Goal: Transaction & Acquisition: Purchase product/service

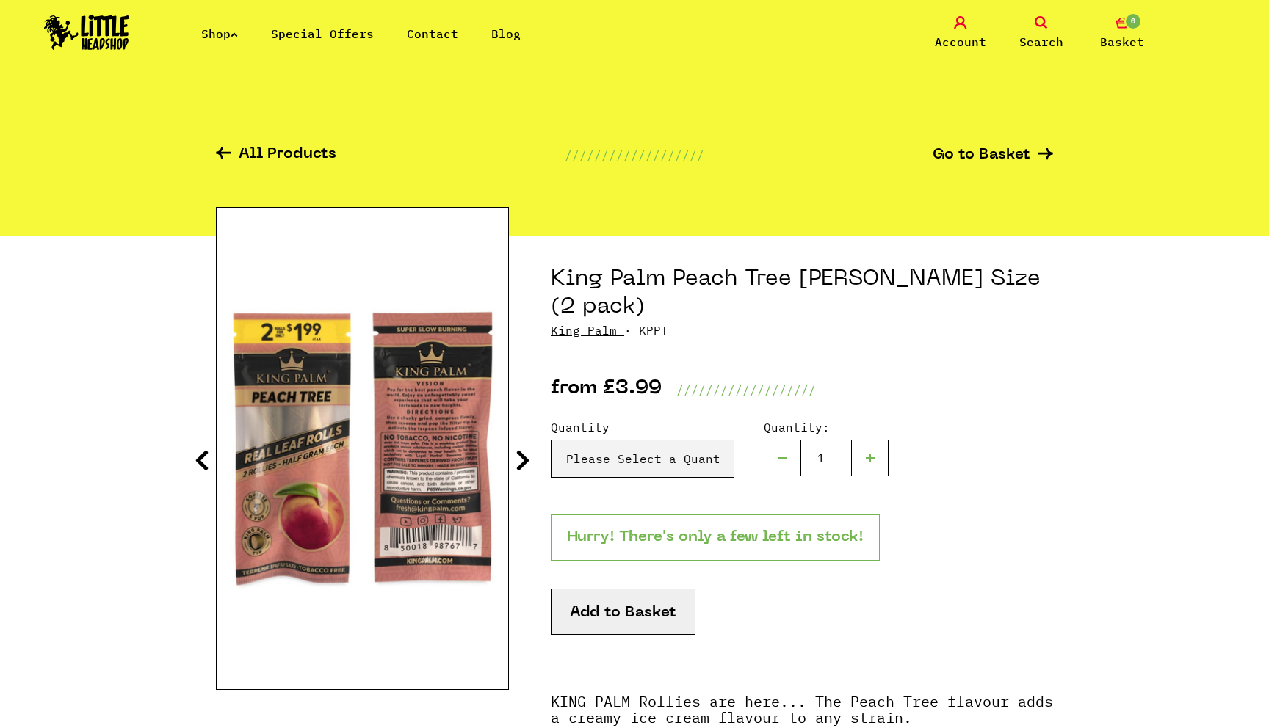
click at [221, 151] on icon at bounding box center [223, 153] width 15 height 12
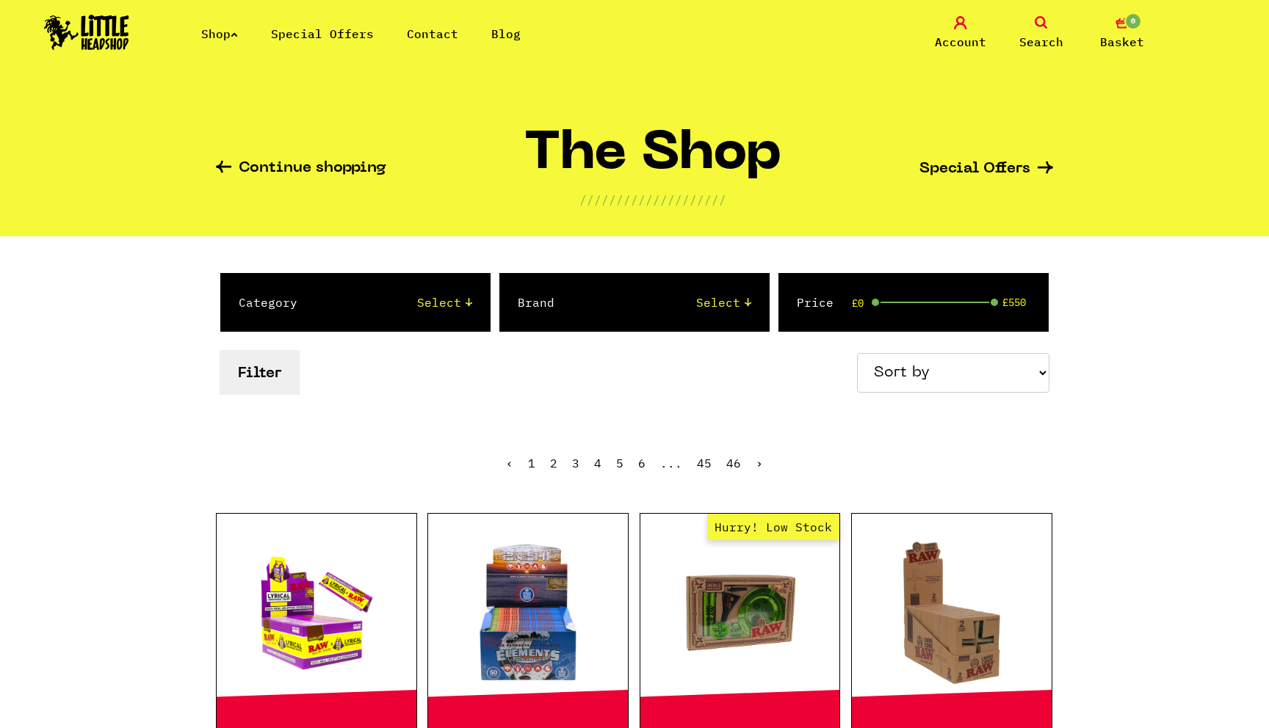
click at [449, 306] on select "Select 2 Piece 3 Piece 4 Piece 420/710 LIFE Acrylic Bongs Ashtrays Backwoods Ba…" at bounding box center [399, 303] width 145 height 18
click at [227, 40] on link "Shop" at bounding box center [219, 33] width 37 height 15
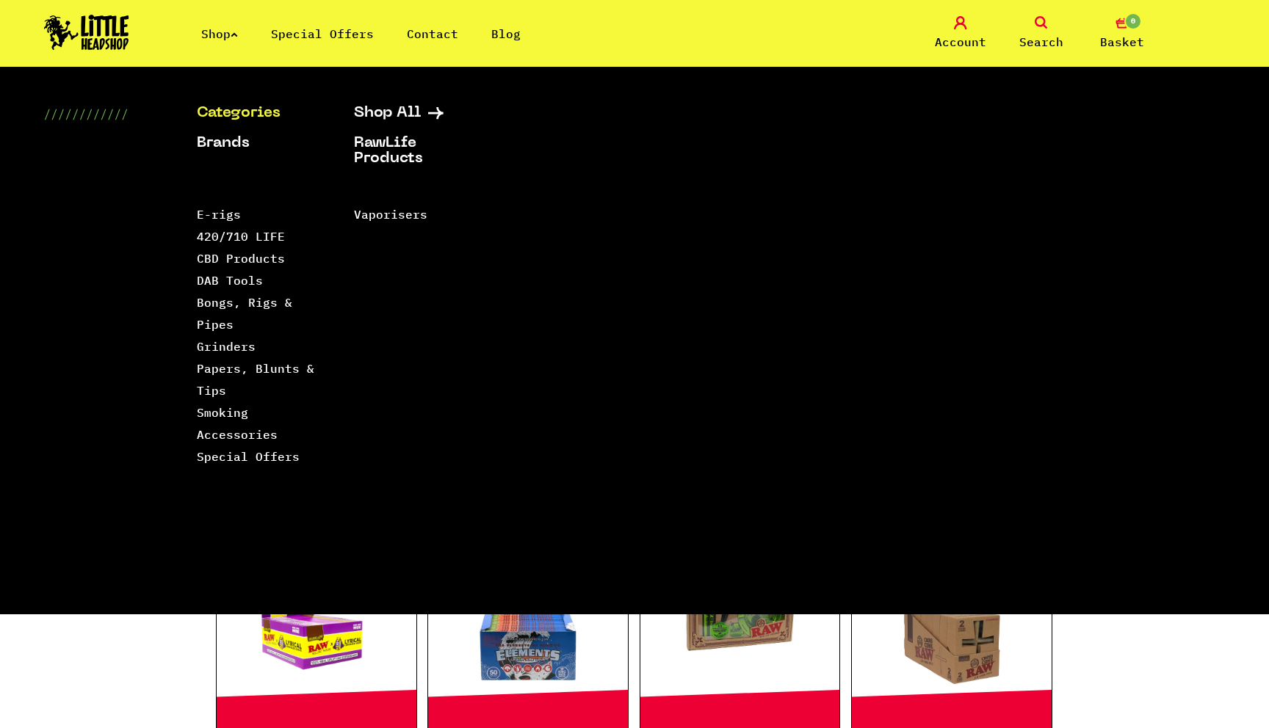
click at [261, 108] on link "Categories" at bounding box center [257, 113] width 120 height 15
click at [227, 417] on link "Smoking Accessories" at bounding box center [237, 423] width 81 height 37
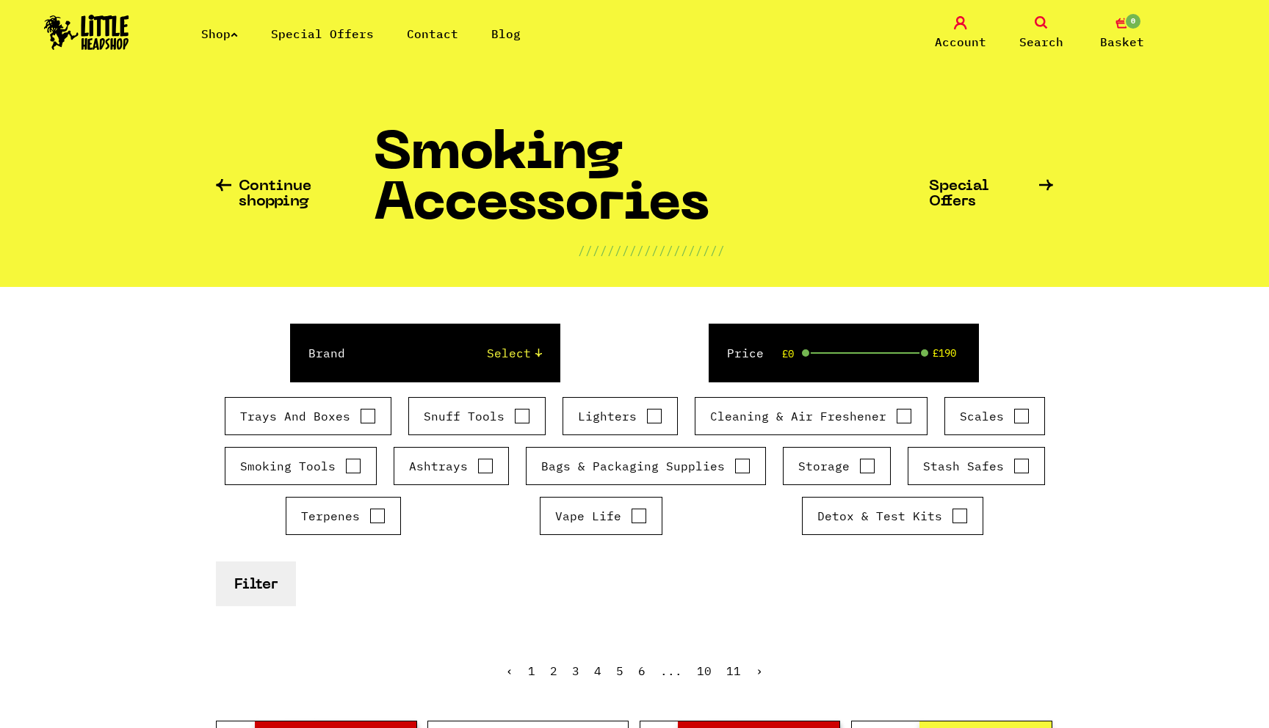
click at [1048, 23] on link "Search" at bounding box center [1040, 33] width 73 height 35
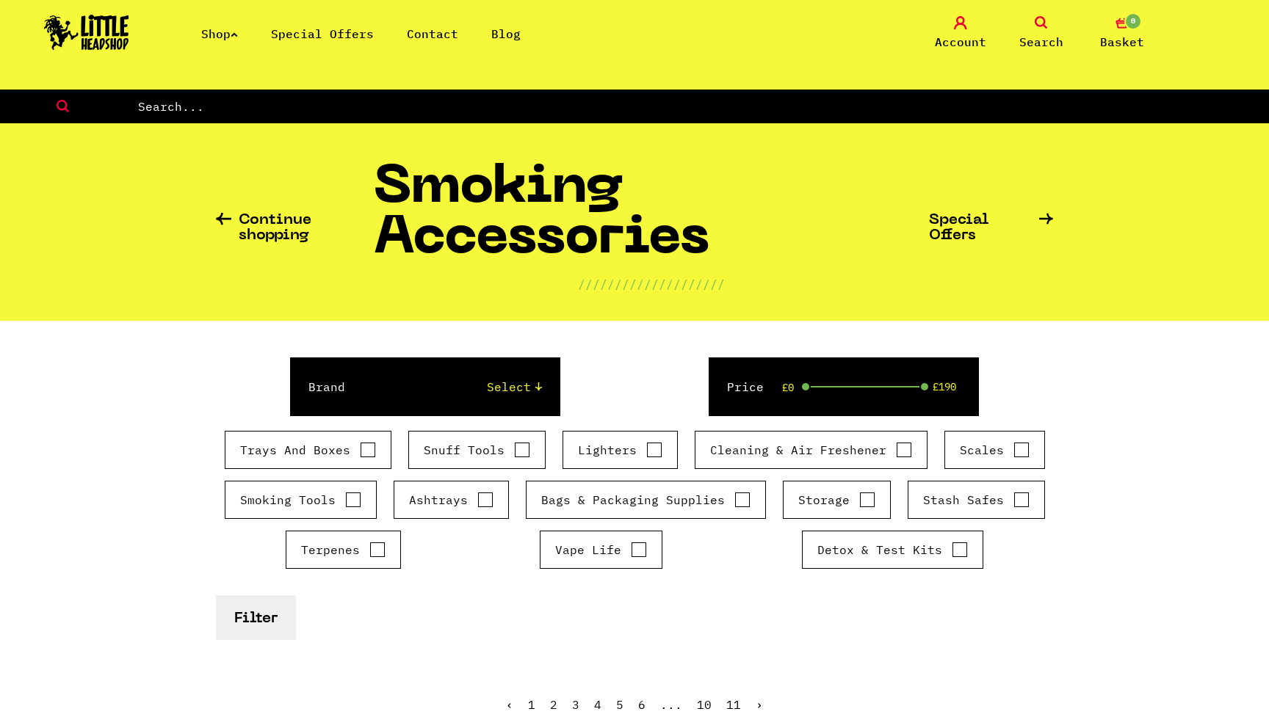
click at [932, 103] on input "text" at bounding box center [703, 106] width 1132 height 19
type input "hemp"
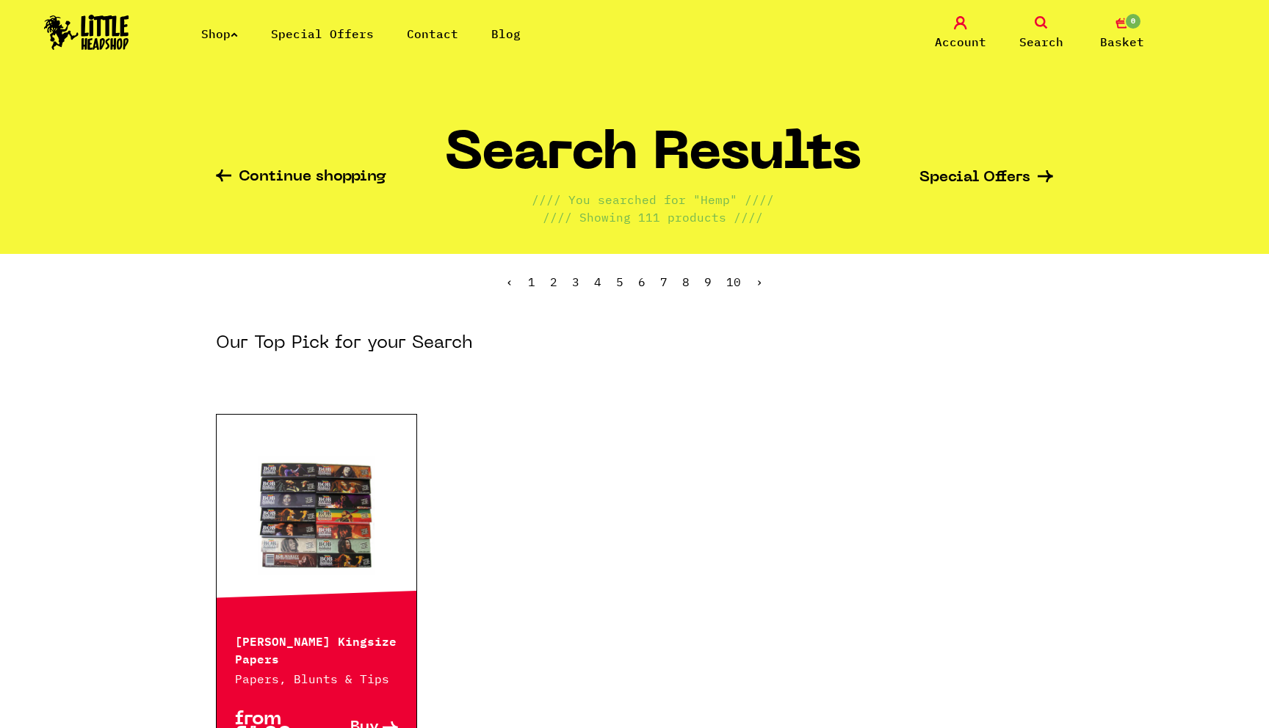
click at [1042, 32] on link "Search" at bounding box center [1040, 33] width 73 height 35
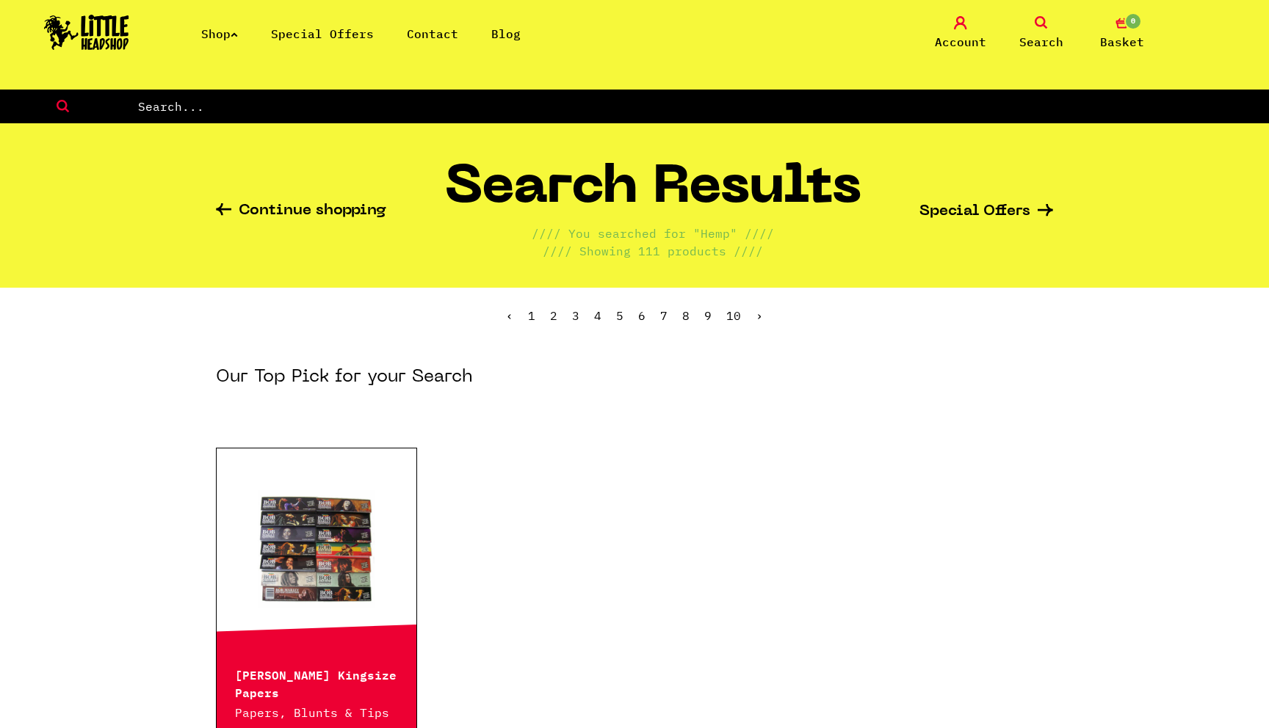
click at [890, 105] on input "text" at bounding box center [703, 106] width 1132 height 19
type input "tobacco"
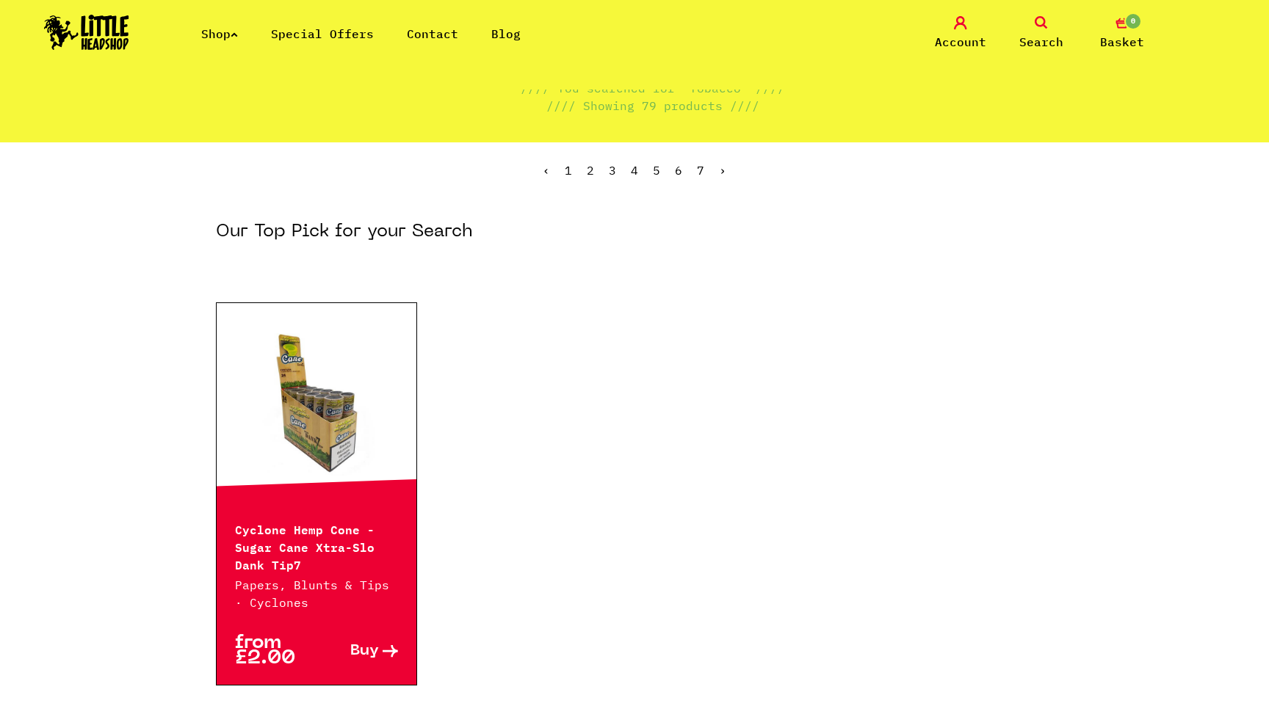
scroll to position [115, 0]
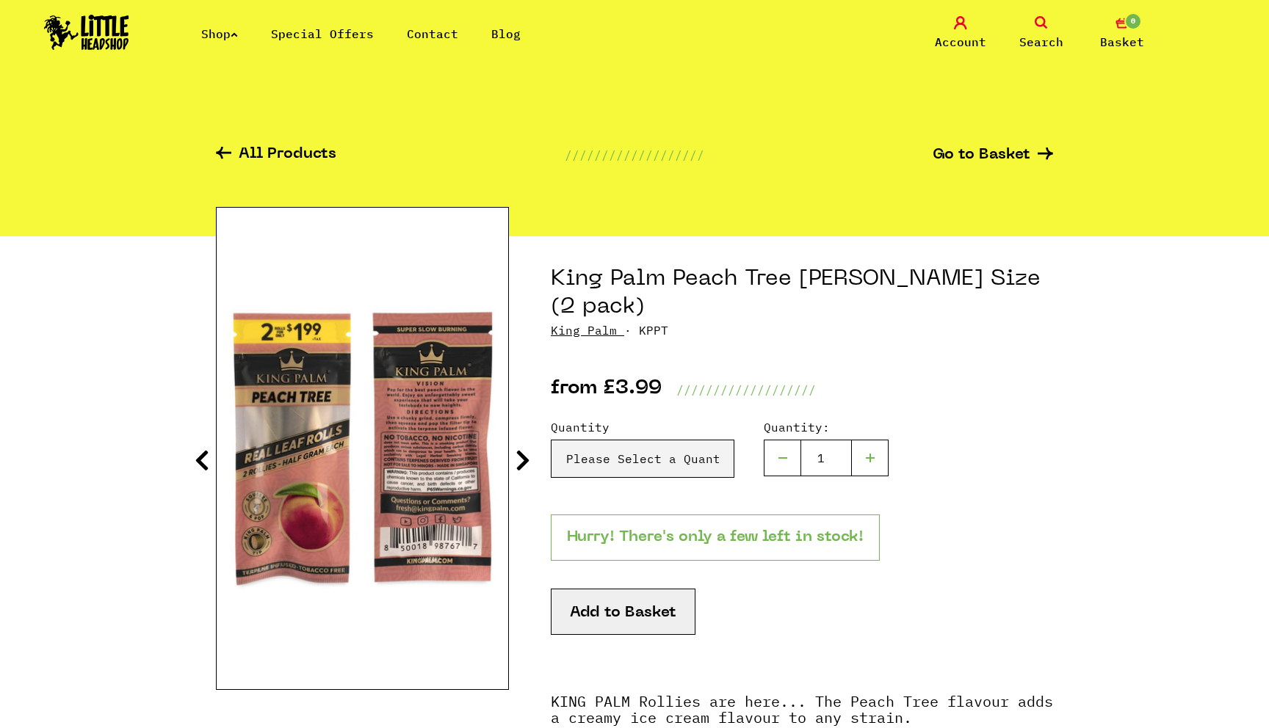
click at [871, 440] on div at bounding box center [870, 458] width 37 height 37
type input "2"
click at [615, 589] on button "Add to Basket" at bounding box center [623, 612] width 145 height 46
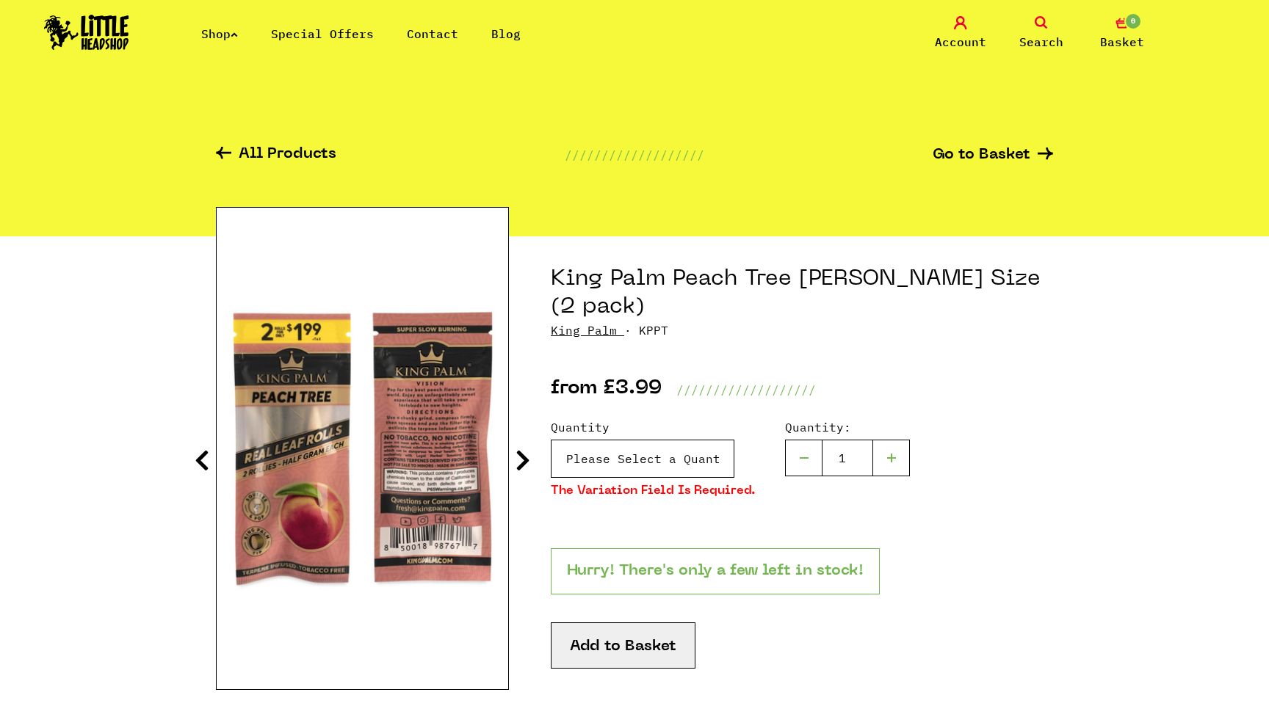
click at [636, 440] on select "Please Select a Quantity X 1 - £3.99 X 2 - £6.99" at bounding box center [643, 459] width 184 height 38
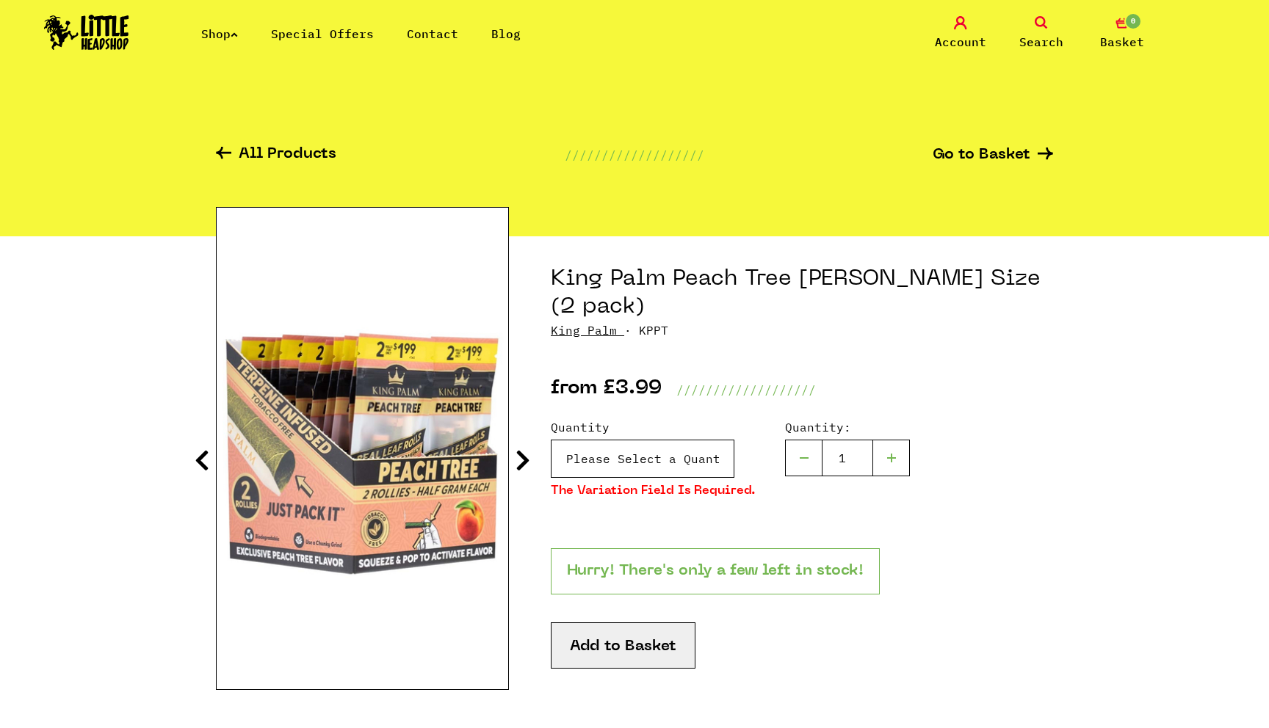
select select "1171"
click at [551, 440] on select "Please Select a Quantity X 1 - £3.99 X 2 - £6.99" at bounding box center [643, 459] width 184 height 38
click at [614, 623] on button "Add to Basket" at bounding box center [623, 646] width 145 height 46
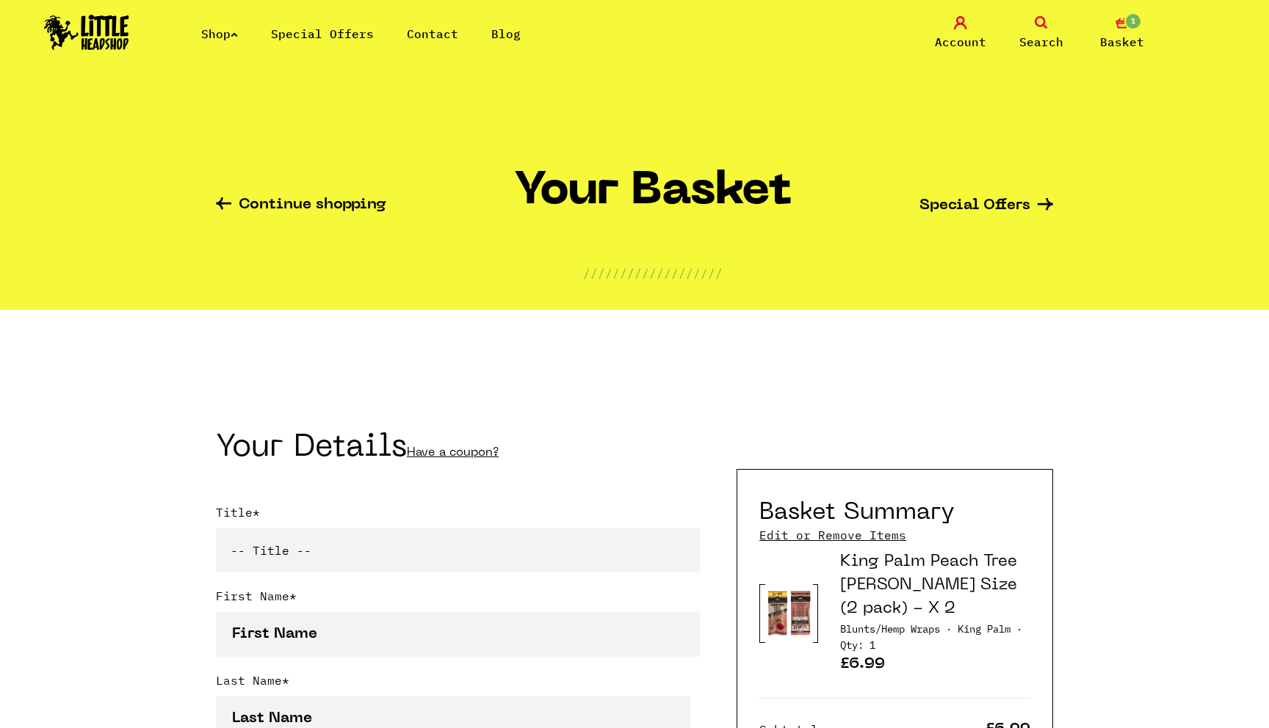
click at [344, 206] on link "Continue shopping" at bounding box center [301, 206] width 170 height 17
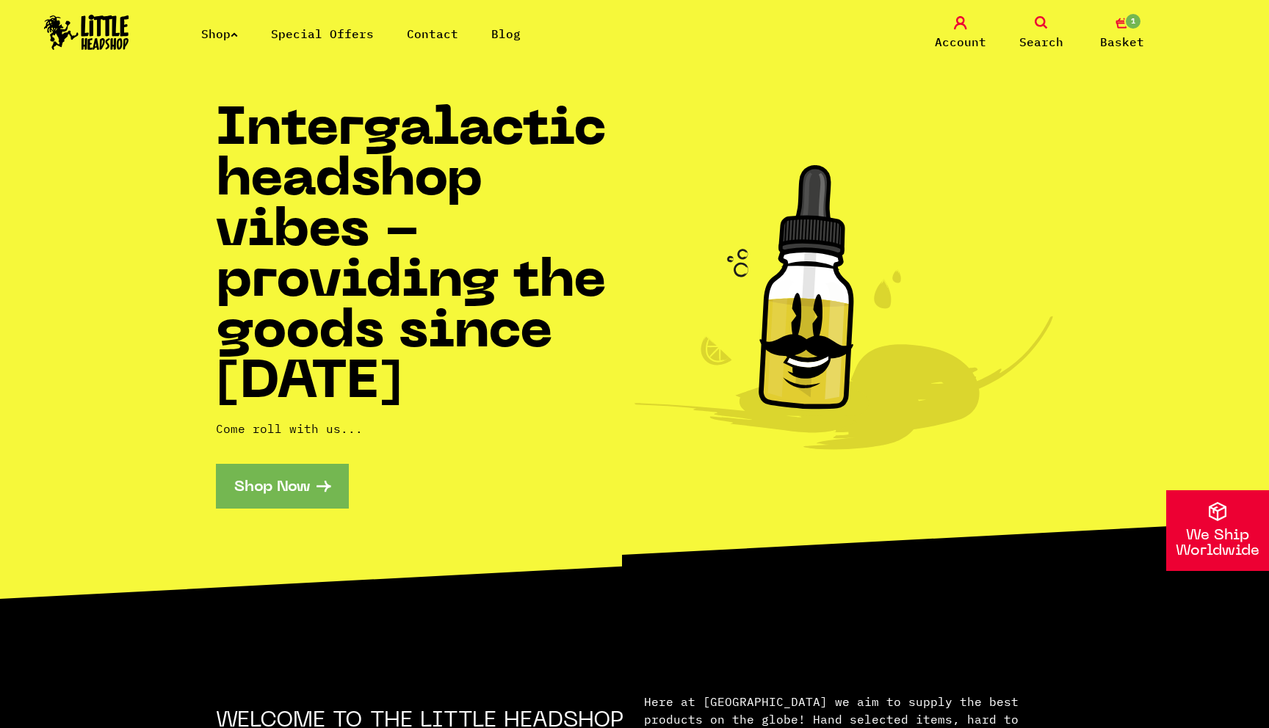
click at [236, 35] on link "Shop" at bounding box center [219, 33] width 37 height 15
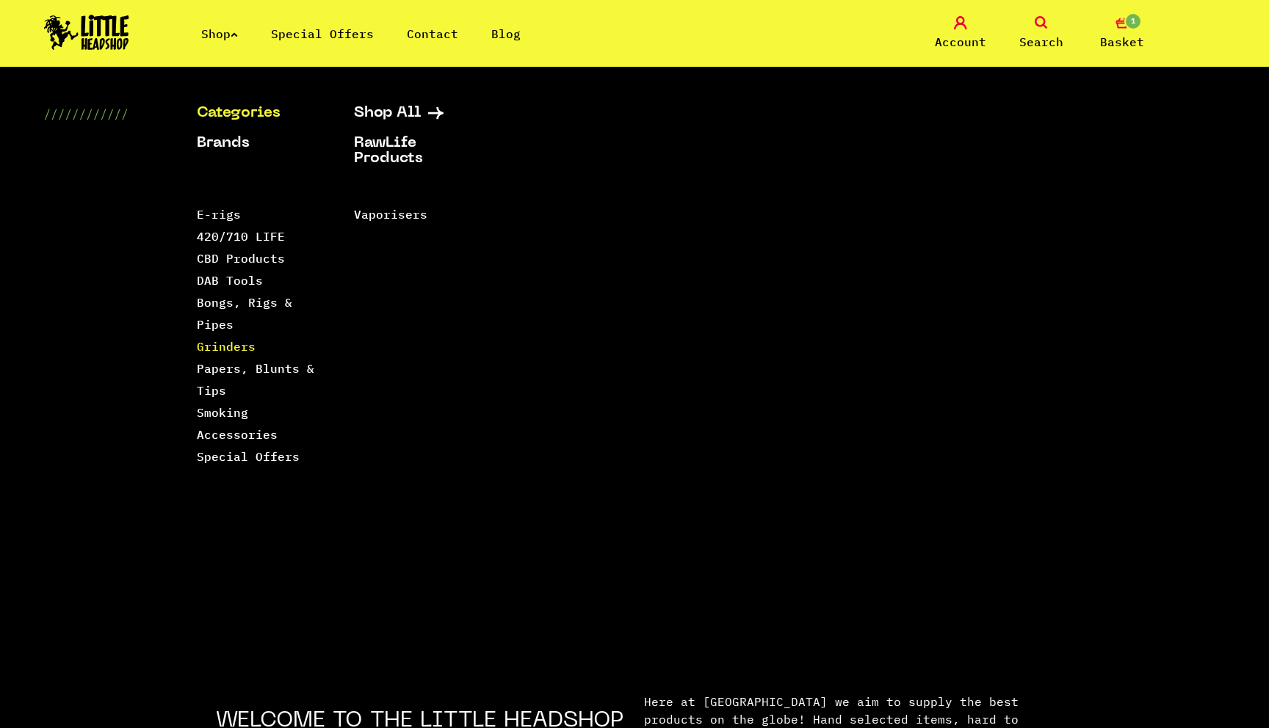
click at [222, 347] on link "Grinders" at bounding box center [226, 346] width 59 height 15
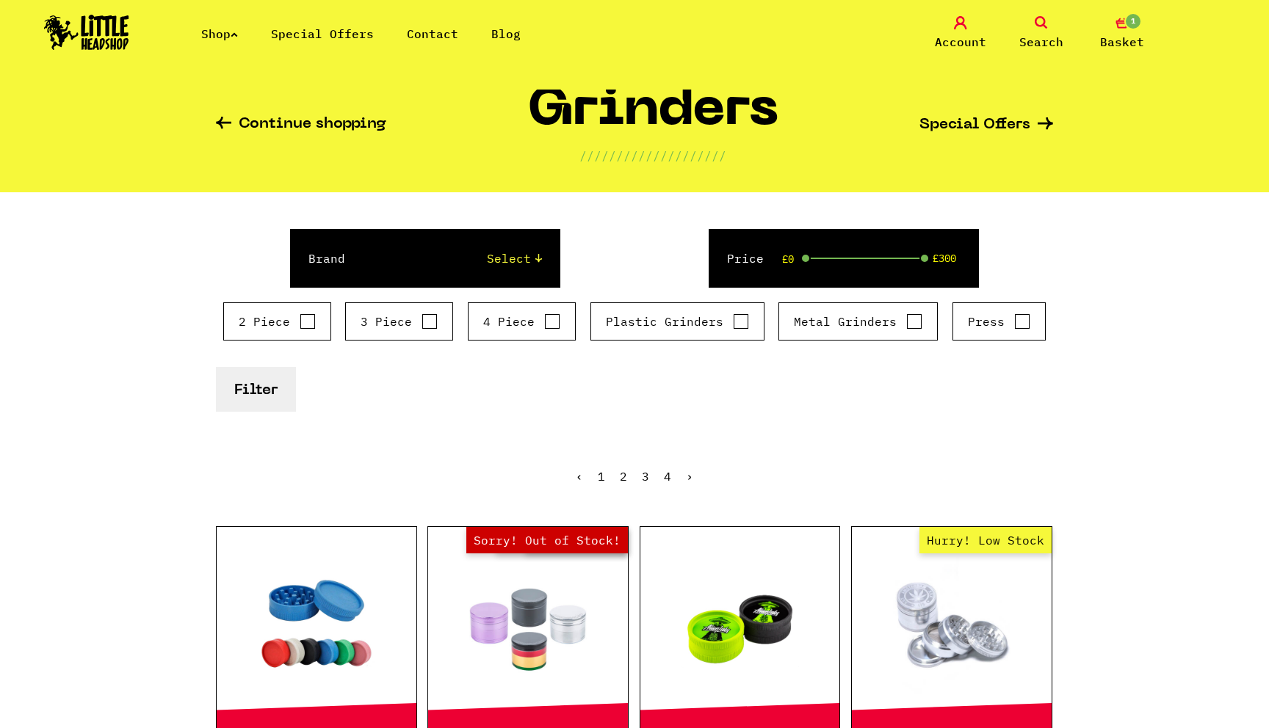
scroll to position [57, 0]
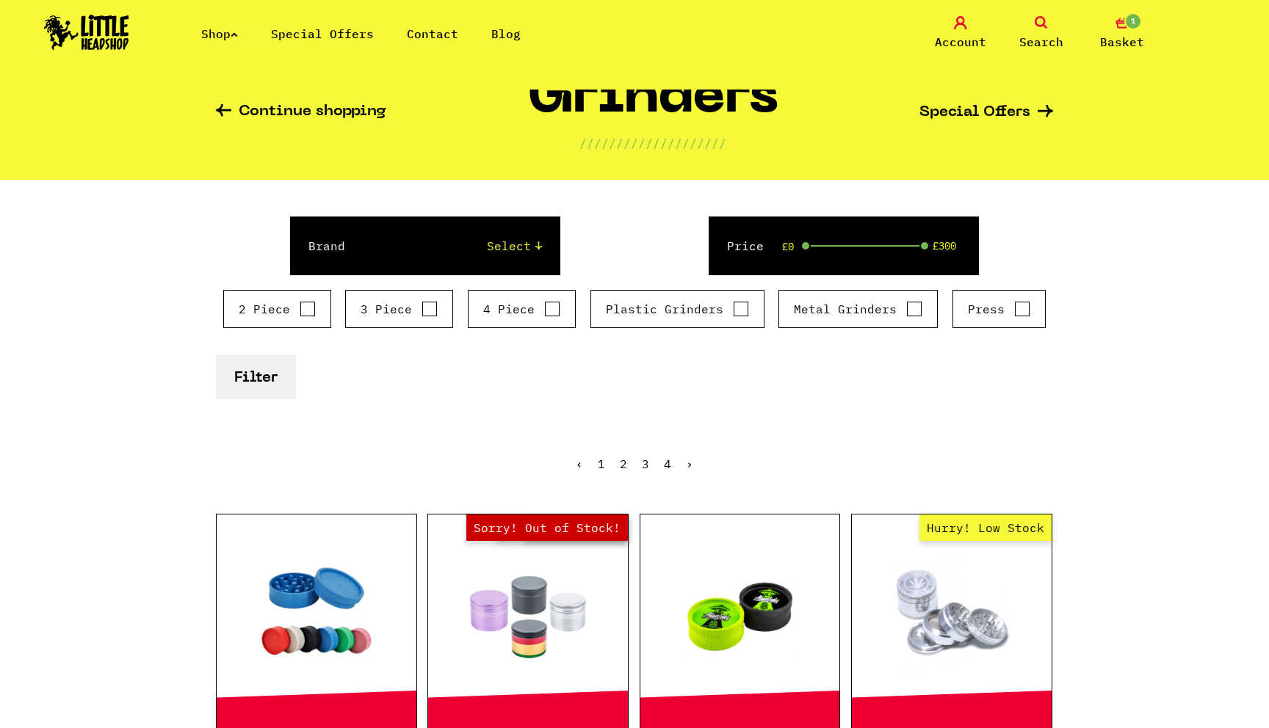
click at [275, 388] on button "Filter" at bounding box center [256, 377] width 80 height 45
click at [1127, 25] on span "1" at bounding box center [1133, 21] width 18 height 18
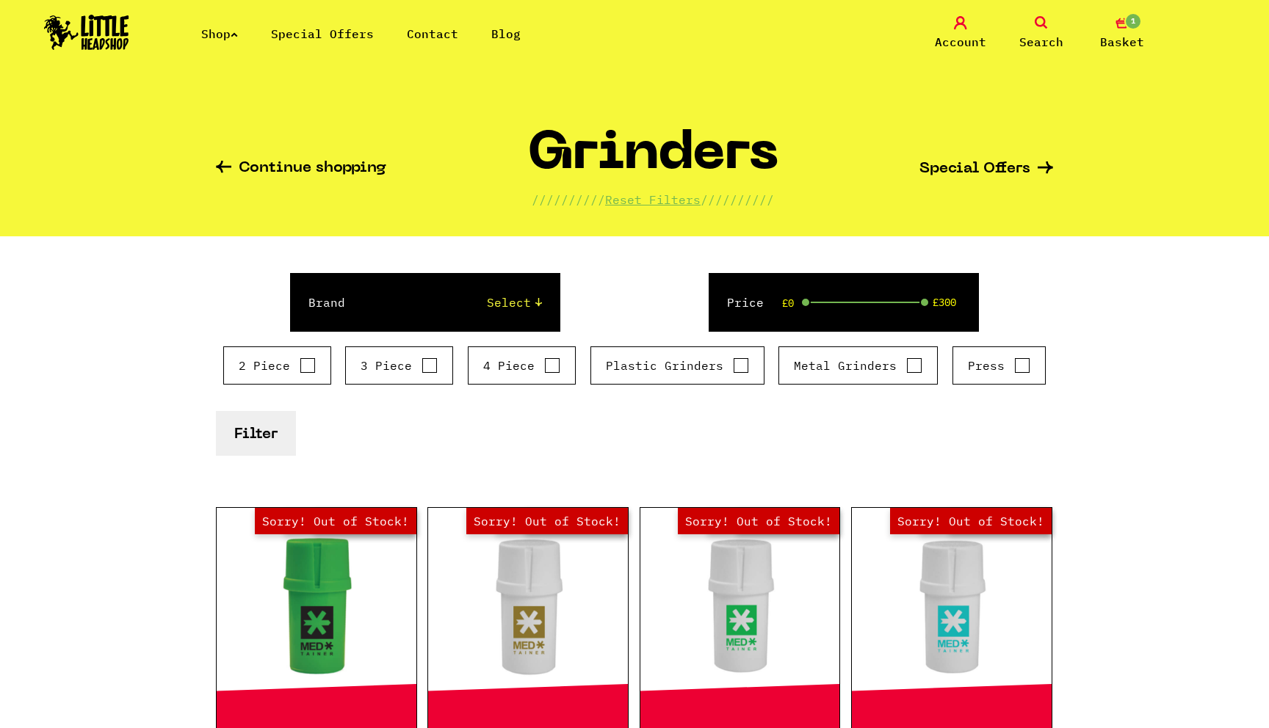
click at [527, 310] on select "Select Raw Elements HeadChef MedTainer Buddies Chongz Space Case Santa Cruz Vib…" at bounding box center [457, 303] width 167 height 18
click at [250, 442] on button "Filter" at bounding box center [256, 433] width 80 height 45
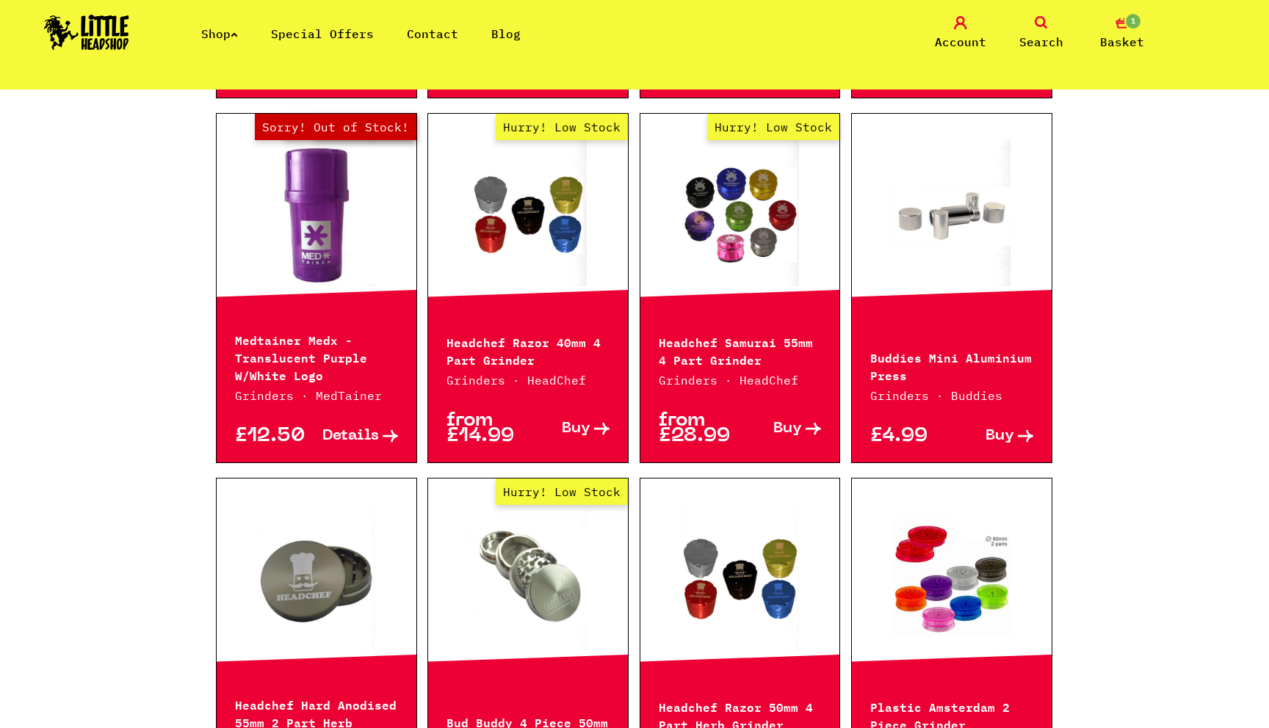
scroll to position [1146, 0]
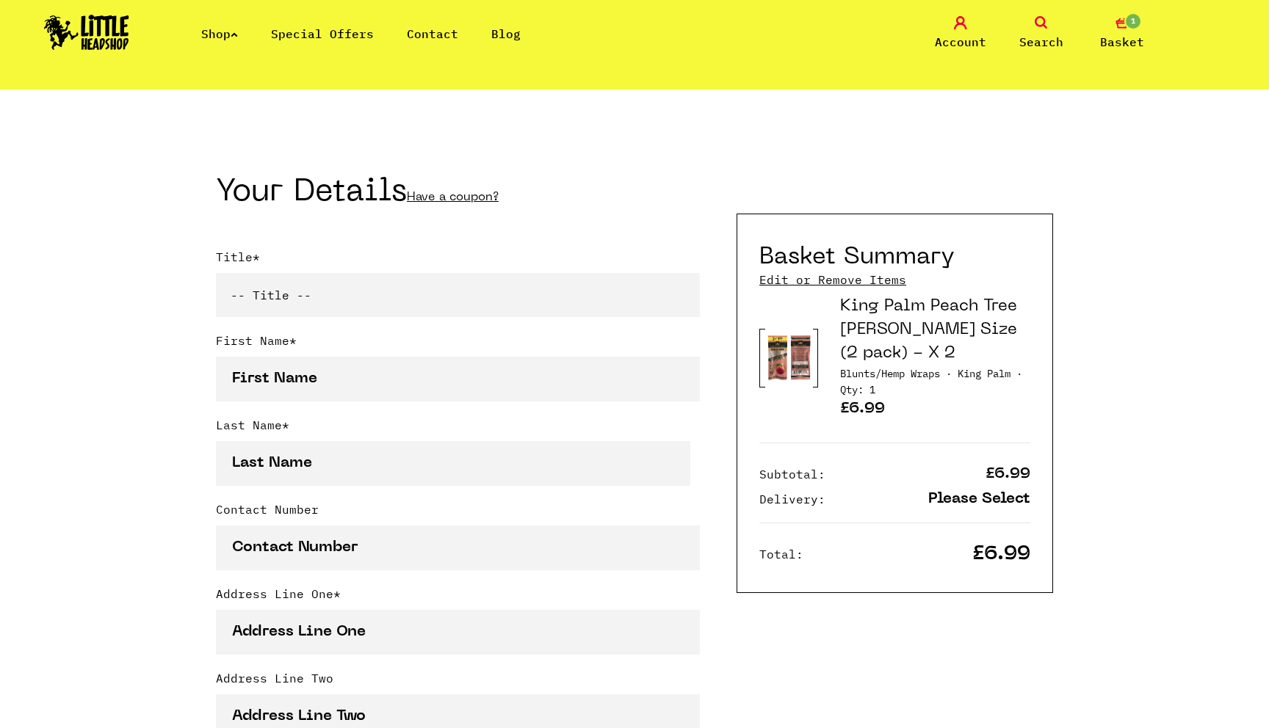
scroll to position [637, 0]
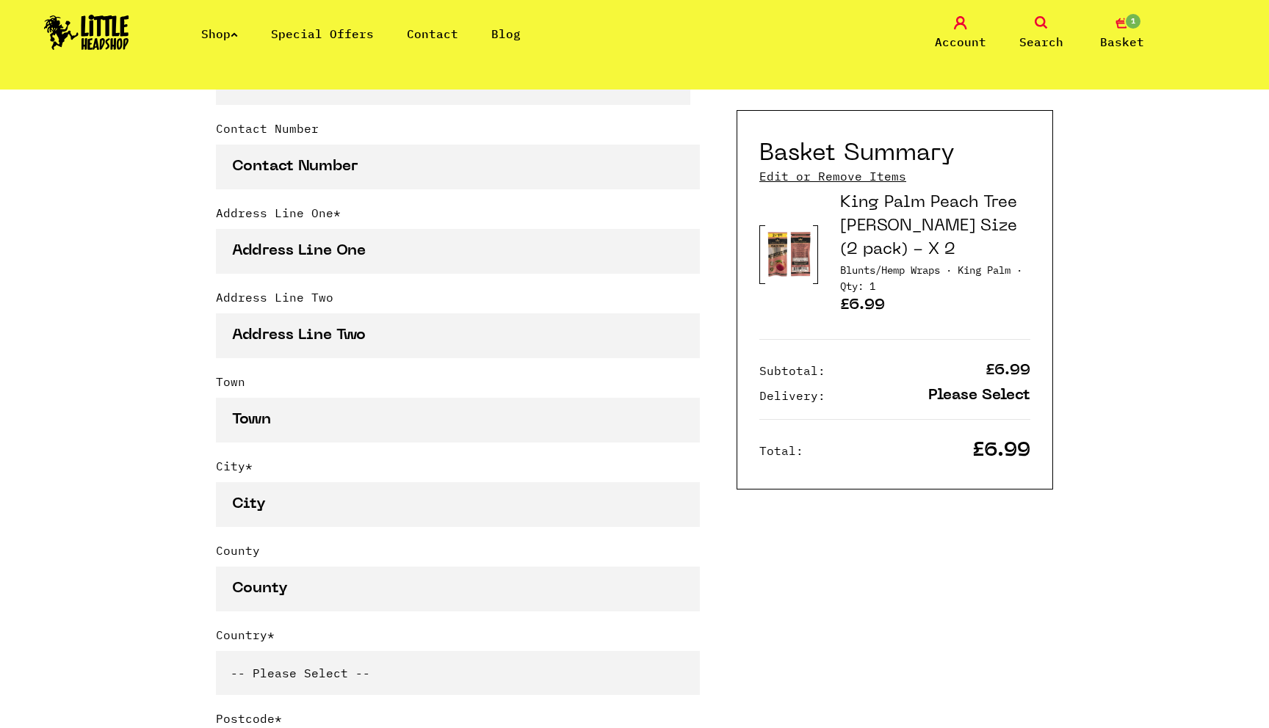
click at [841, 192] on h3 "King Palm Peach Tree Rollie Size (2 pack) - X 2" at bounding box center [935, 227] width 190 height 70
click at [841, 174] on link "Edit or Remove Items" at bounding box center [832, 176] width 147 height 16
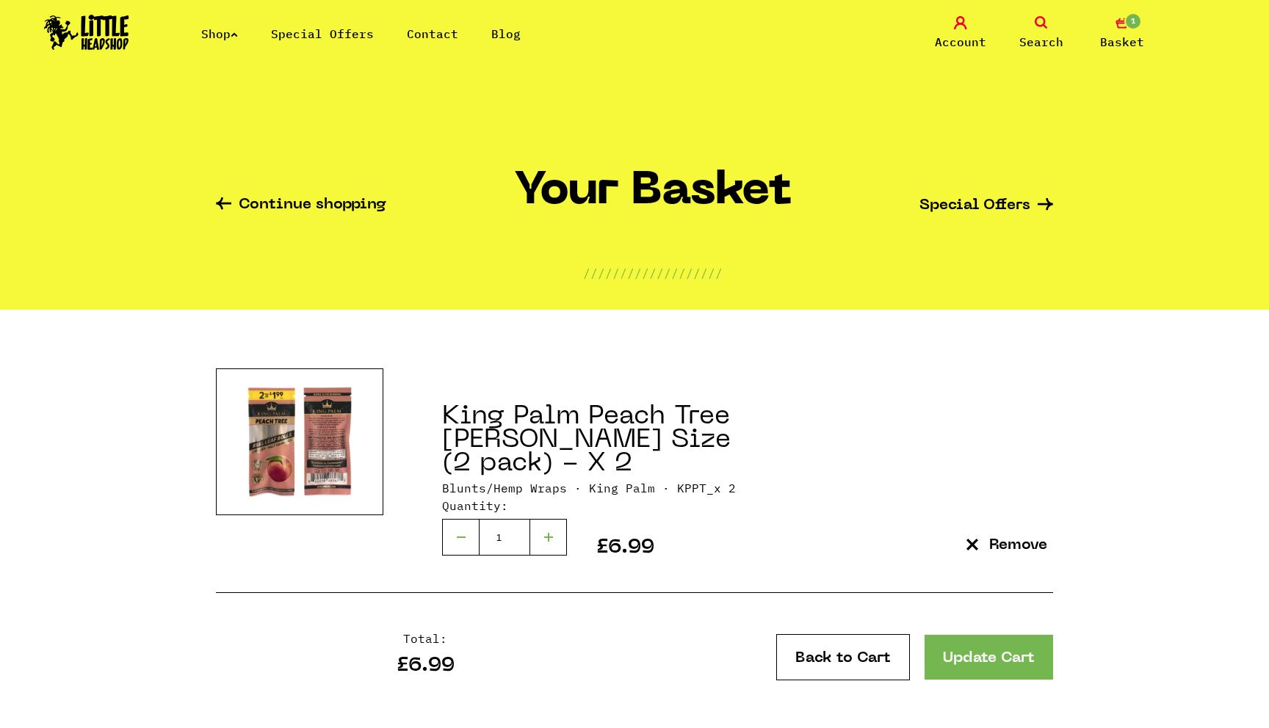
click at [974, 548] on icon "submit" at bounding box center [972, 545] width 12 height 12
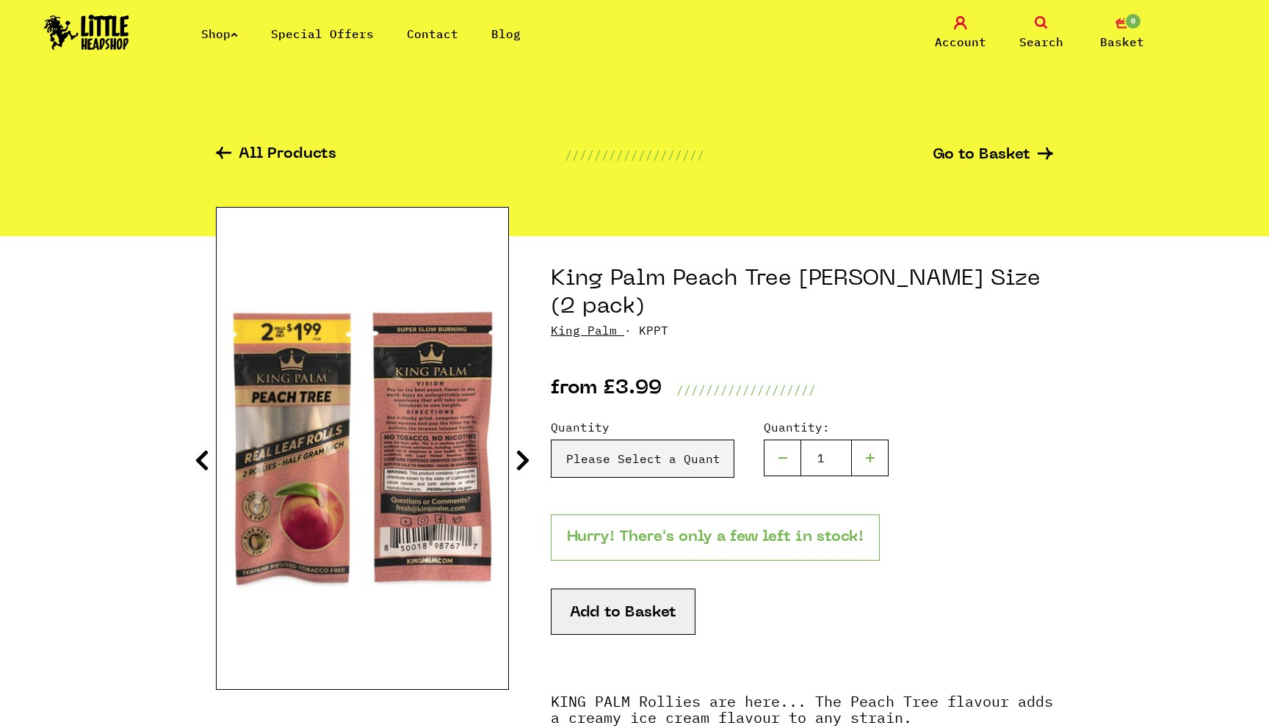
click at [226, 32] on link "Shop" at bounding box center [219, 33] width 37 height 15
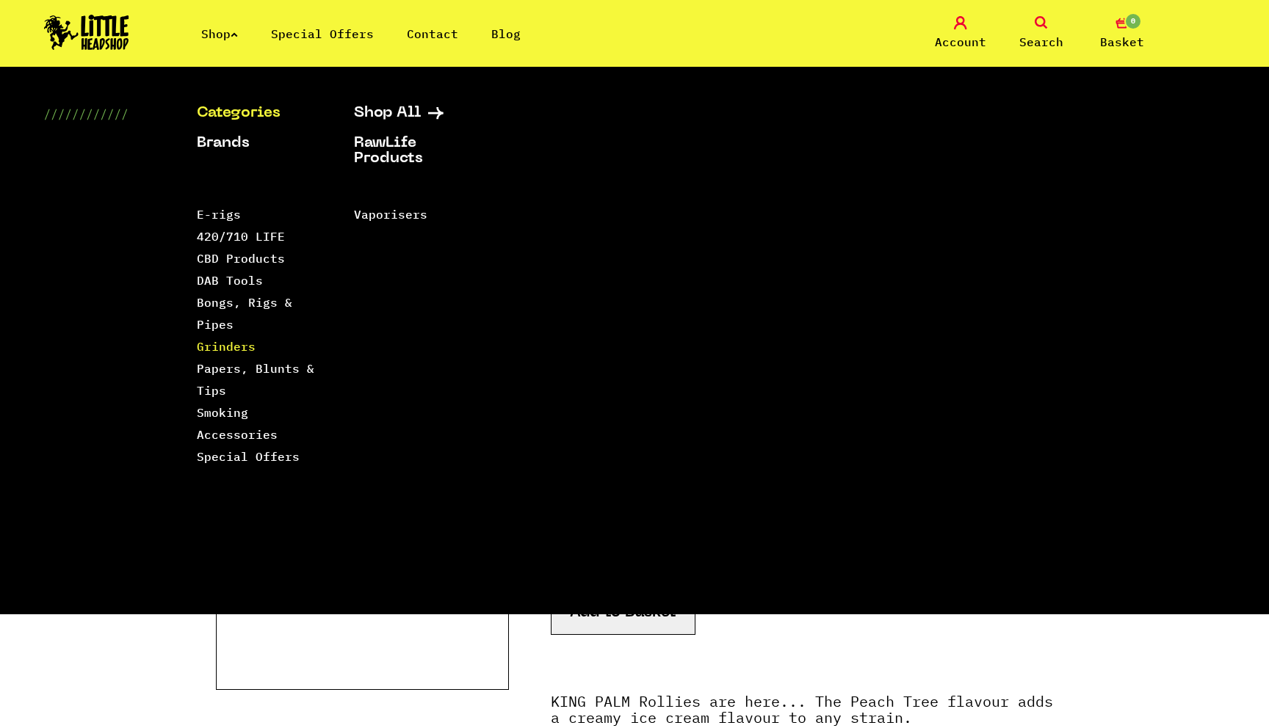
click at [220, 349] on link "Grinders" at bounding box center [226, 346] width 59 height 15
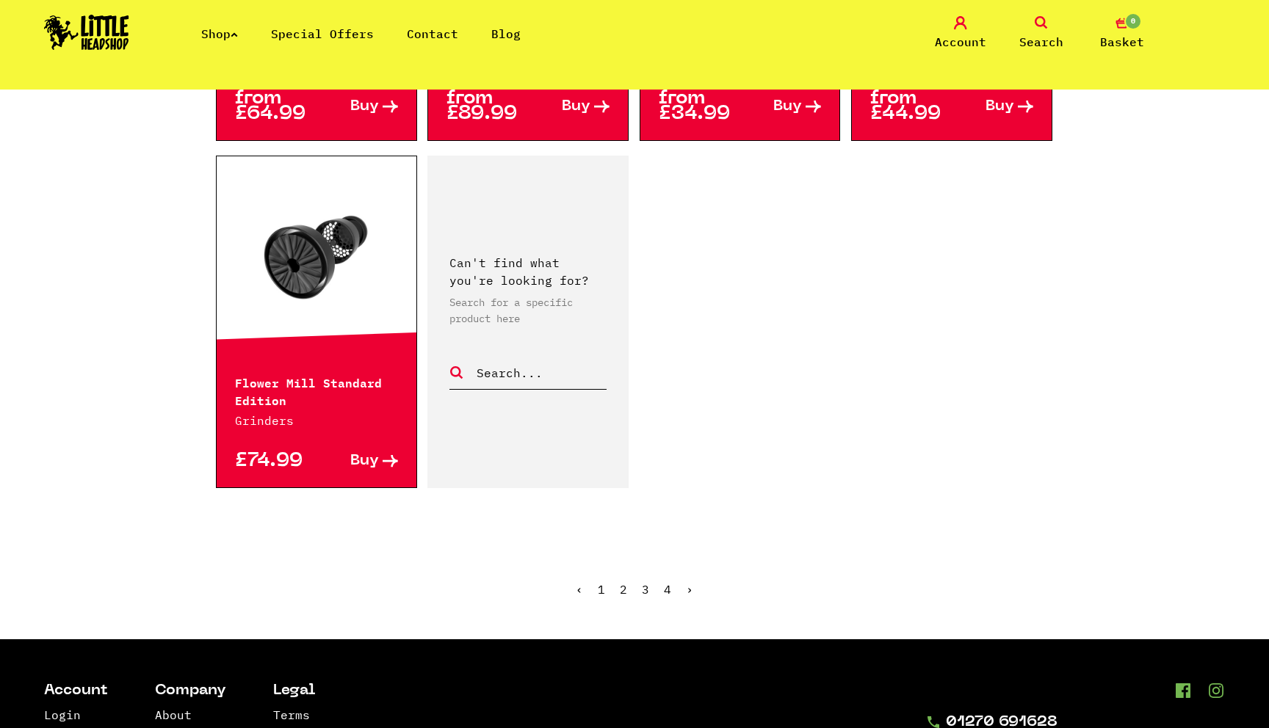
scroll to position [2387, 0]
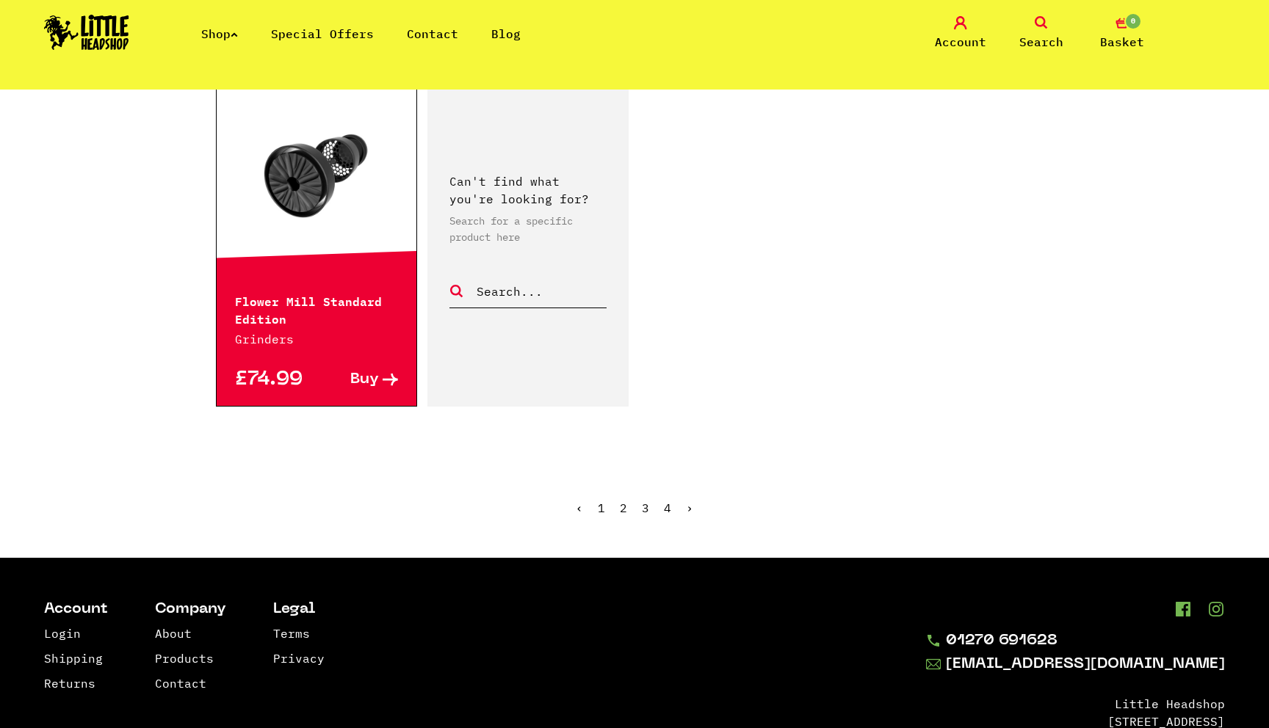
click at [669, 501] on link "4" at bounding box center [667, 508] width 7 height 15
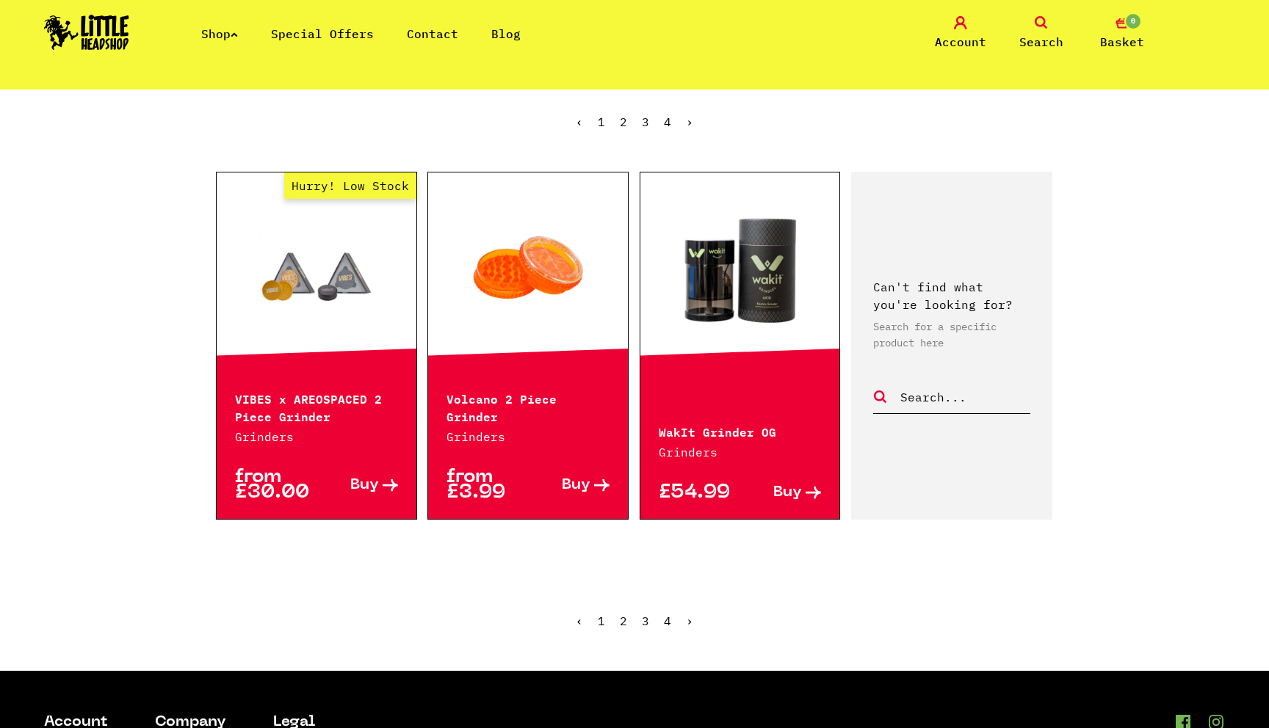
scroll to position [371, 0]
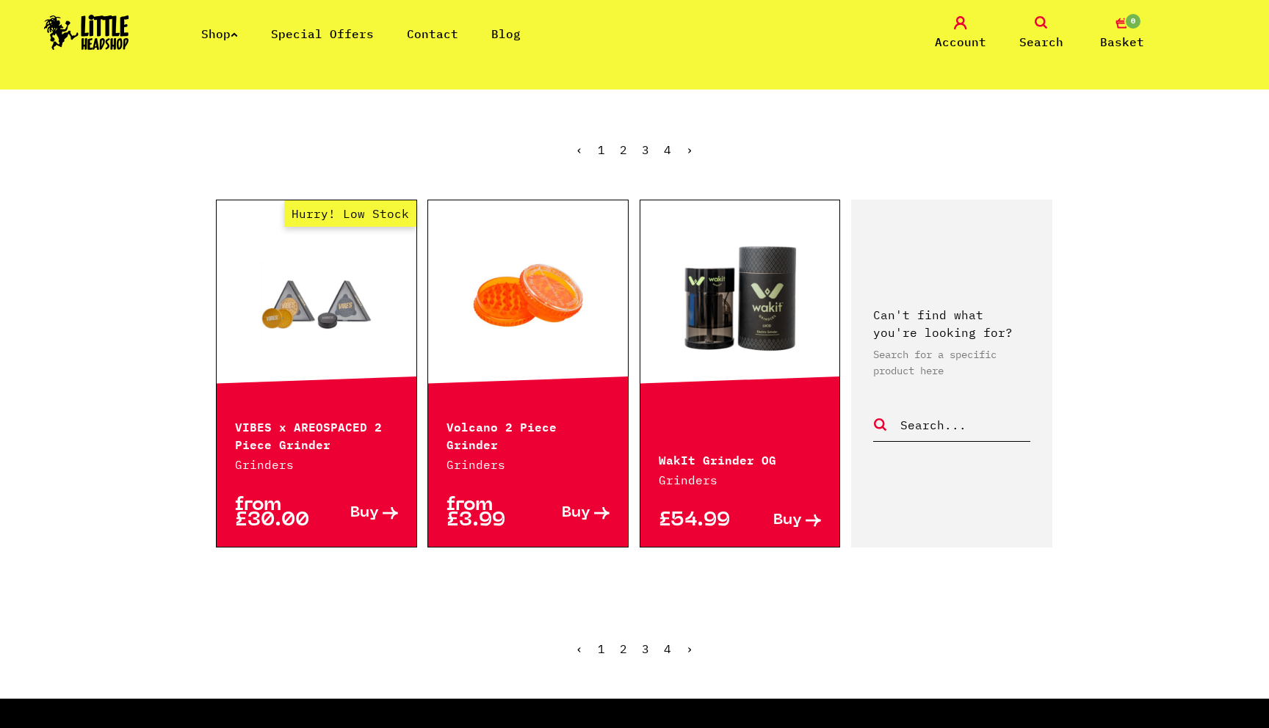
click at [644, 651] on link "3" at bounding box center [645, 649] width 7 height 15
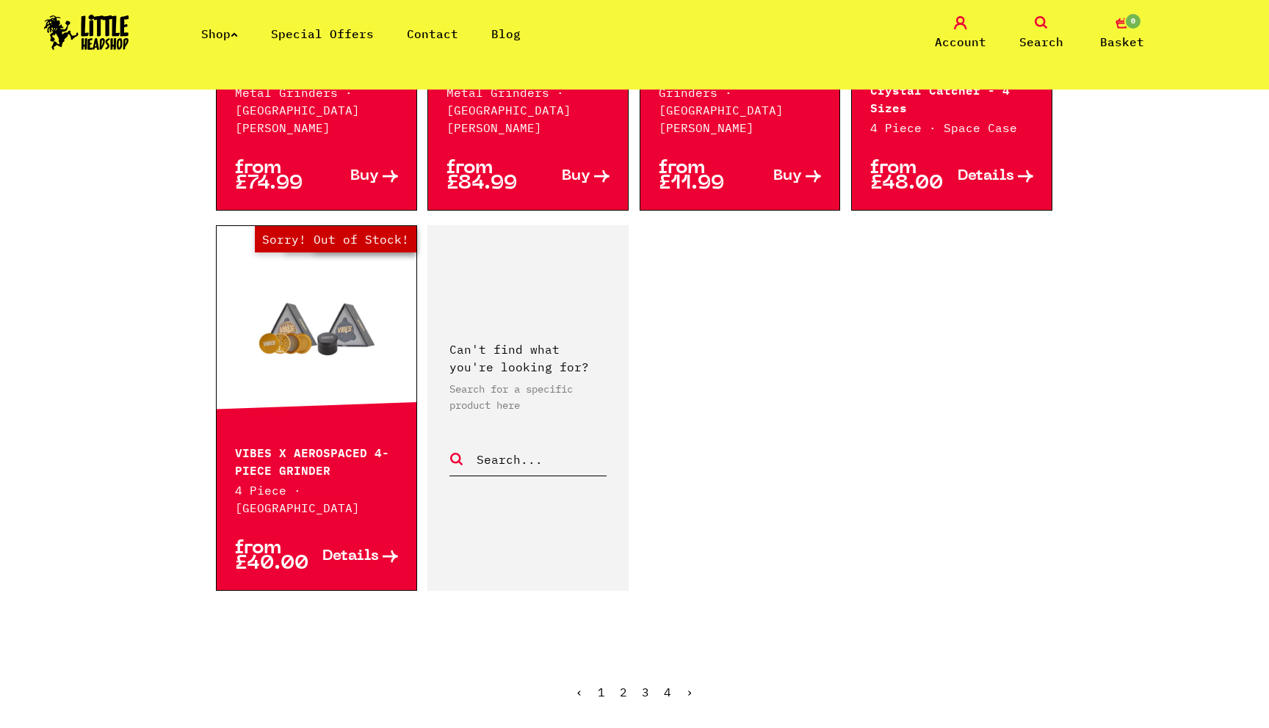
scroll to position [2331, 0]
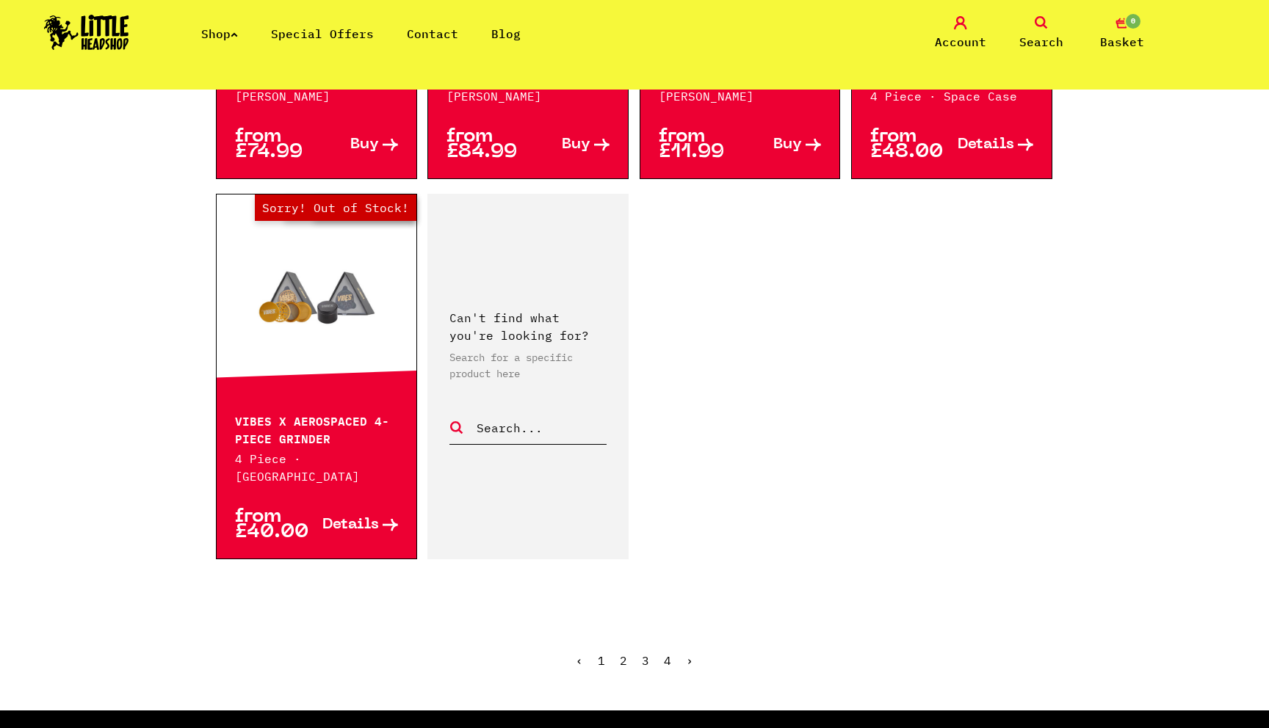
click at [624, 653] on link "2" at bounding box center [623, 660] width 7 height 15
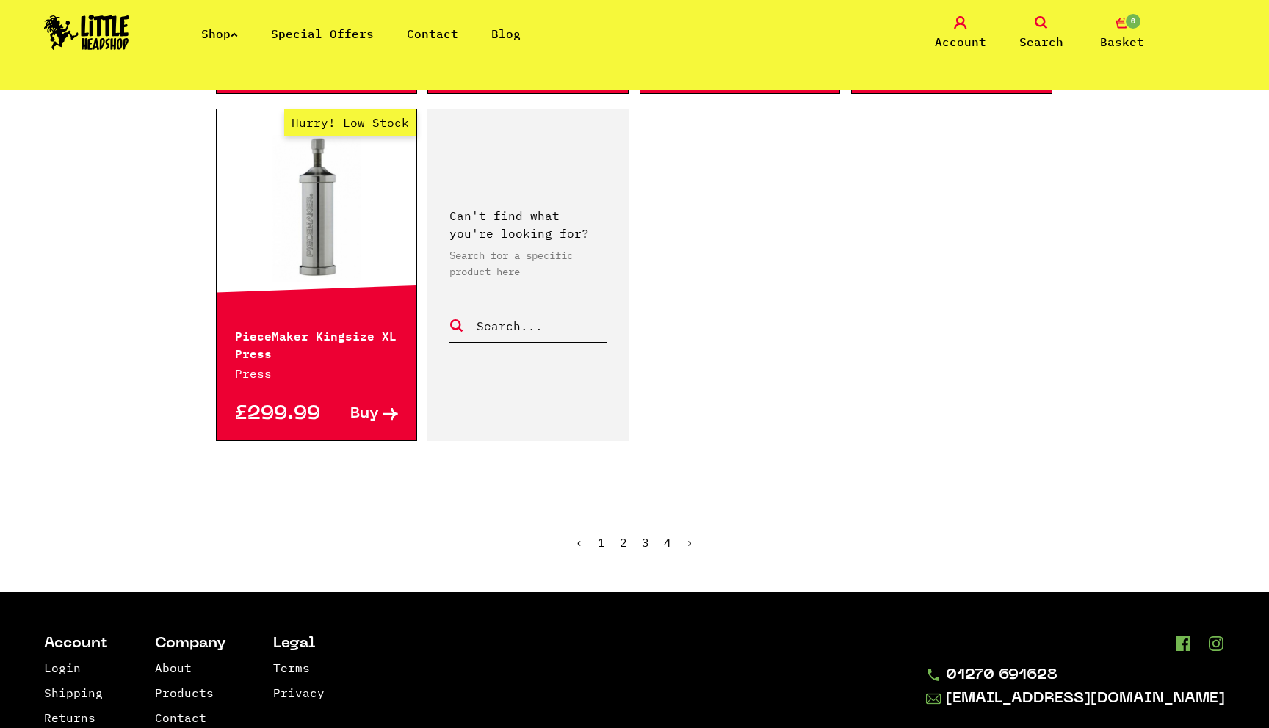
scroll to position [2311, 0]
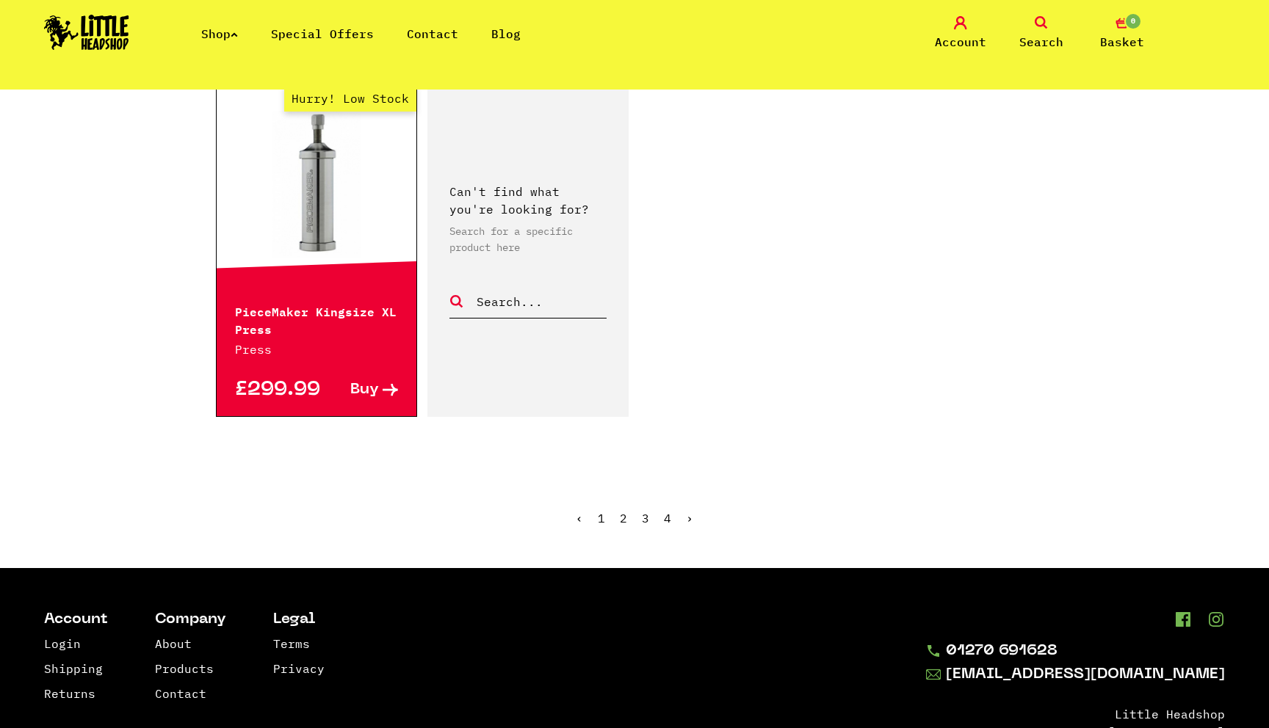
click at [601, 518] on link "1" at bounding box center [601, 518] width 7 height 15
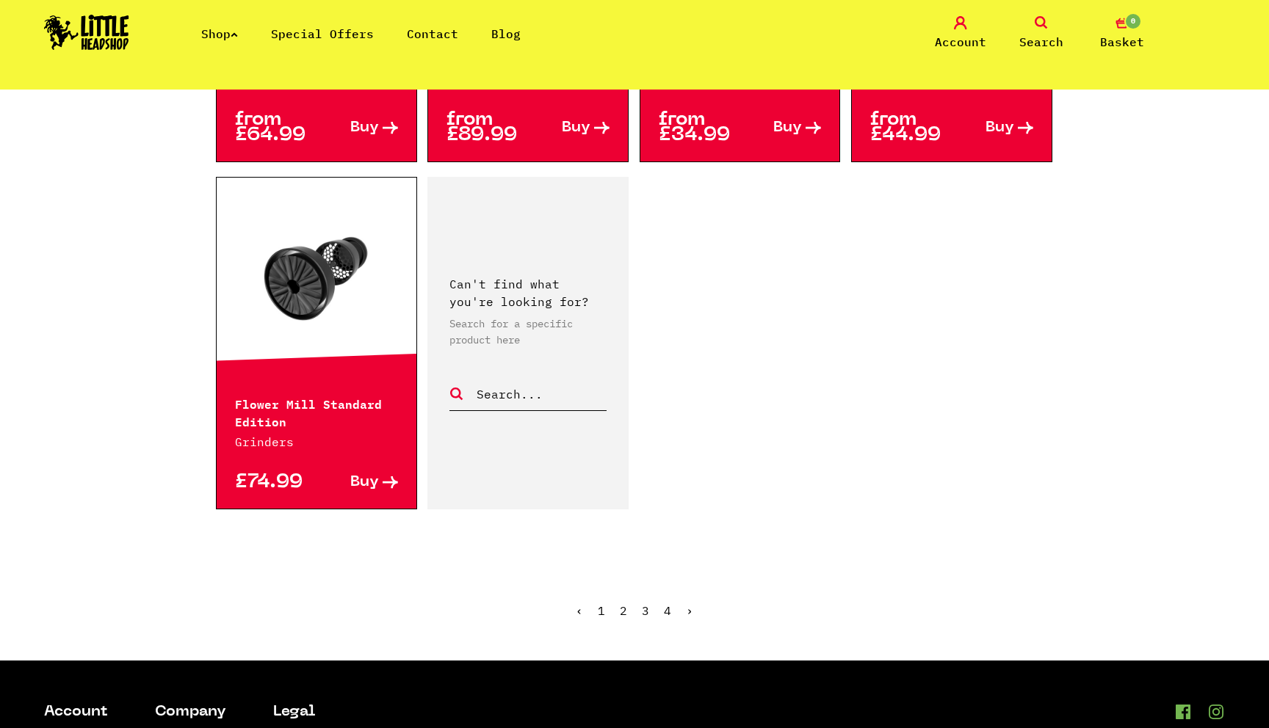
scroll to position [2298, 0]
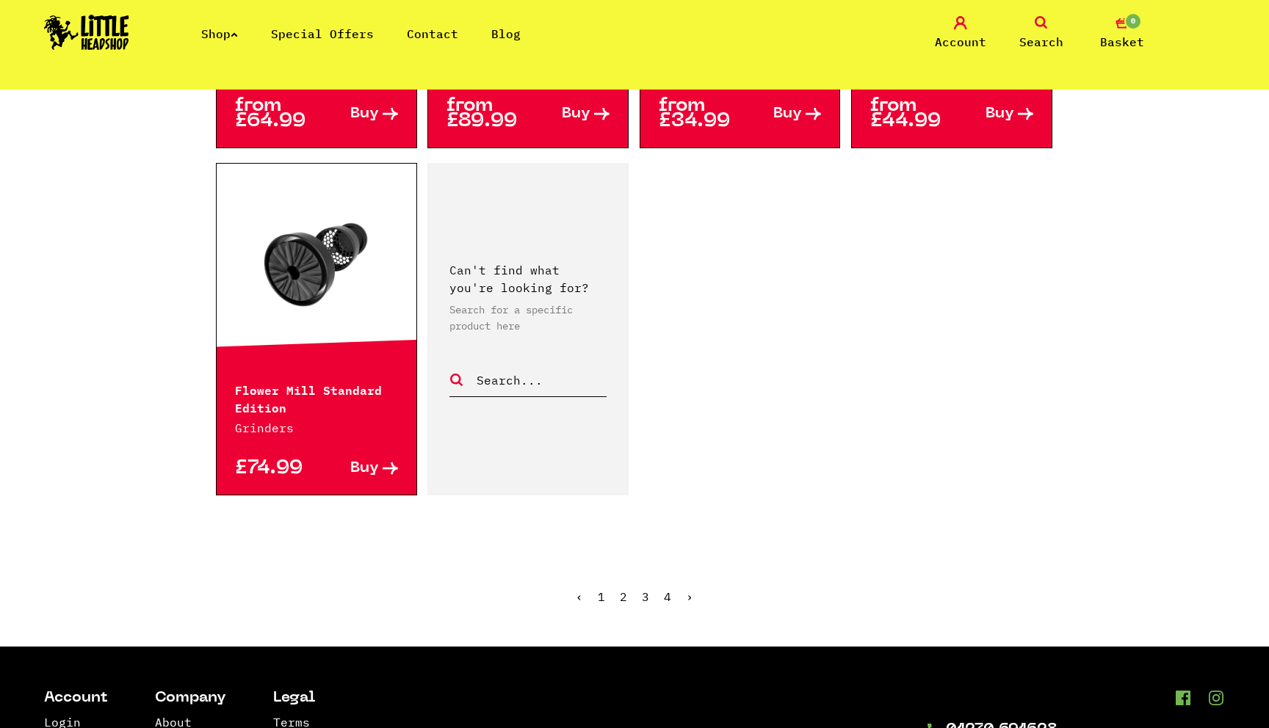
click at [645, 590] on link "3" at bounding box center [645, 597] width 7 height 15
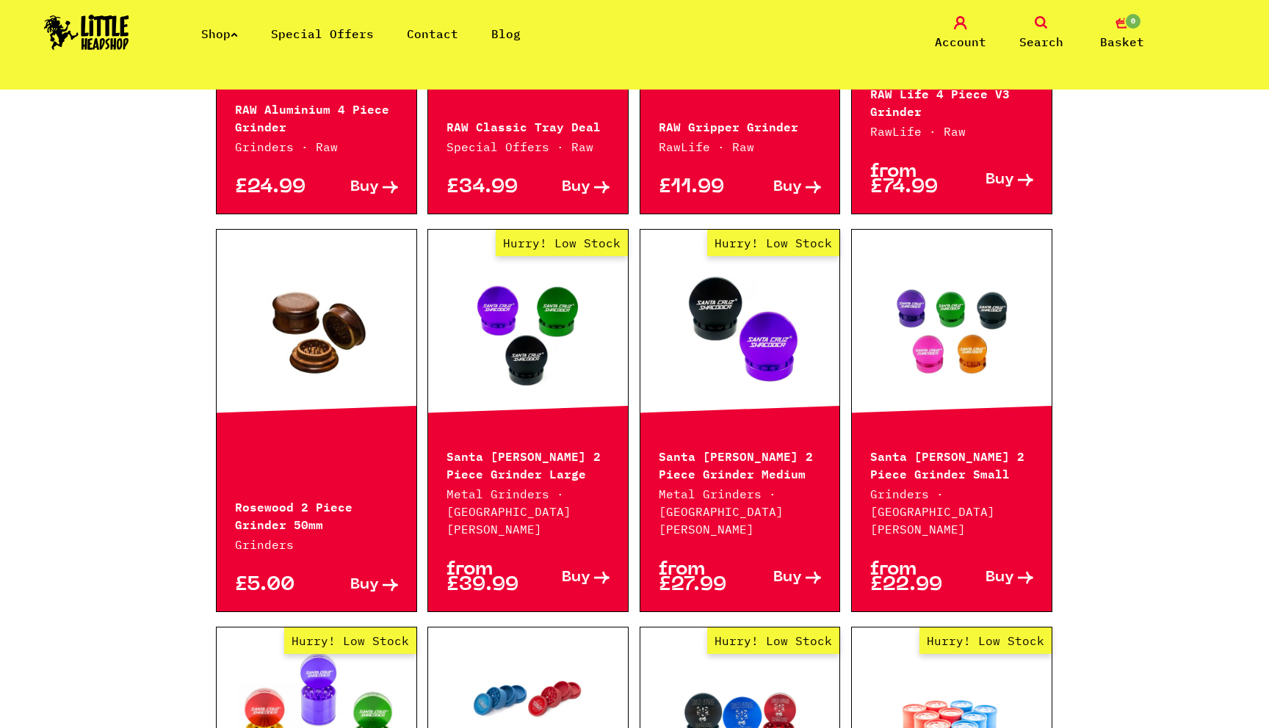
scroll to position [1048, 0]
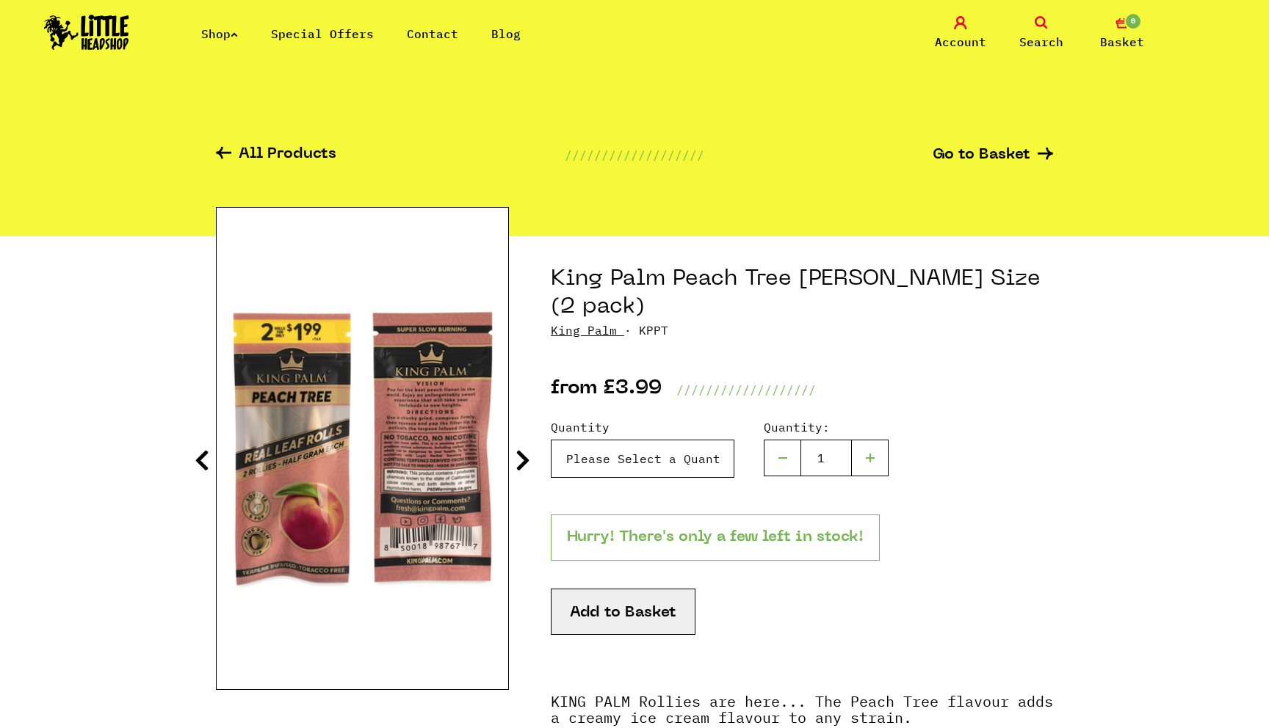
click at [646, 440] on select "Please Select a Quantity X 1 - £3.99 X 2 - £6.99" at bounding box center [643, 459] width 184 height 38
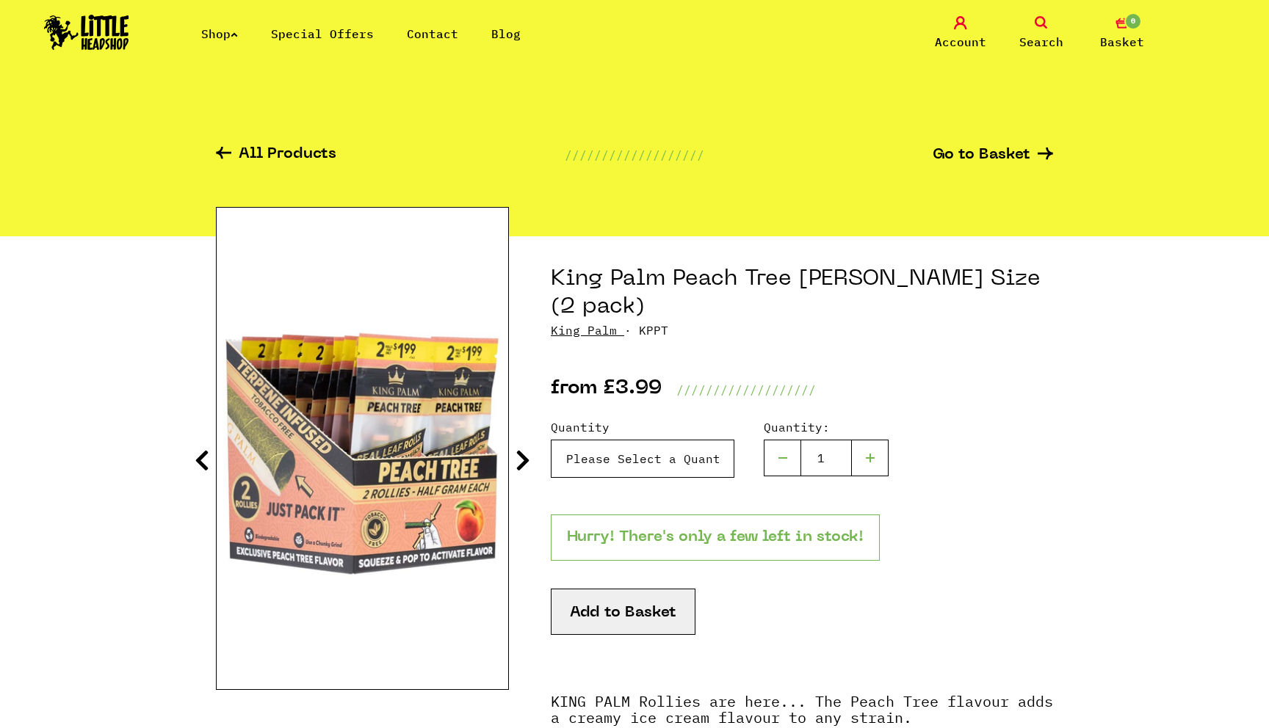
select select "1171"
click at [551, 440] on select "Please Select a Quantity X 1 - £3.99 X 2 - £6.99" at bounding box center [643, 459] width 184 height 38
click at [625, 589] on button "Add to Basket" at bounding box center [623, 612] width 145 height 46
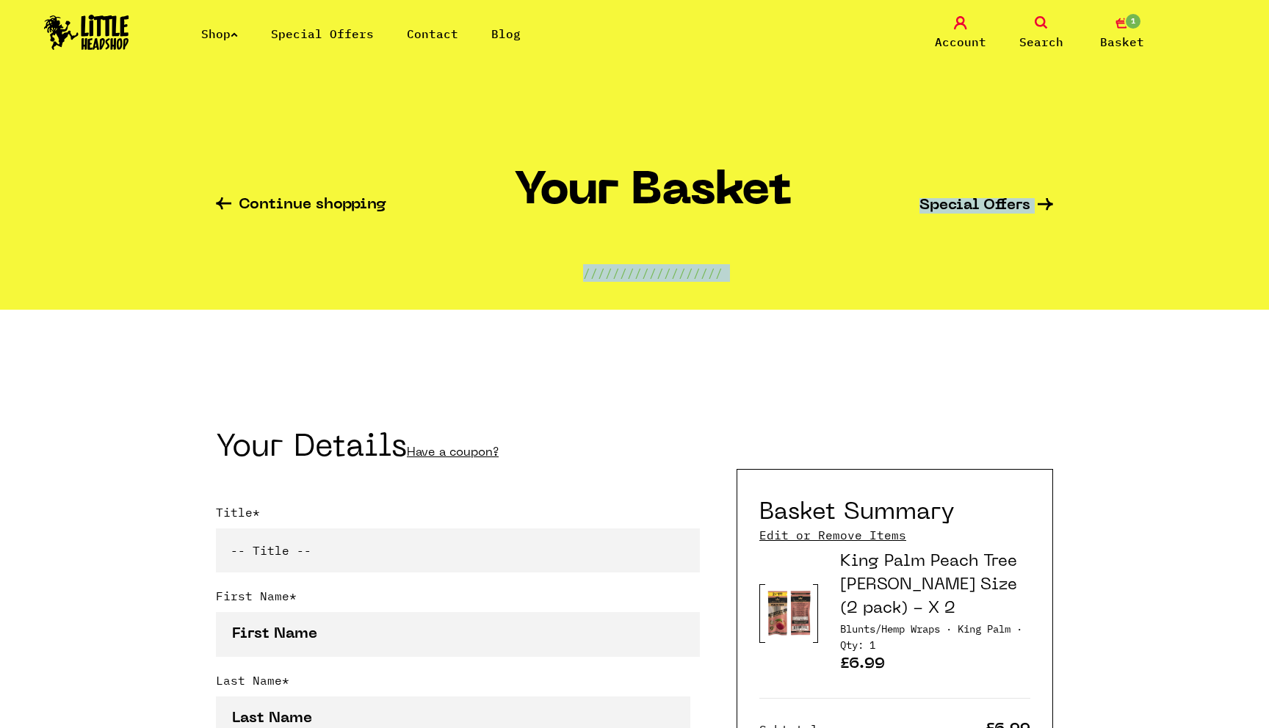
drag, startPoint x: 535, startPoint y: 379, endPoint x: 452, endPoint y: 266, distance: 140.7
click at [349, 193] on div "Continue shopping Your Basket /////////////////// Special Offers" at bounding box center [634, 200] width 837 height 220
click at [219, 32] on link "Shop" at bounding box center [219, 33] width 37 height 15
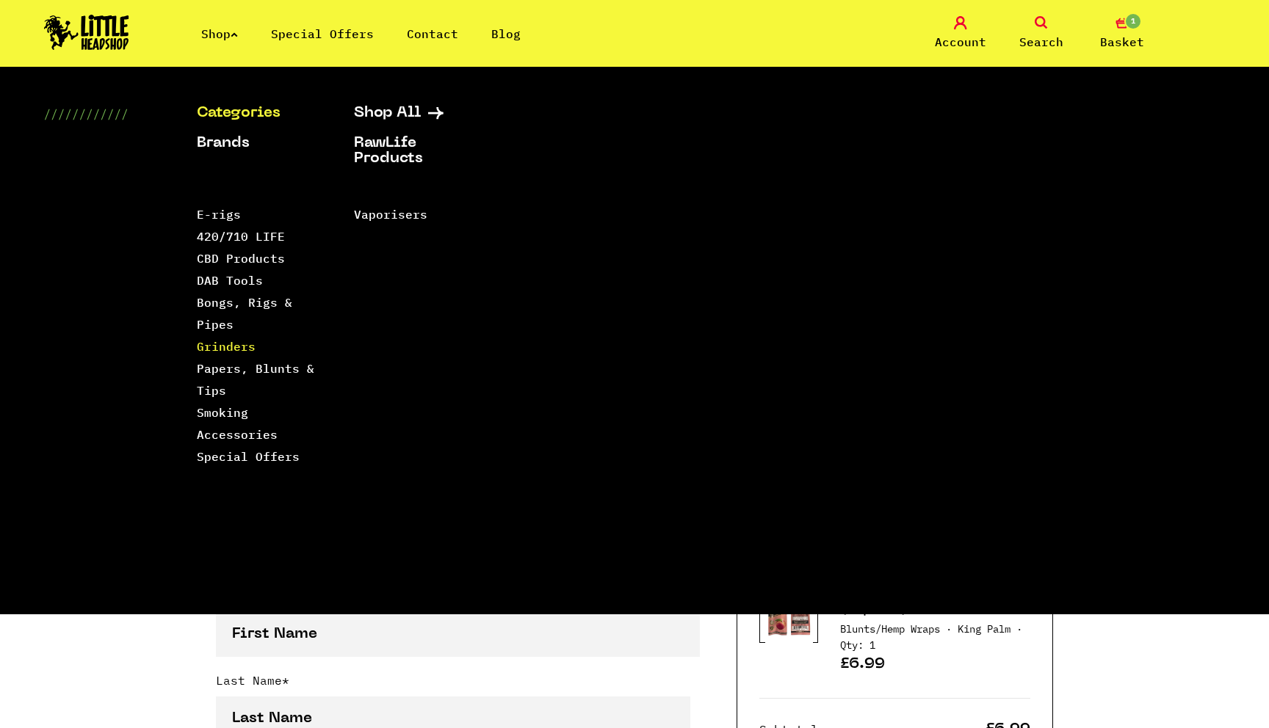
click at [208, 347] on link "Grinders" at bounding box center [226, 346] width 59 height 15
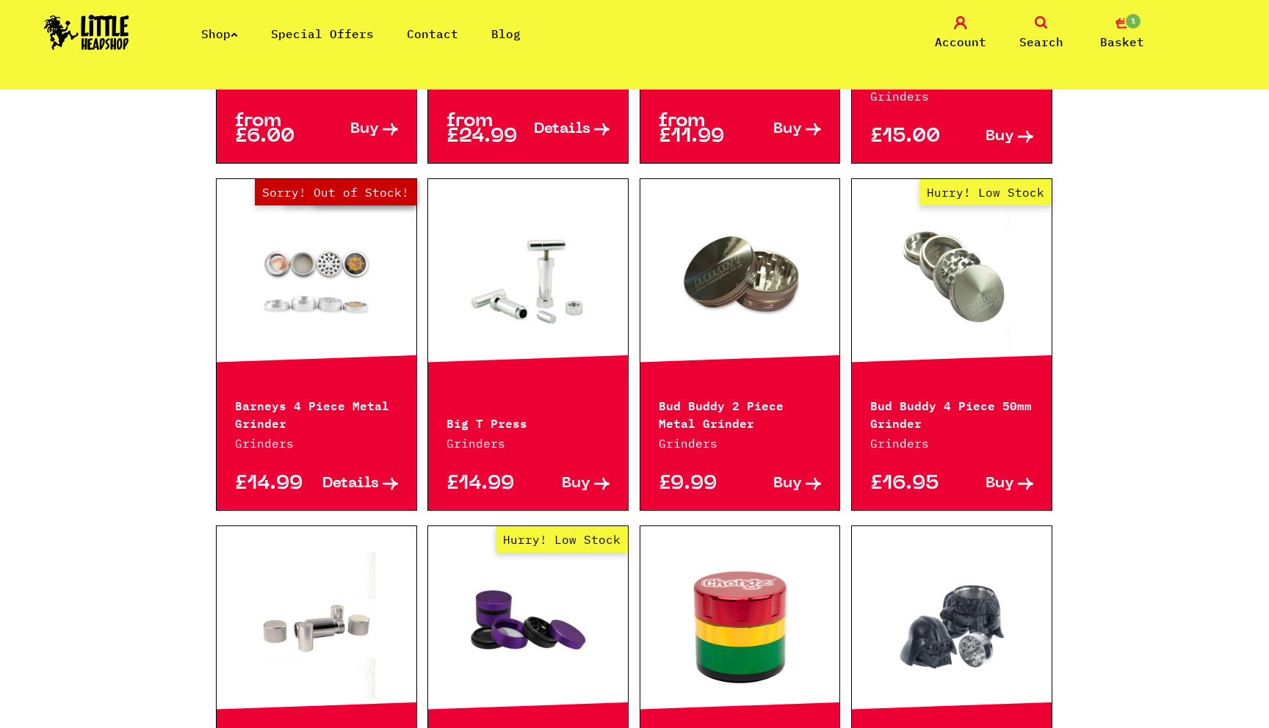
scroll to position [810, 0]
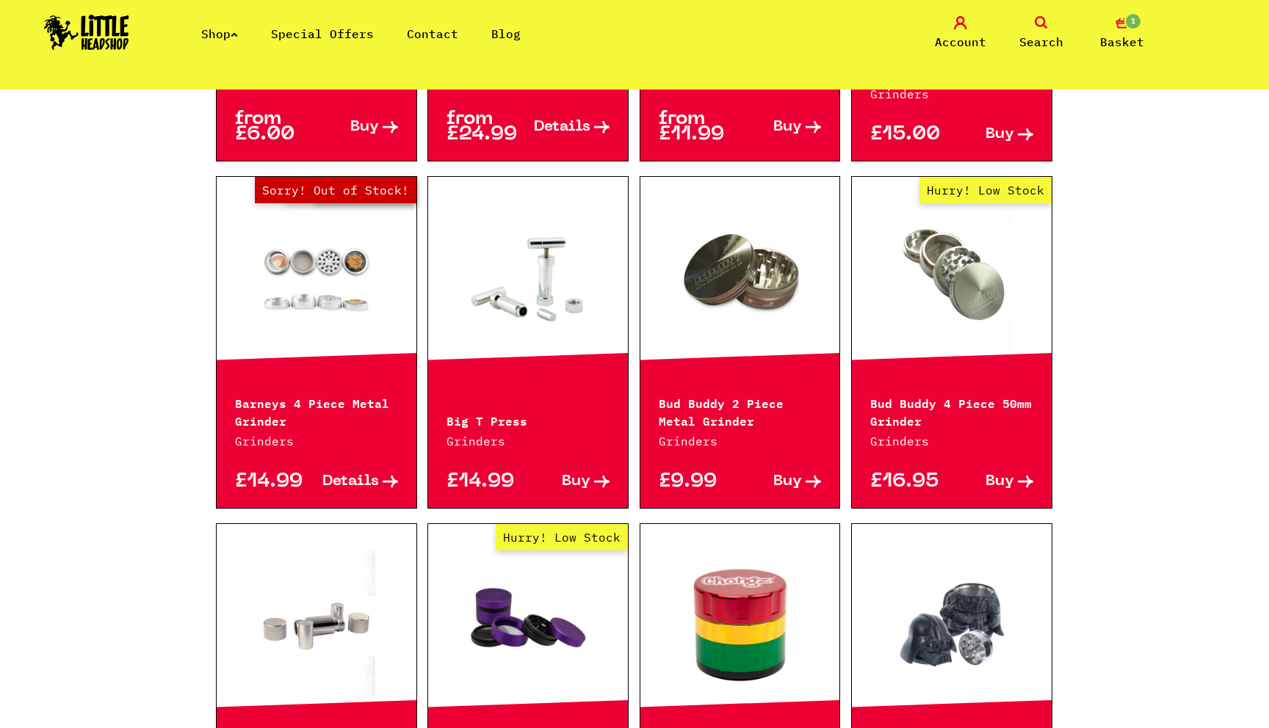
click at [548, 203] on link at bounding box center [528, 276] width 200 height 147
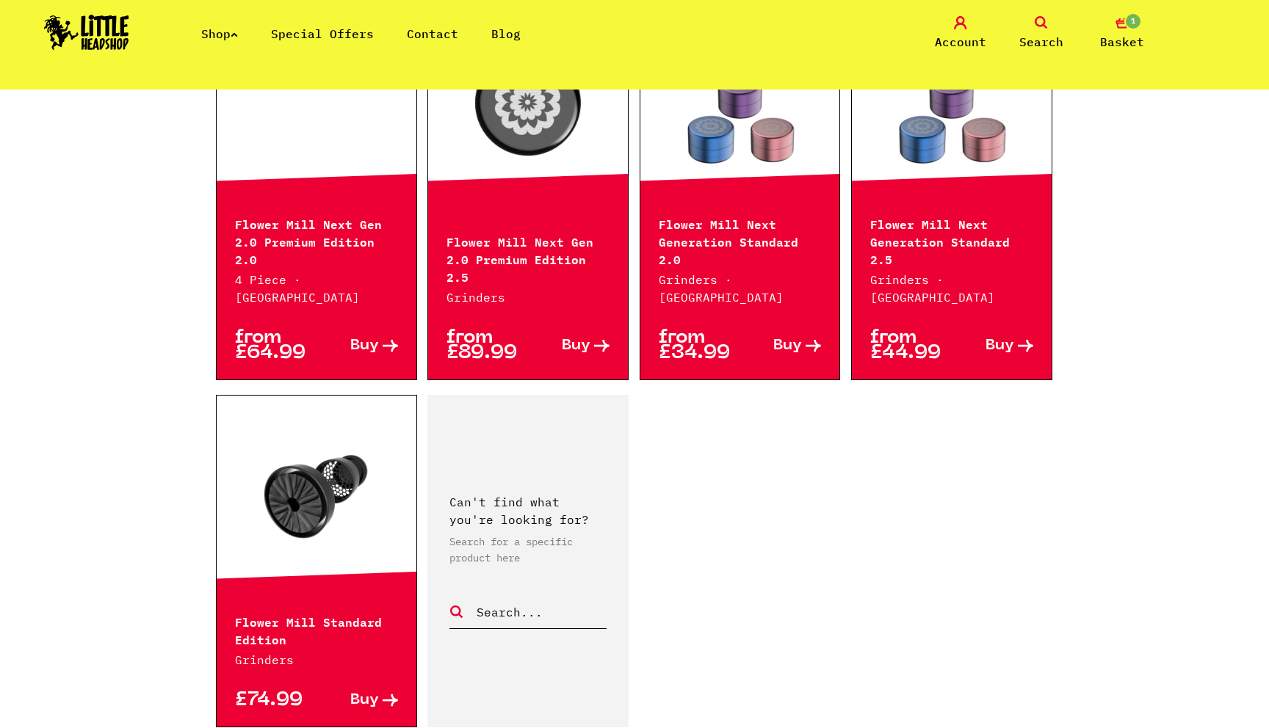
scroll to position [2175, 0]
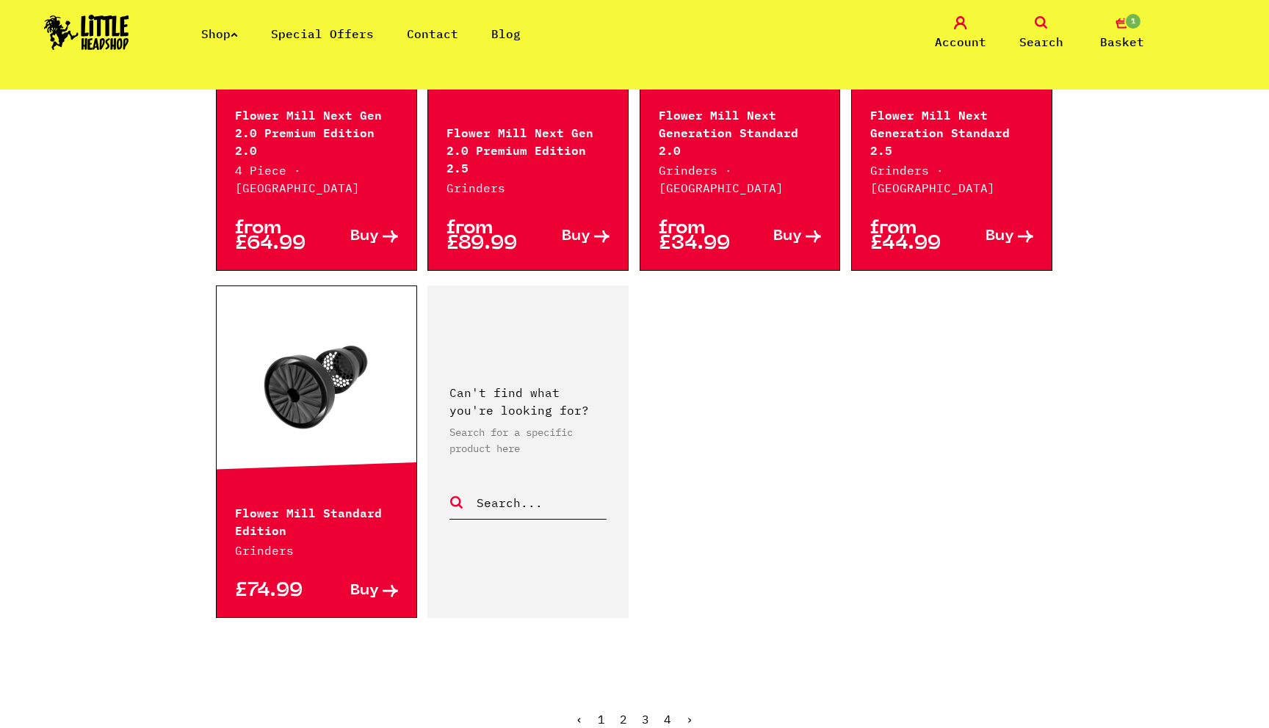
click at [624, 712] on link "2" at bounding box center [623, 719] width 7 height 15
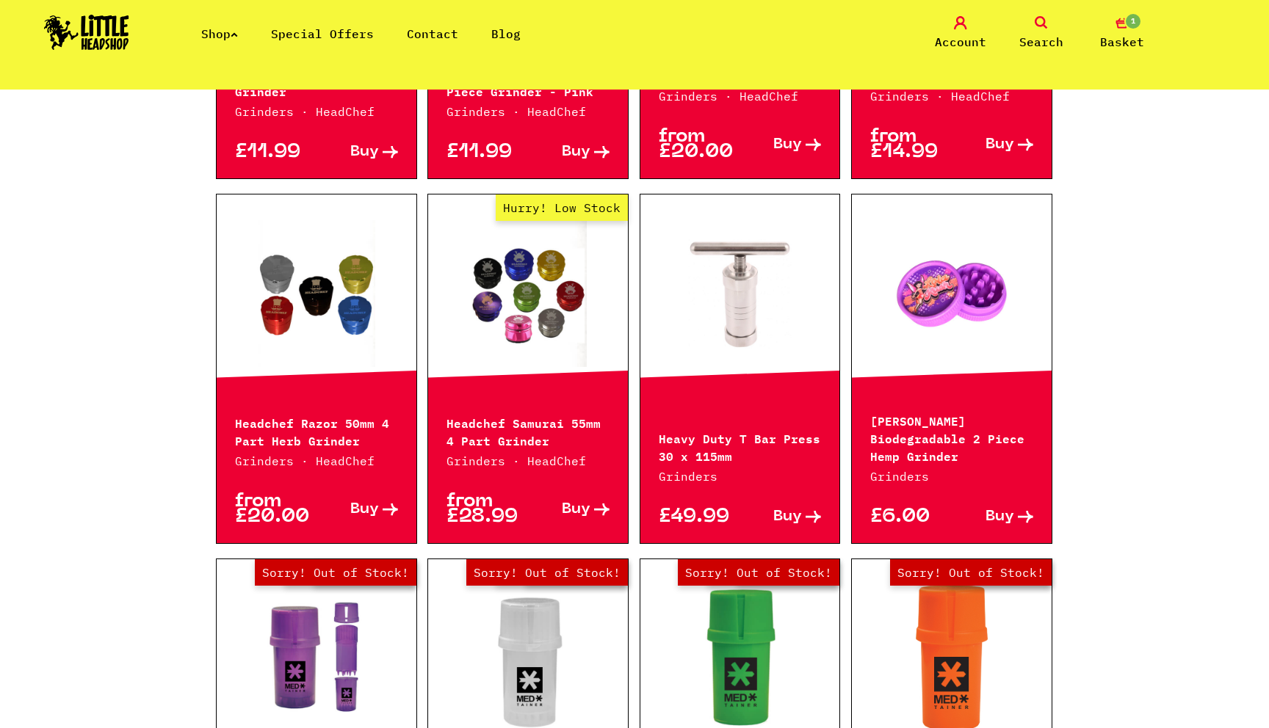
scroll to position [745, 0]
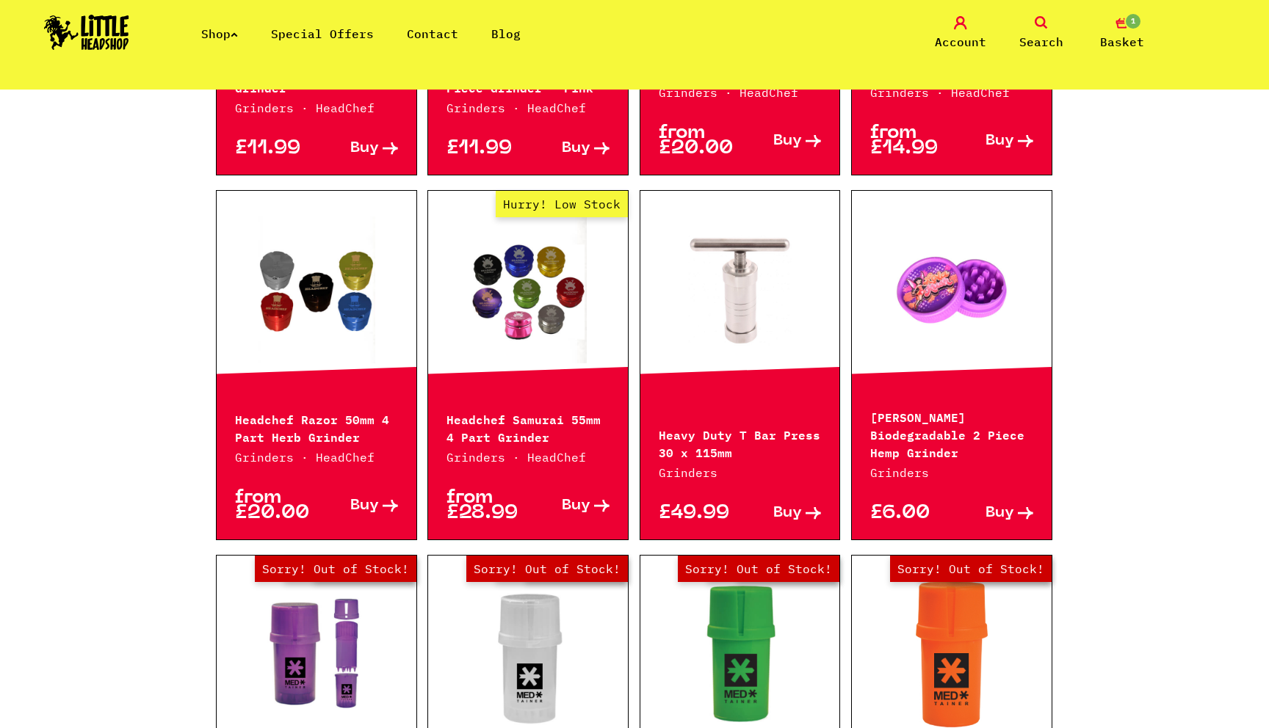
click at [728, 297] on link at bounding box center [740, 290] width 200 height 147
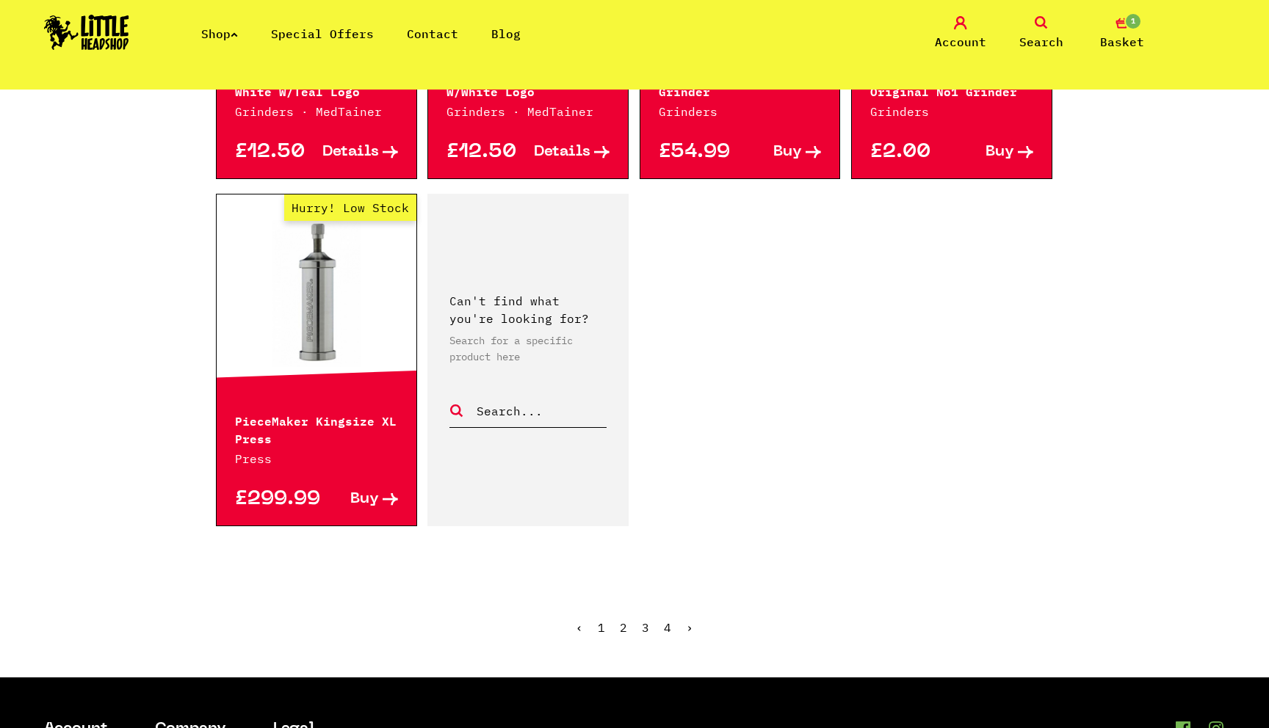
scroll to position [2203, 0]
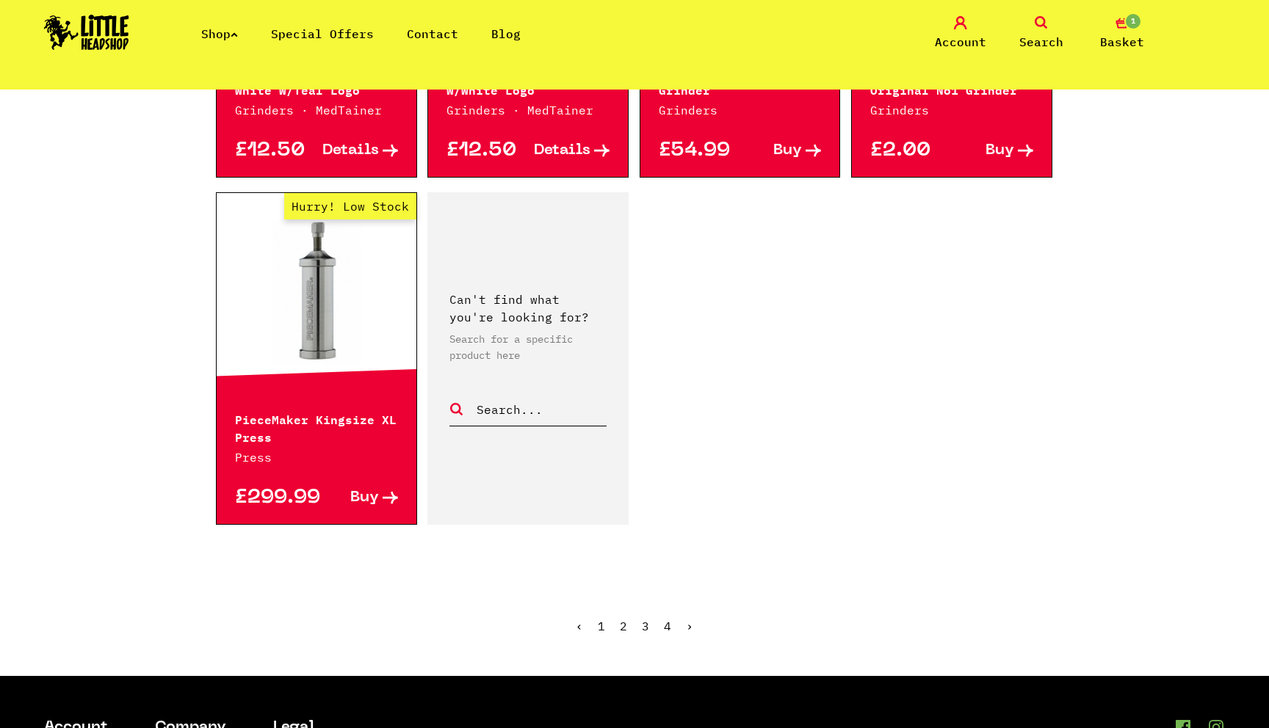
click at [645, 625] on link "3" at bounding box center [645, 626] width 7 height 15
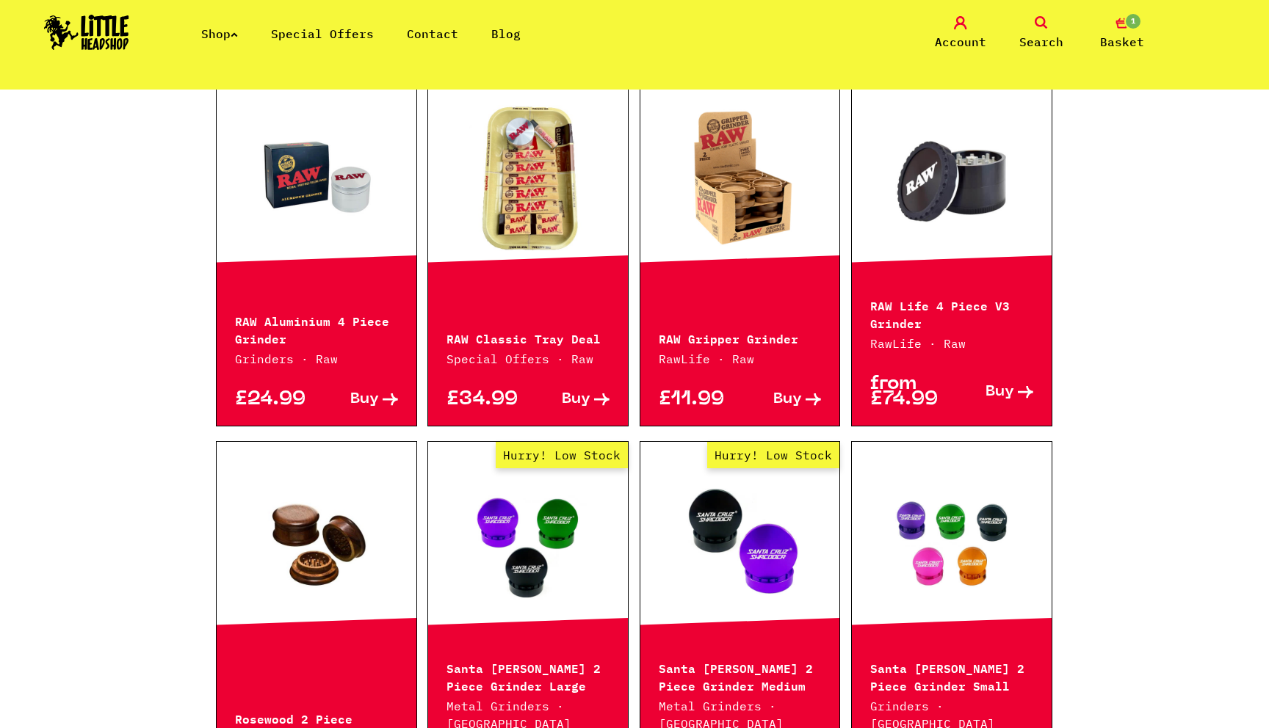
scroll to position [960, 0]
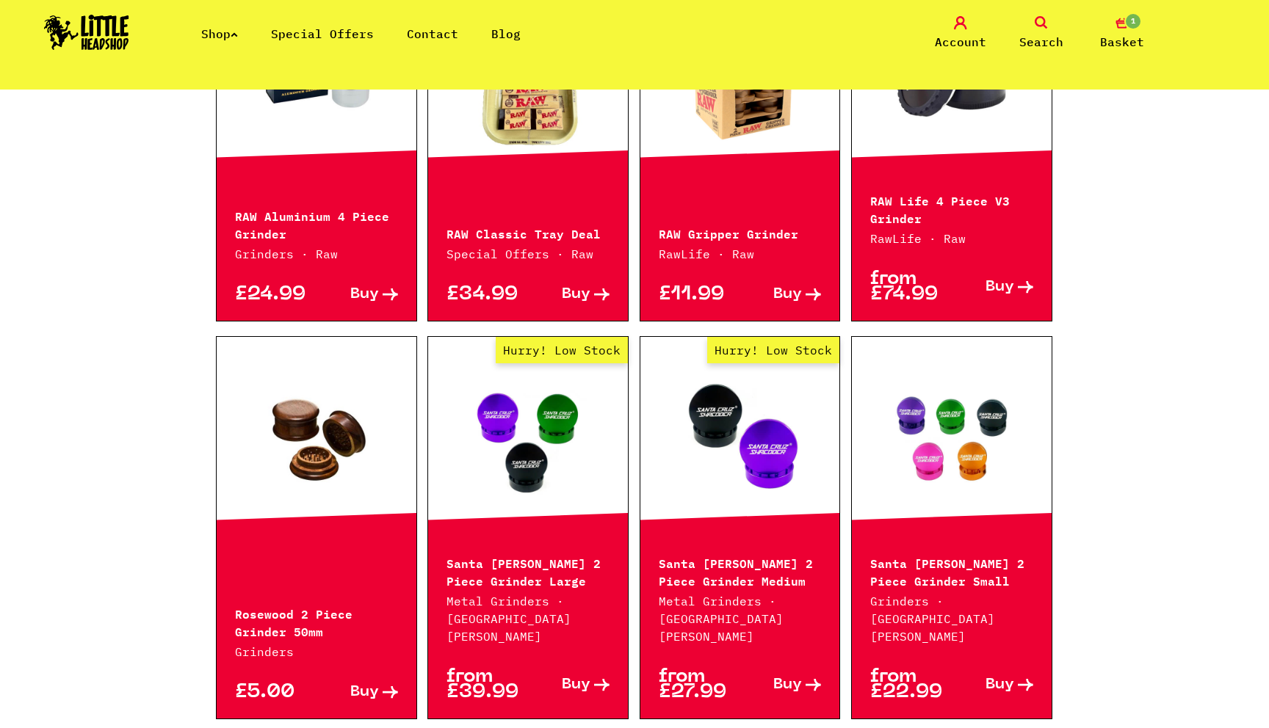
click at [314, 430] on link at bounding box center [317, 436] width 200 height 147
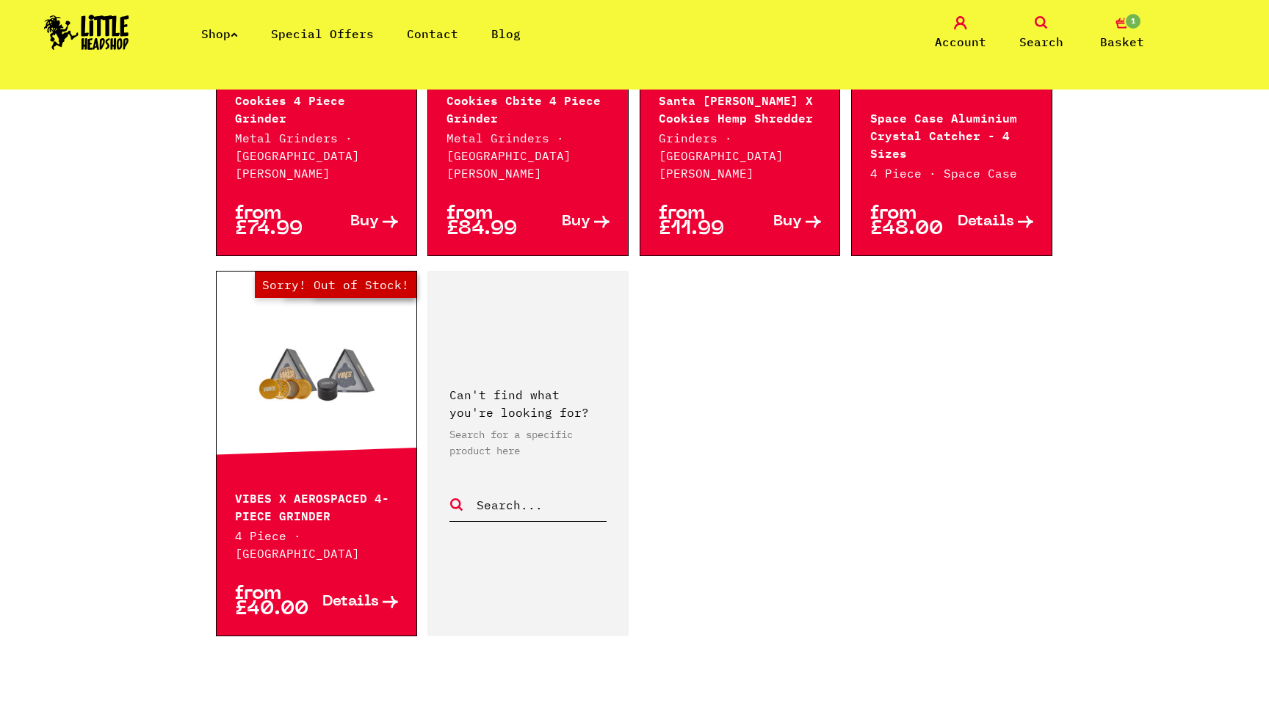
scroll to position [2257, 0]
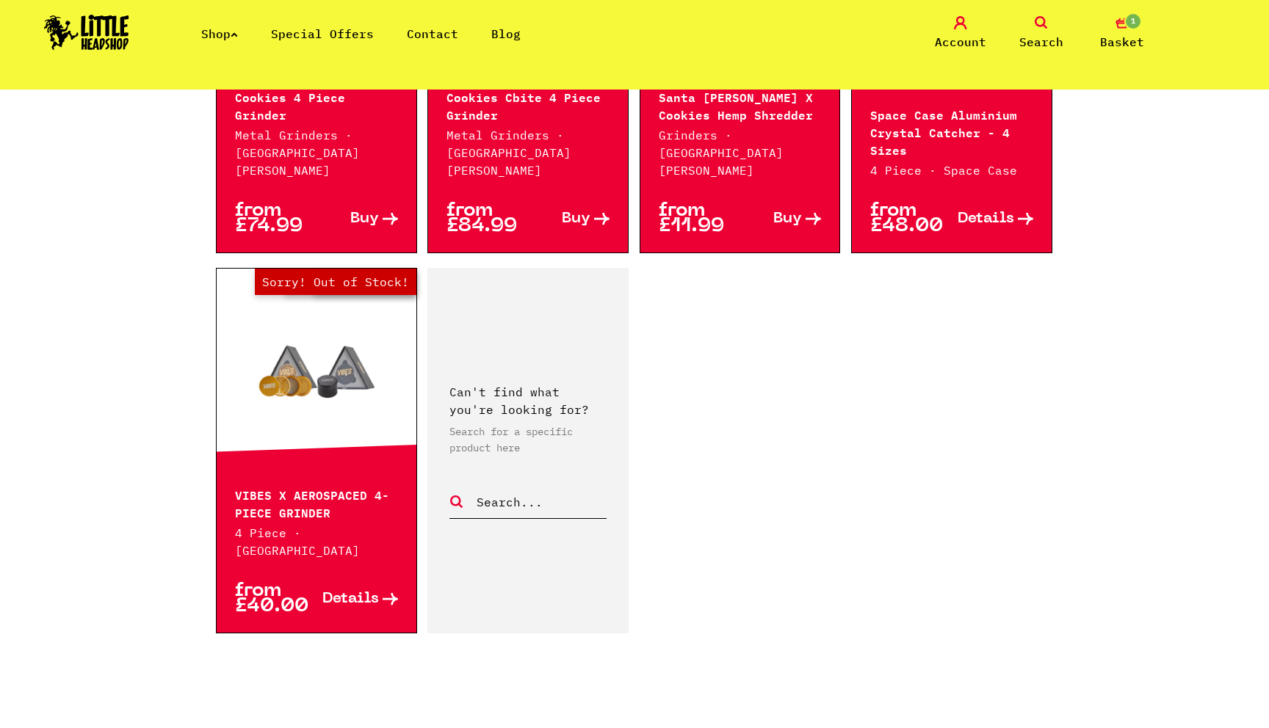
click at [664, 728] on link "4" at bounding box center [667, 735] width 7 height 15
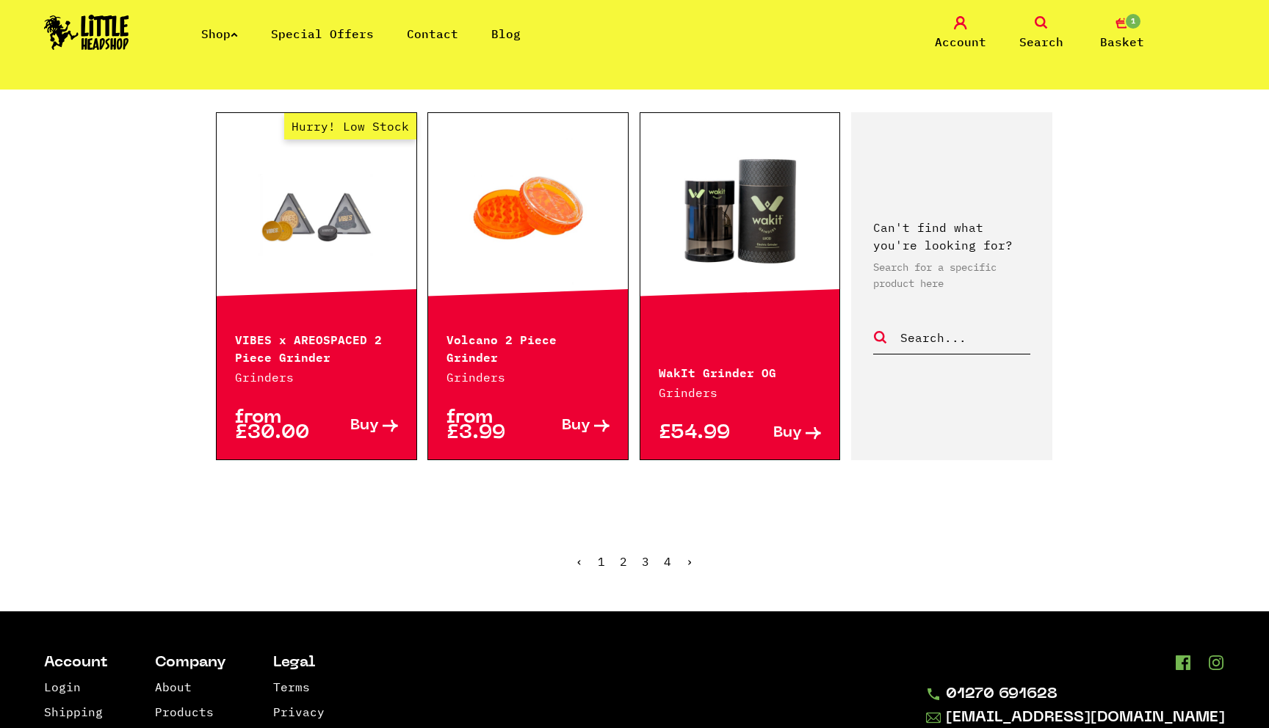
scroll to position [453, 0]
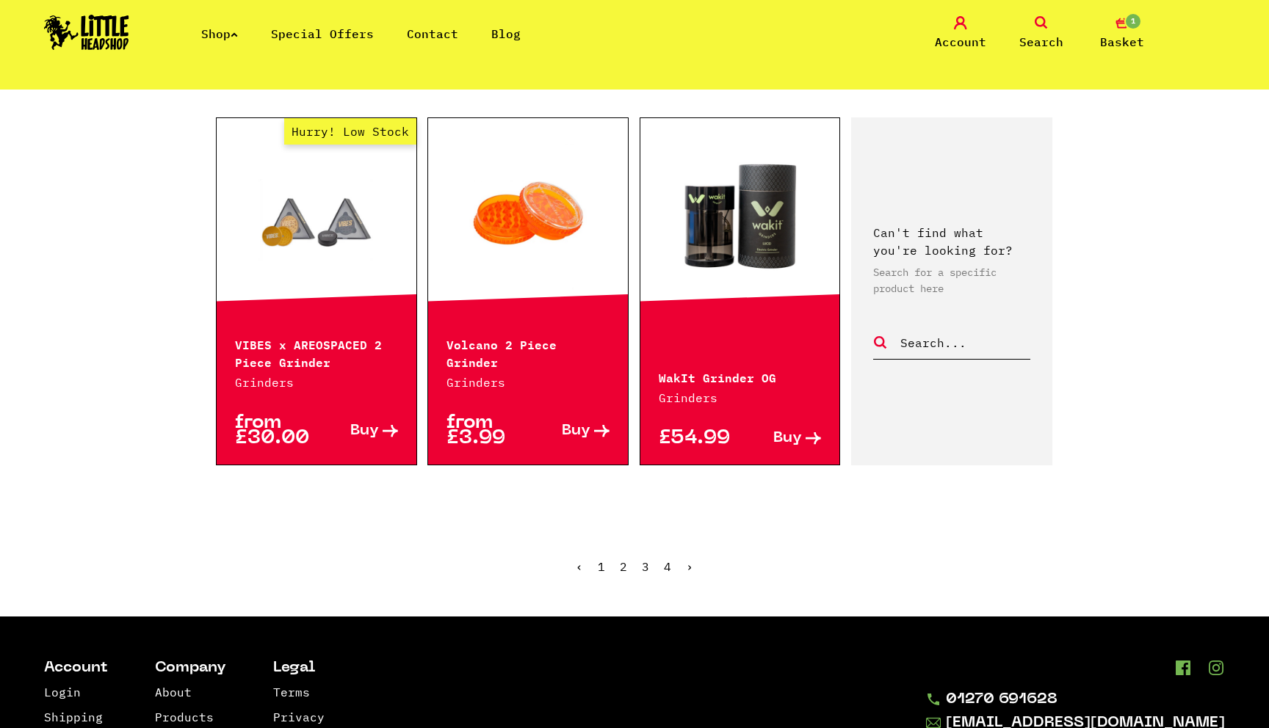
click at [644, 565] on link "3" at bounding box center [645, 566] width 7 height 15
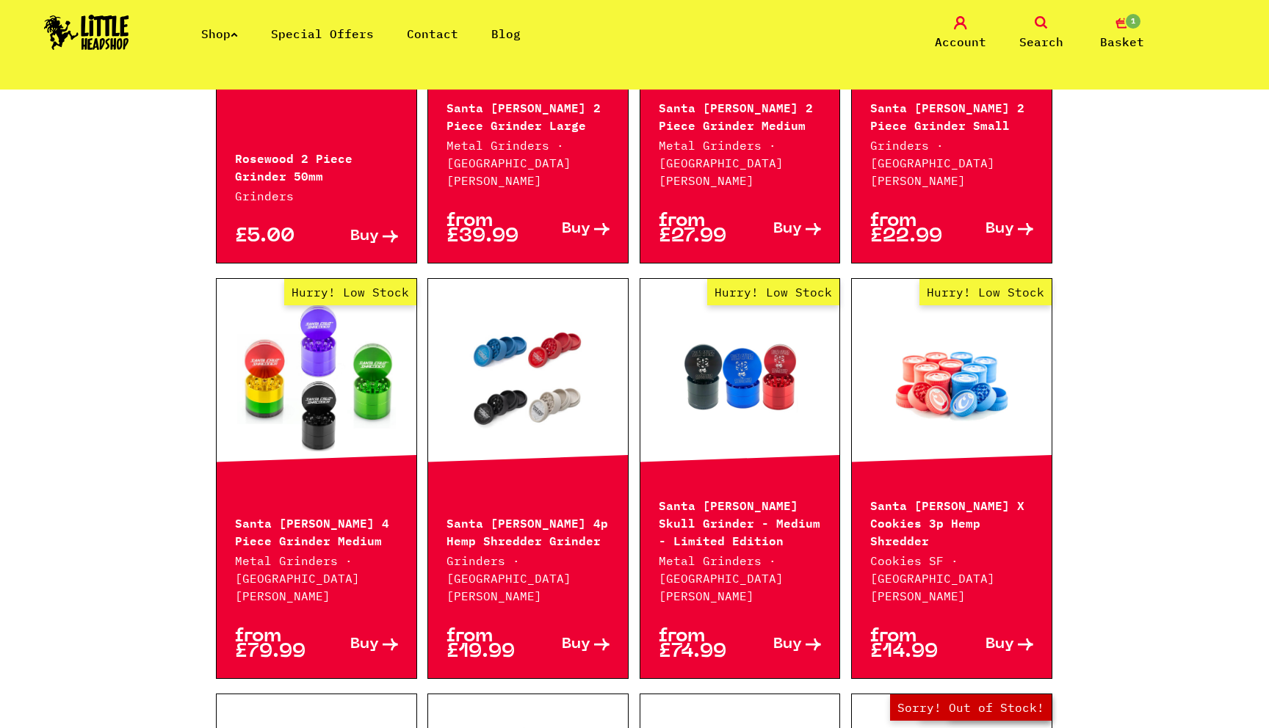
scroll to position [1407, 0]
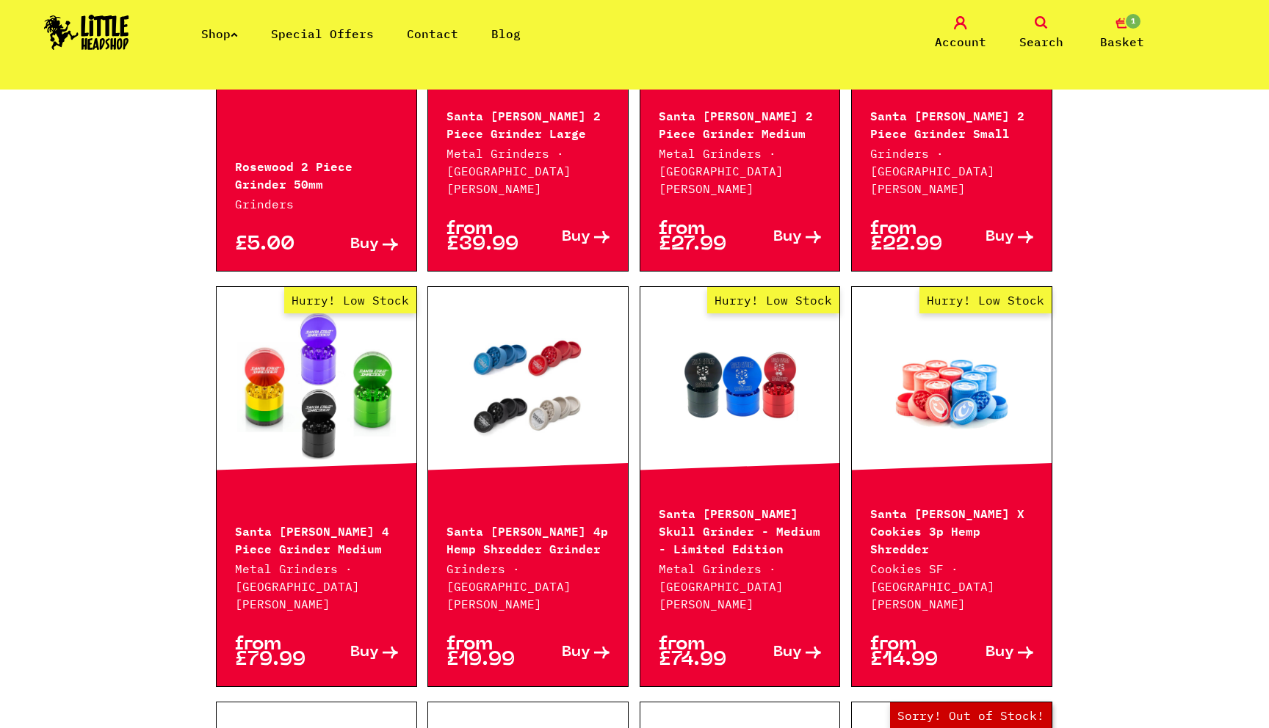
click at [550, 418] on link at bounding box center [528, 386] width 200 height 147
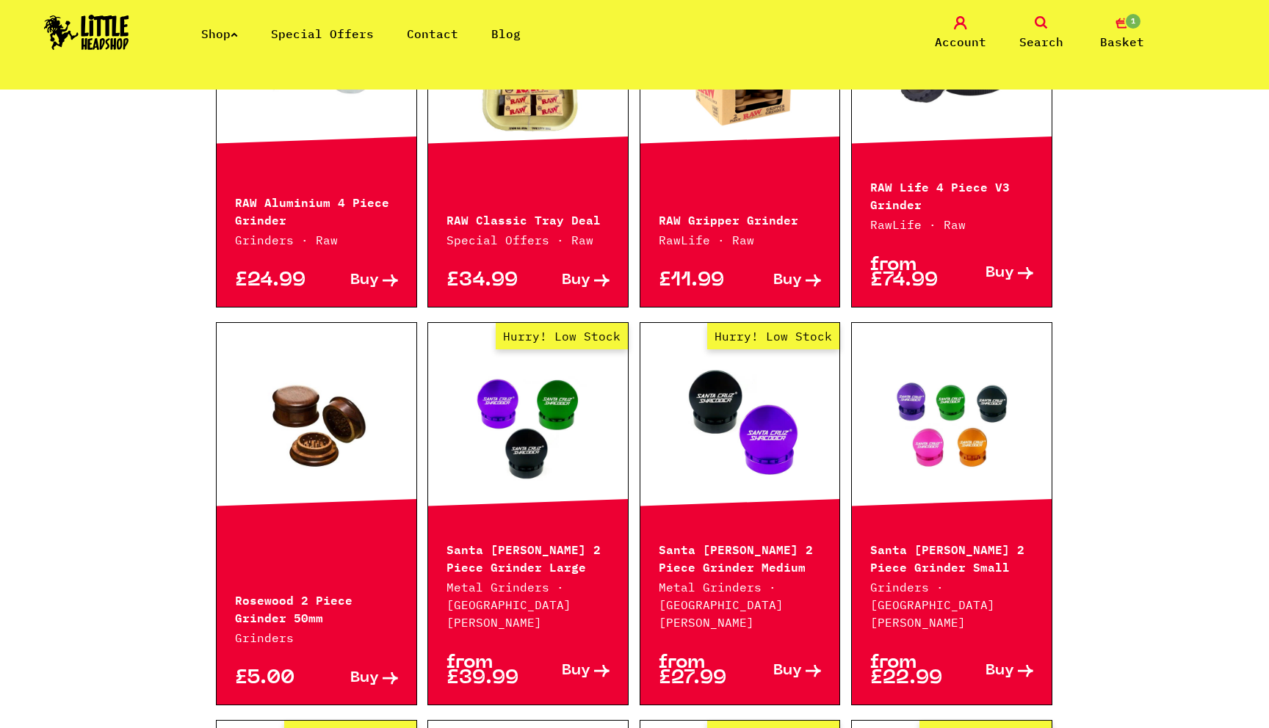
scroll to position [943, 0]
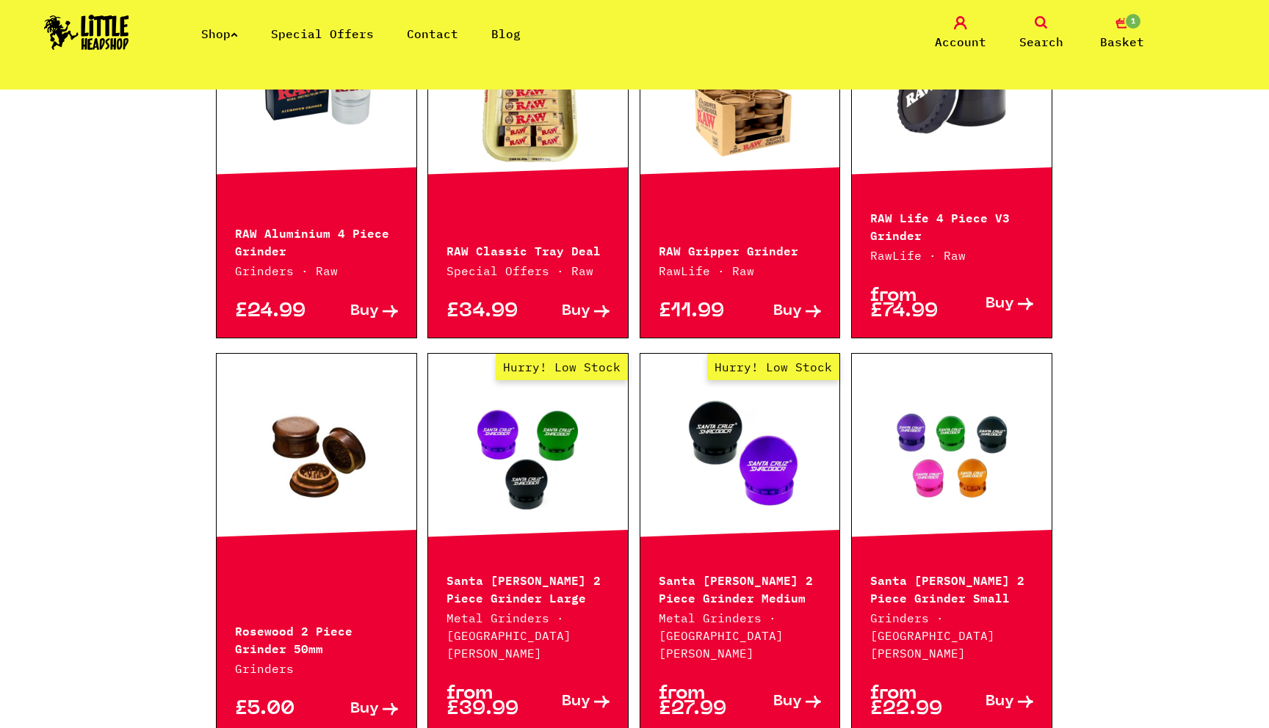
click at [344, 509] on link at bounding box center [317, 453] width 200 height 147
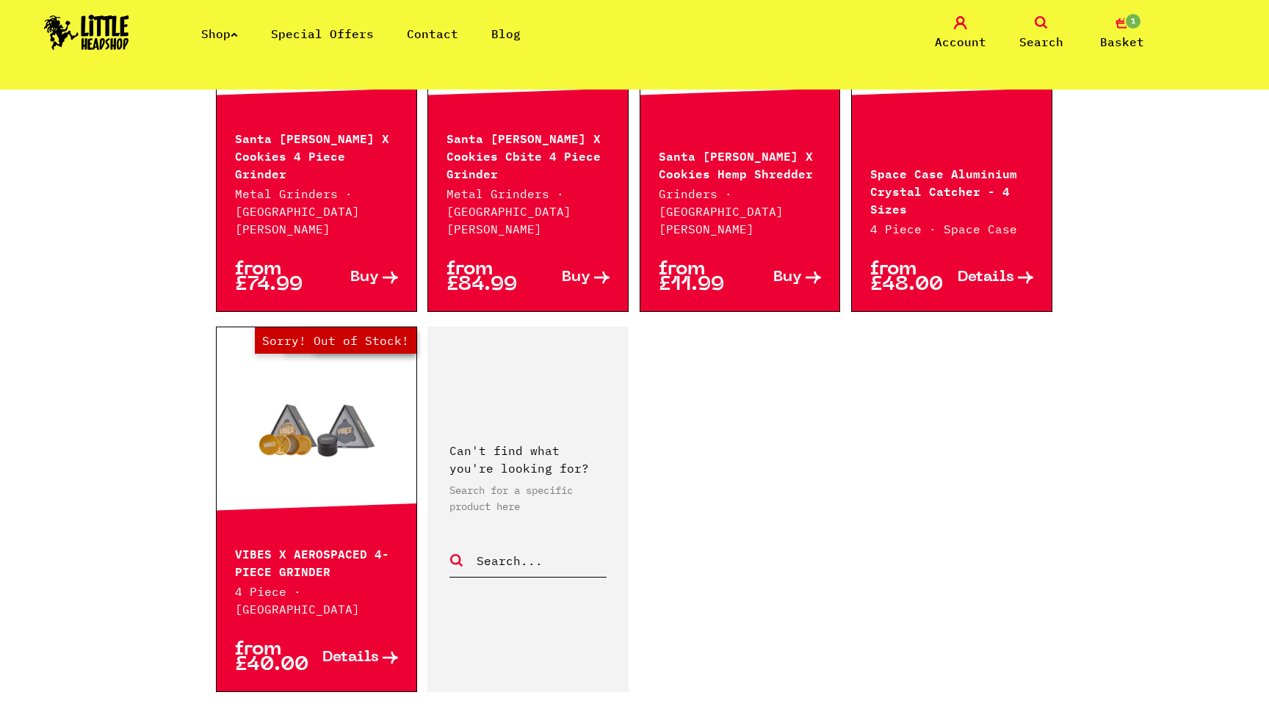
scroll to position [2248, 0]
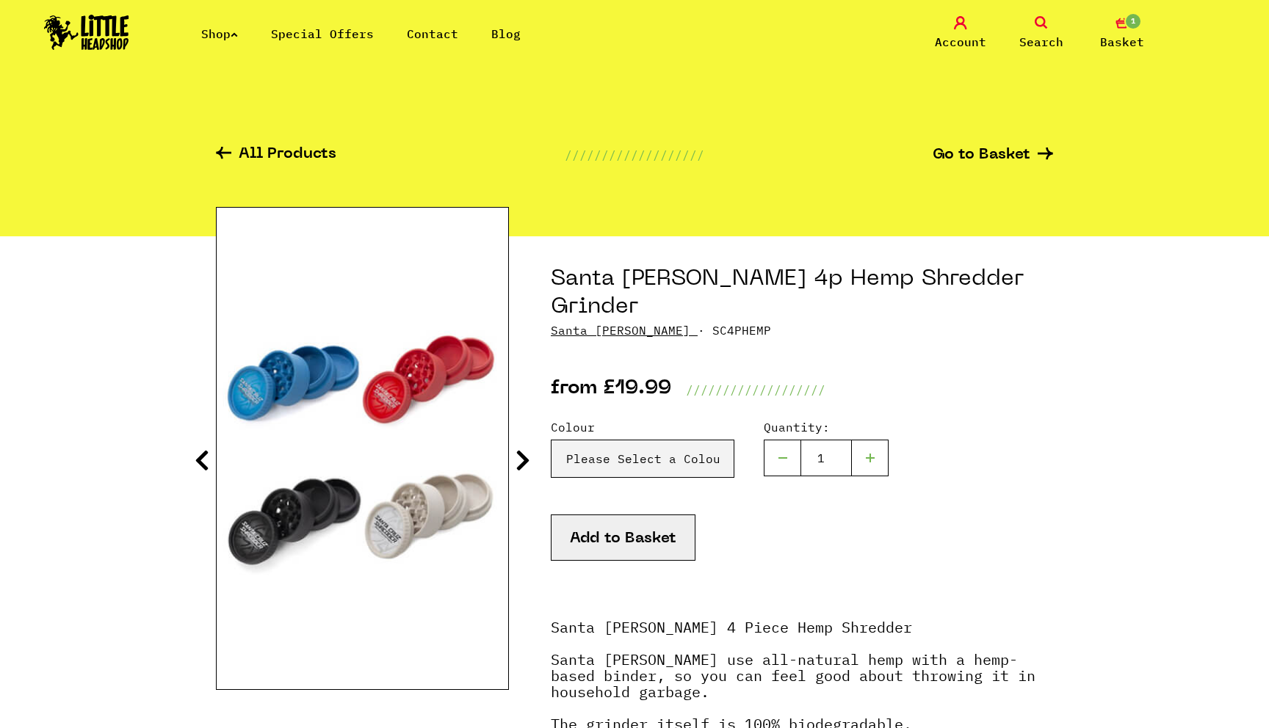
click at [522, 457] on icon at bounding box center [522, 460] width 15 height 23
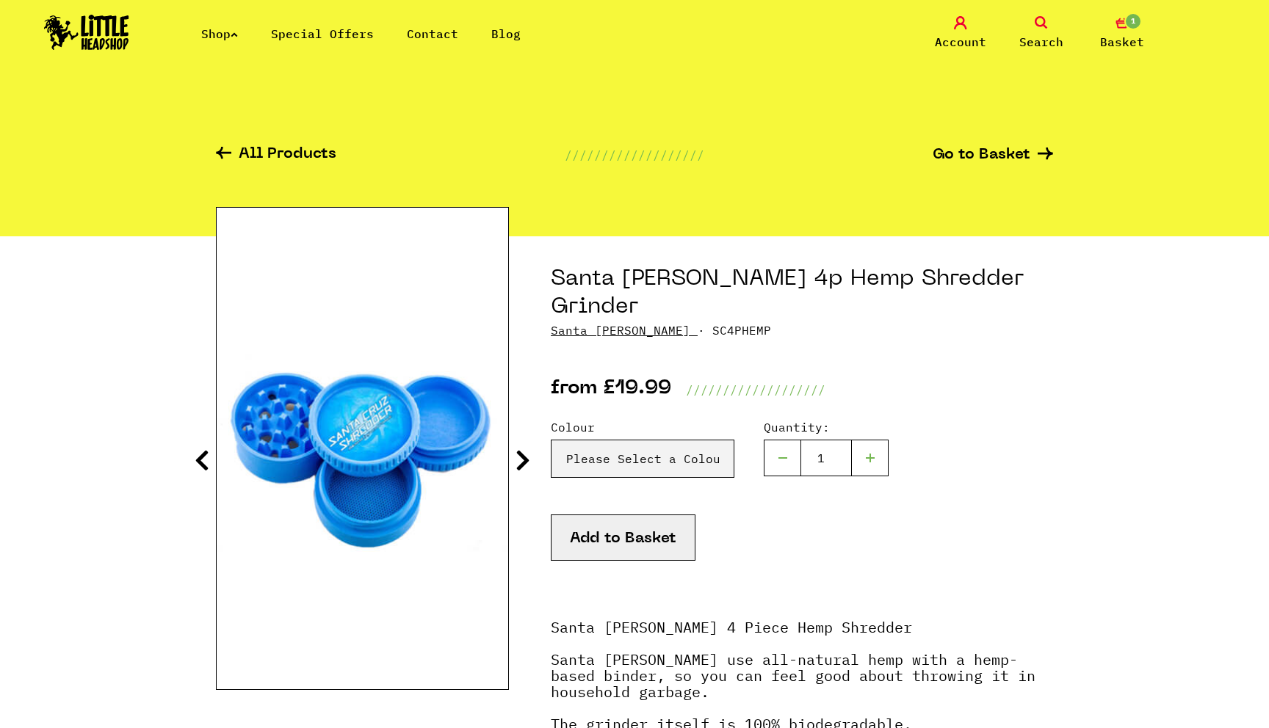
click at [522, 457] on icon at bounding box center [522, 460] width 15 height 23
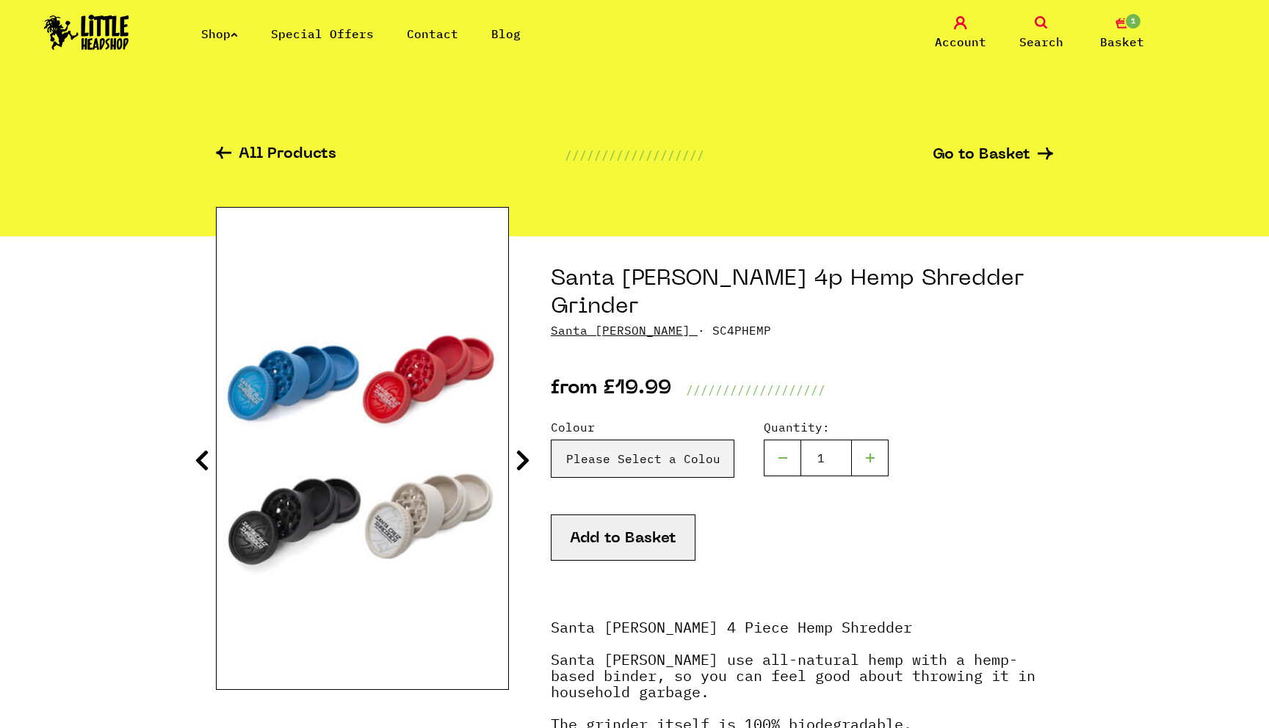
click at [522, 457] on icon at bounding box center [522, 460] width 15 height 23
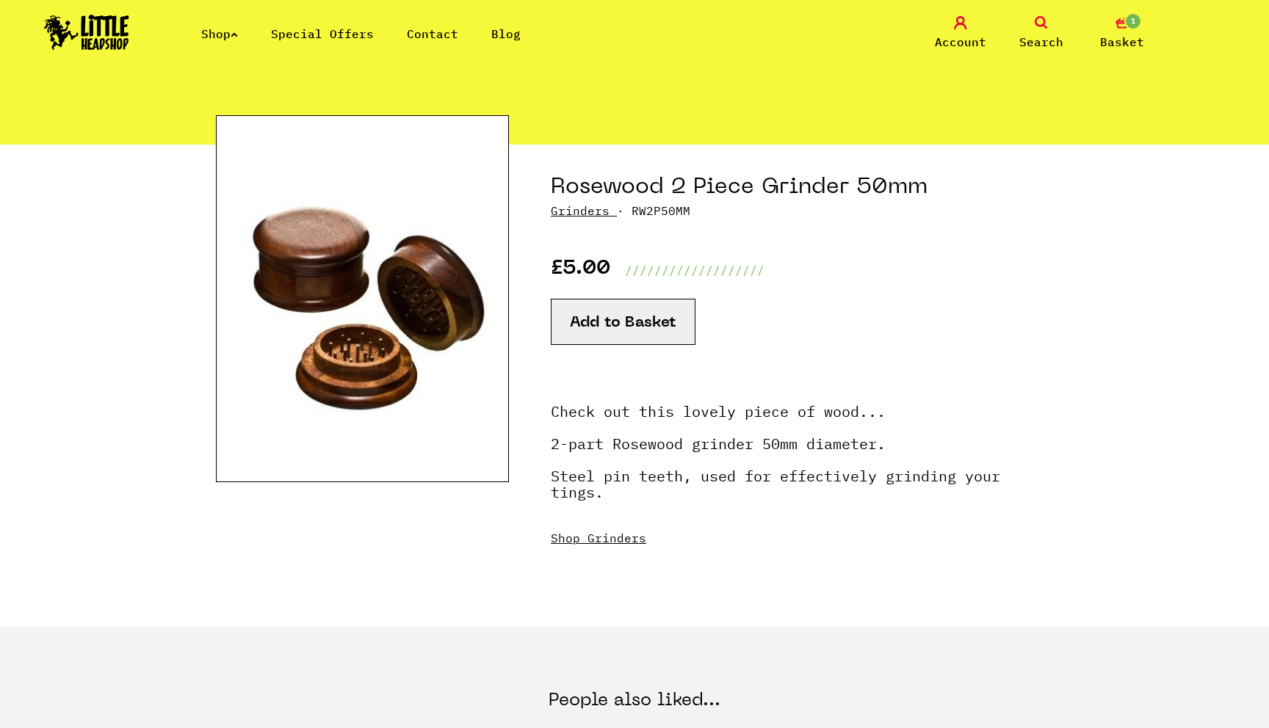
scroll to position [88, 0]
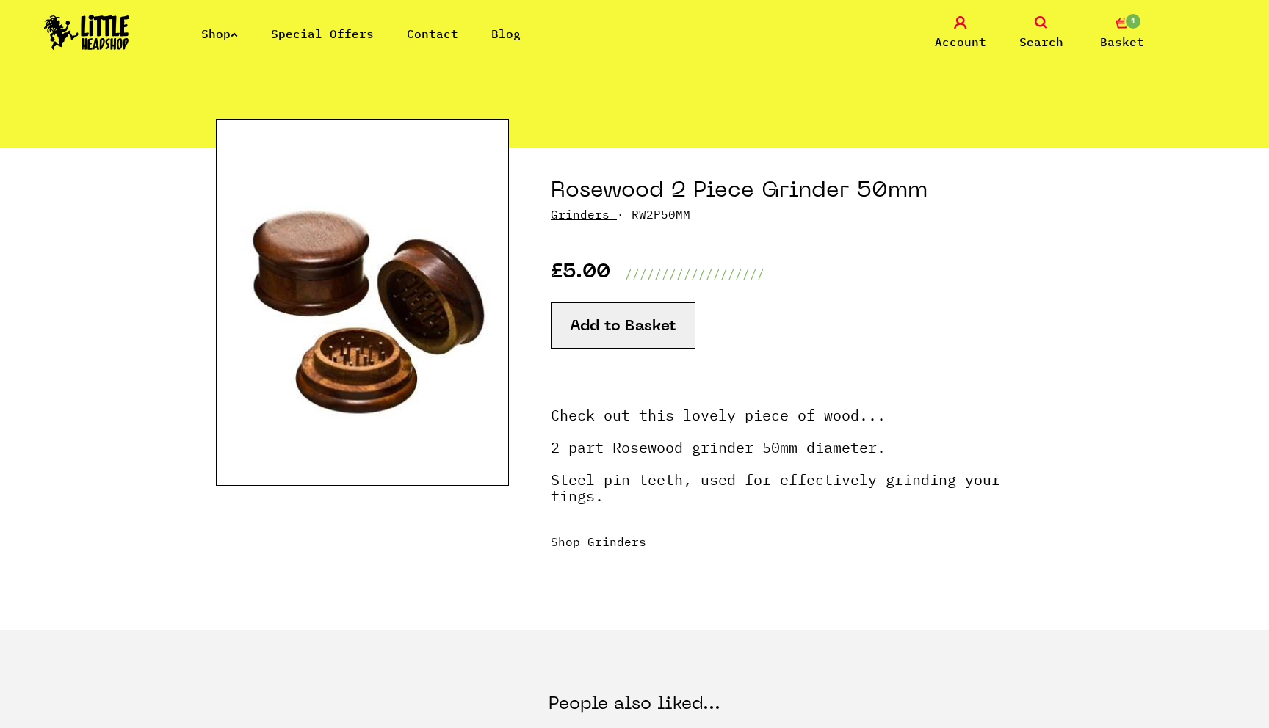
click at [363, 266] on img at bounding box center [362, 302] width 293 height 367
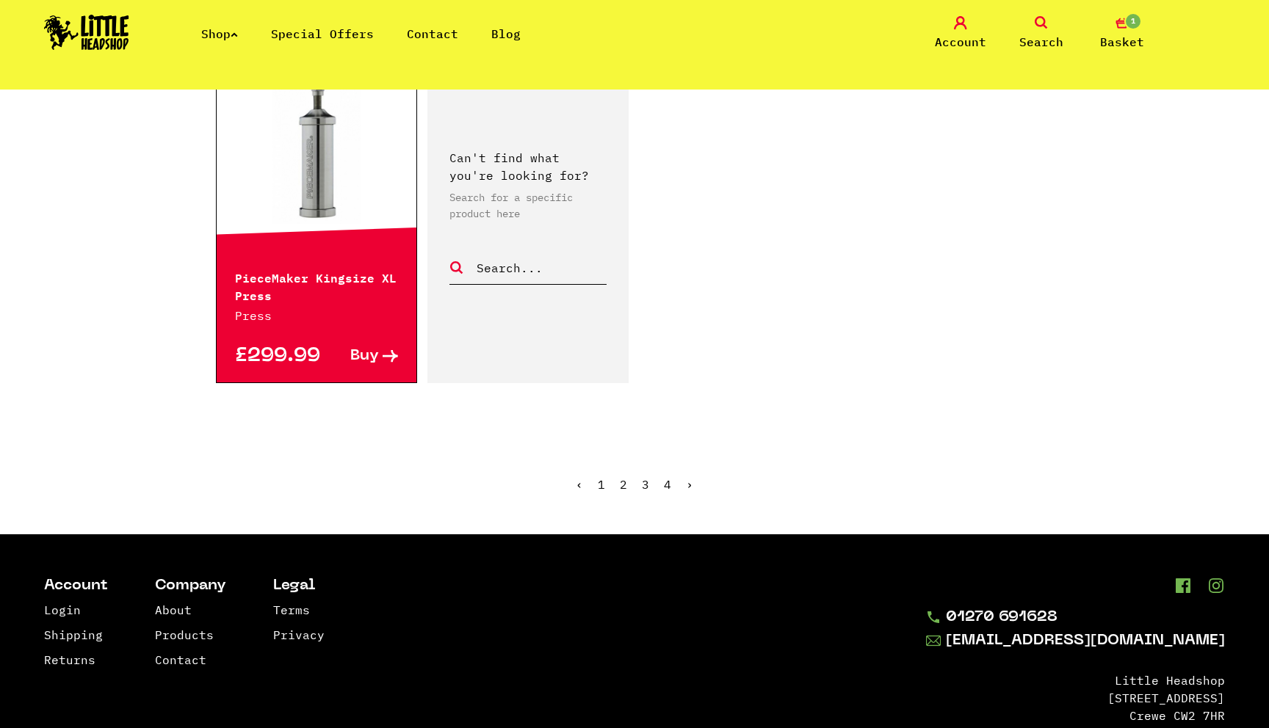
scroll to position [2372, 0]
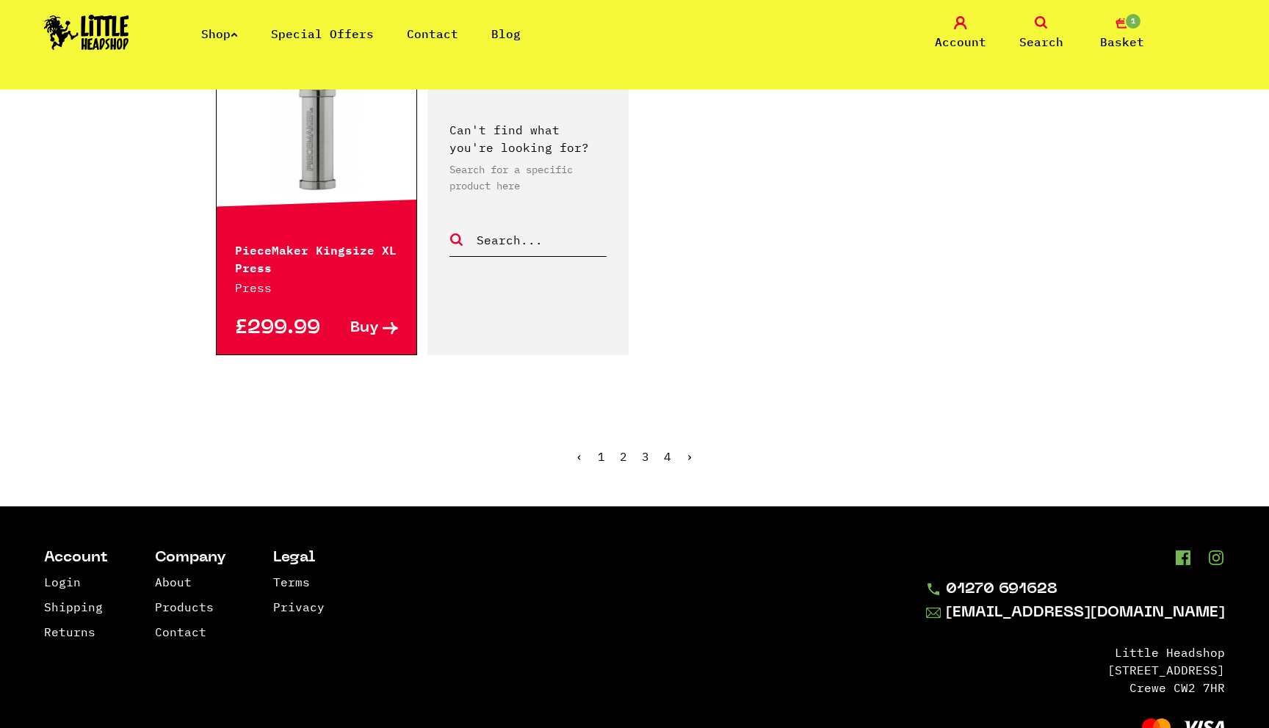
click at [602, 460] on link "1" at bounding box center [601, 456] width 7 height 15
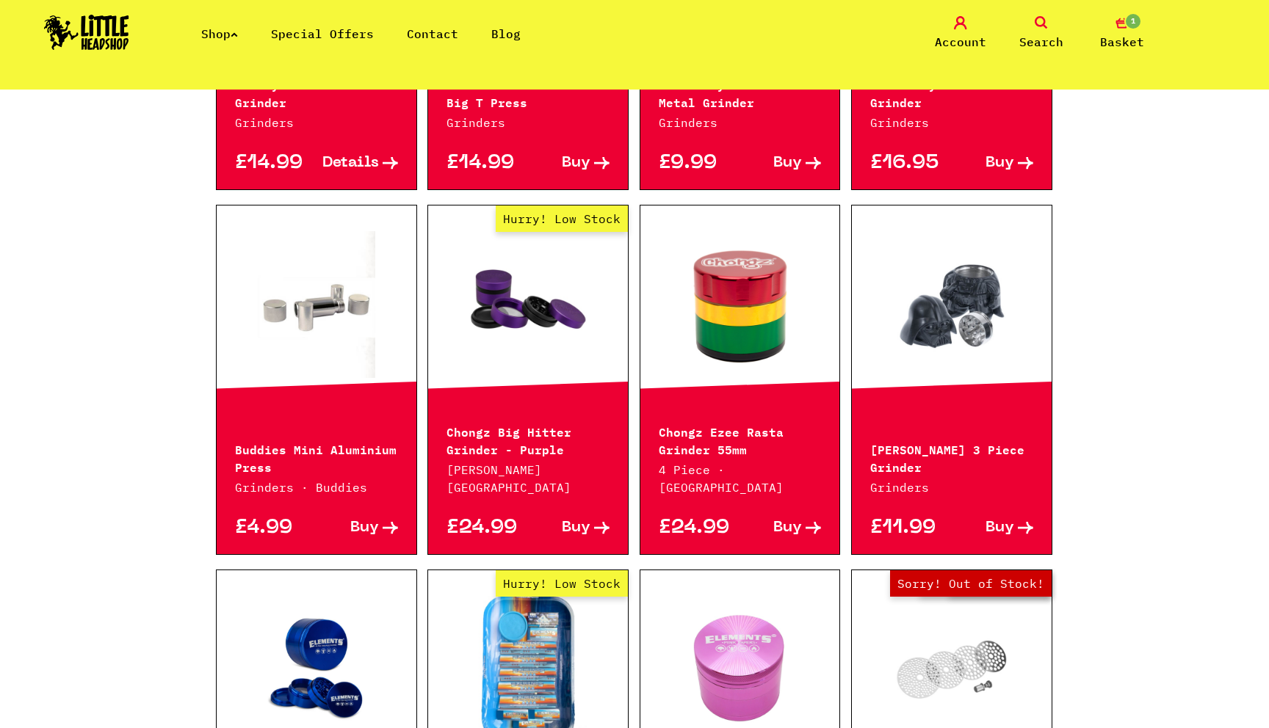
scroll to position [1124, 0]
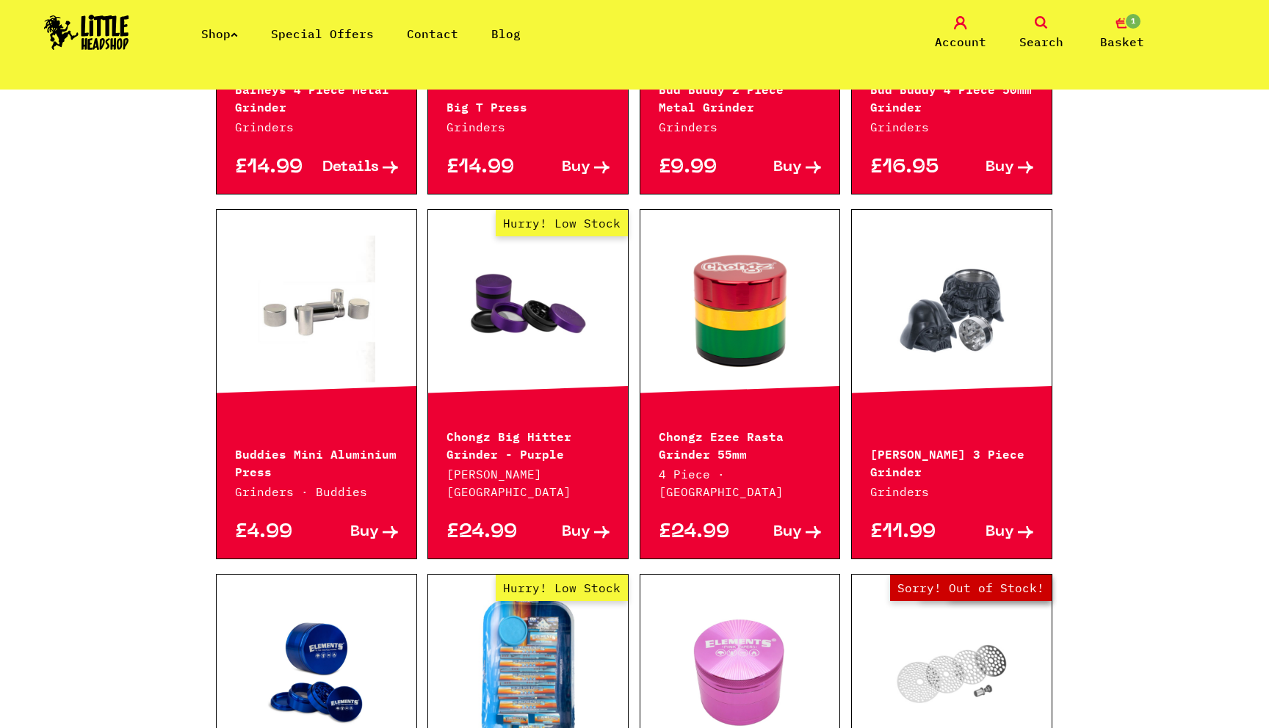
click at [291, 272] on link at bounding box center [317, 309] width 200 height 147
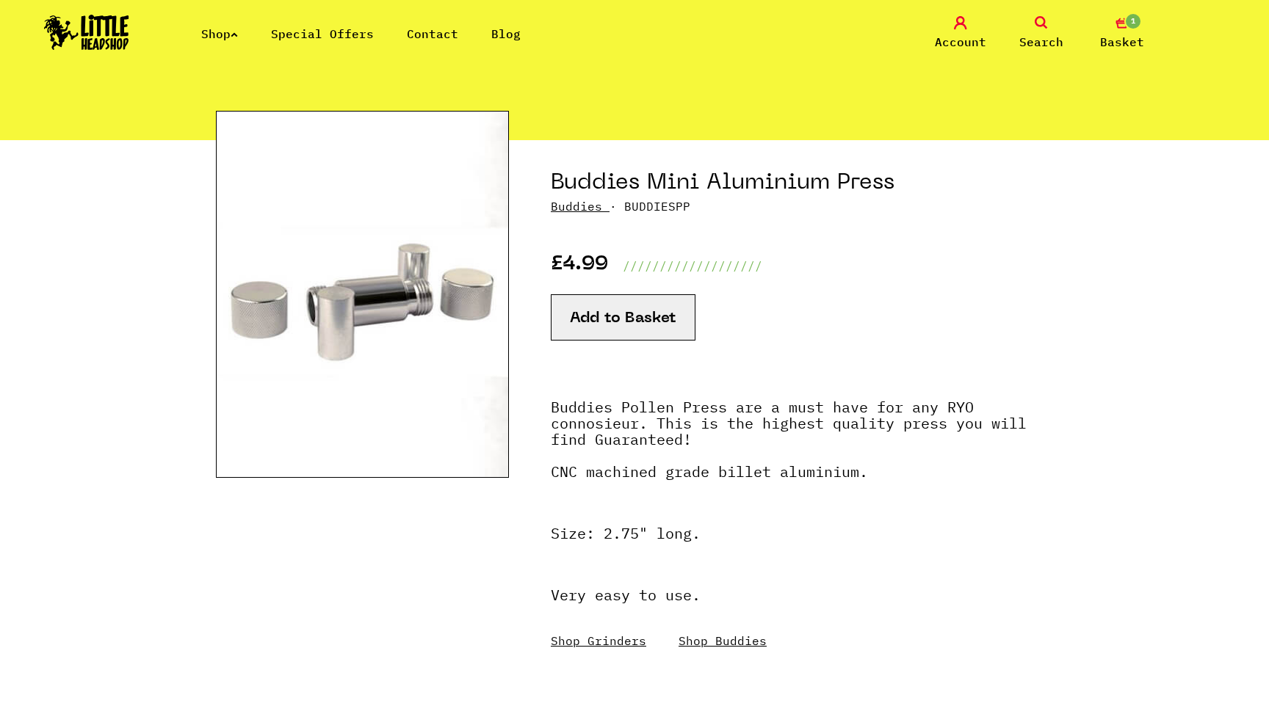
scroll to position [105, 0]
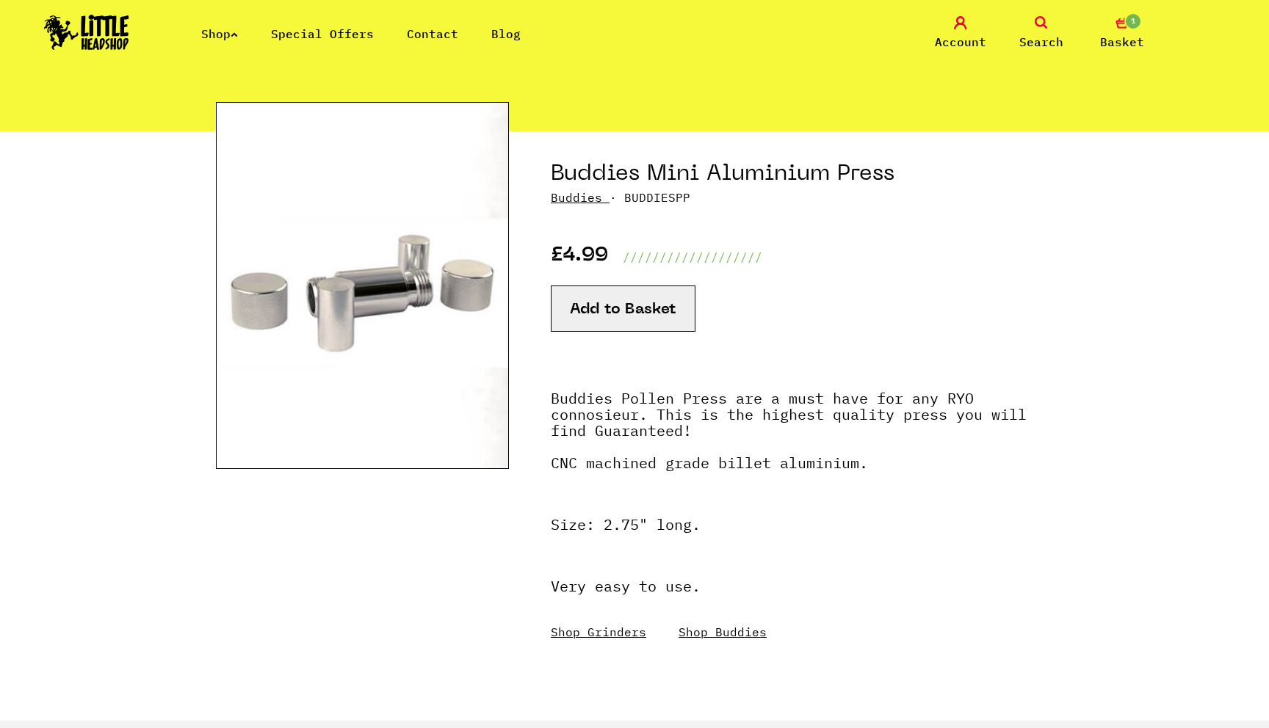
click at [612, 316] on button "Add to Basket" at bounding box center [623, 309] width 145 height 46
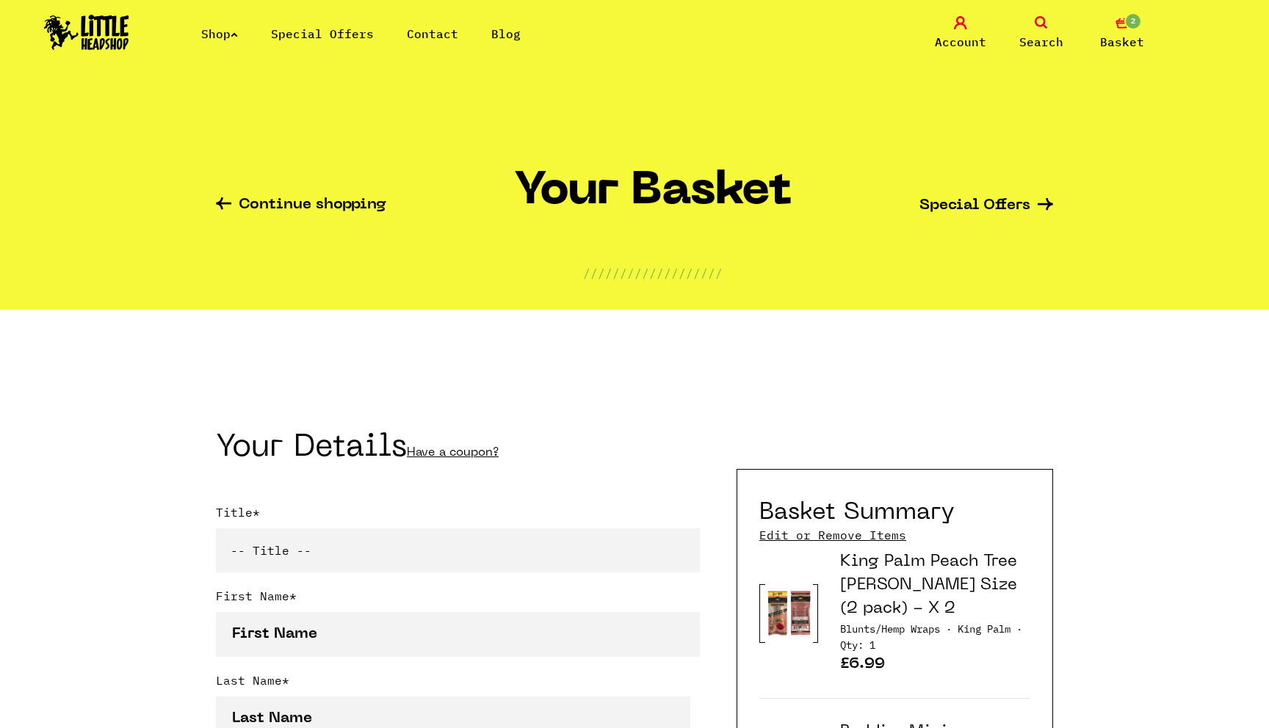
click at [421, 560] on select "-- Title -- Mr Mrs Ms Miss Dr Prof" at bounding box center [458, 551] width 484 height 44
select select "mr"
click at [216, 529] on select "-- Title -- Mr Mrs Ms Miss Dr Prof" at bounding box center [458, 551] width 484 height 44
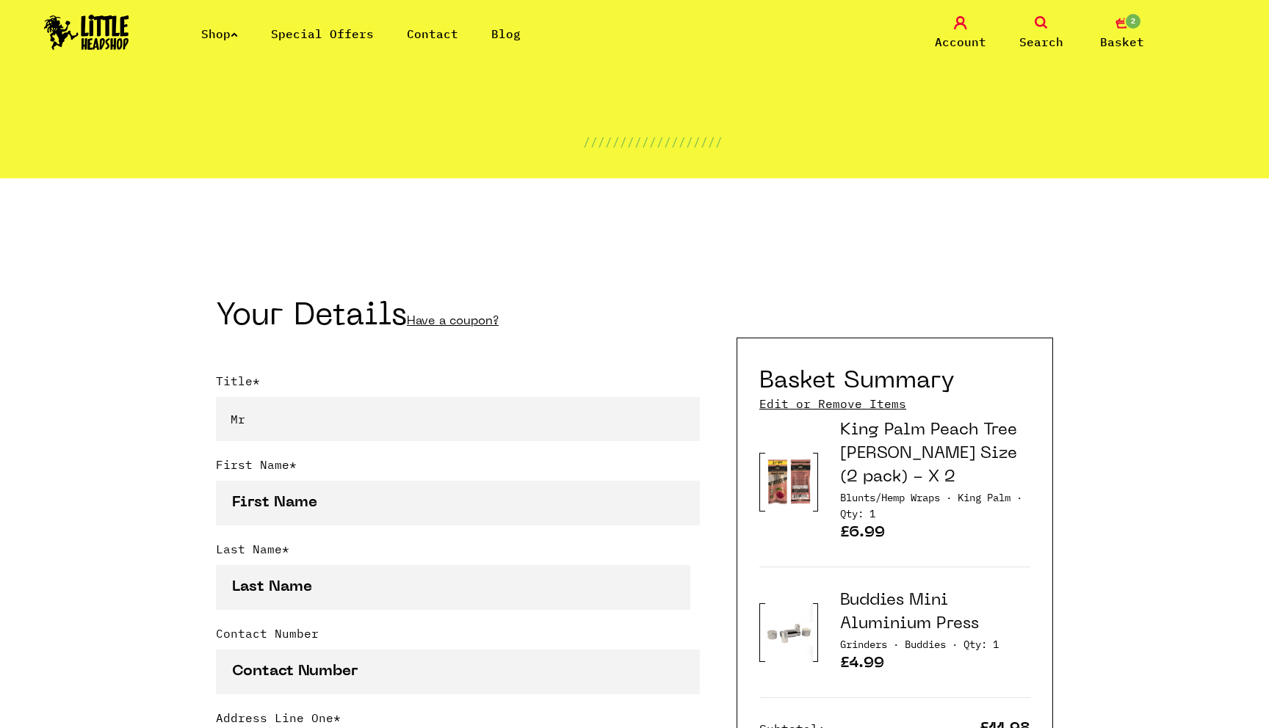
scroll to position [141, 0]
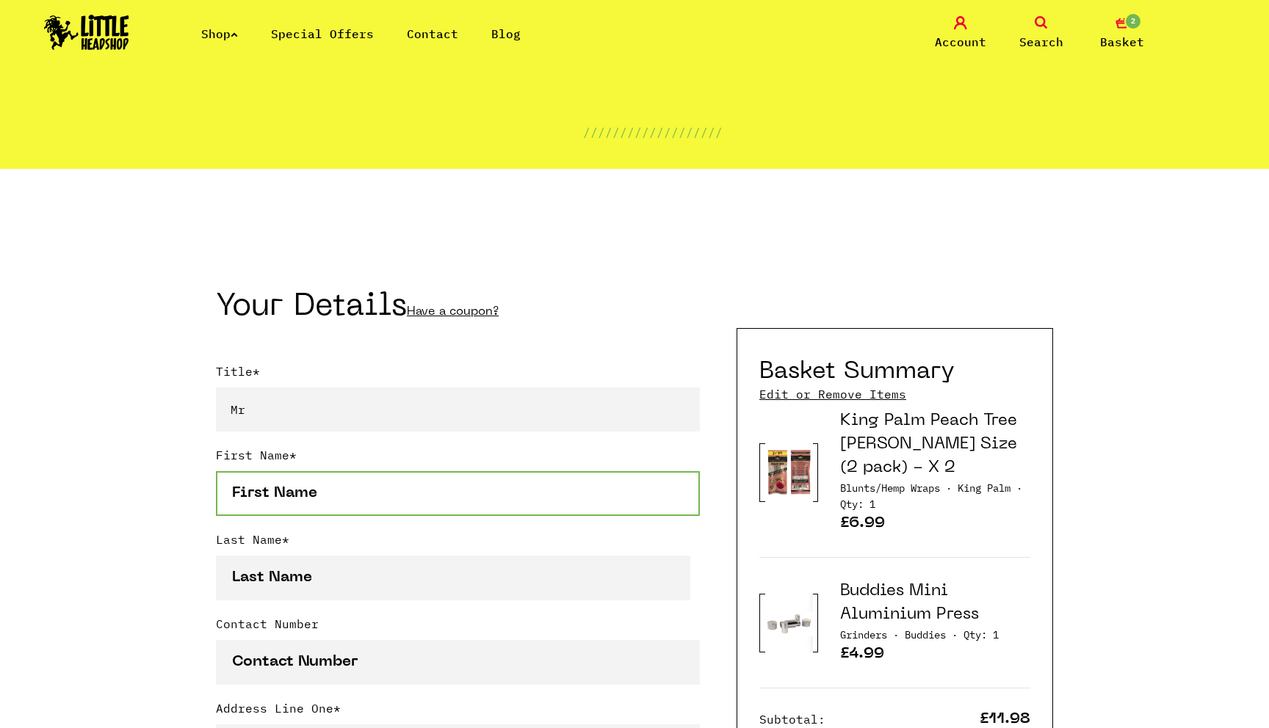
click at [407, 496] on input "First Name *" at bounding box center [458, 493] width 484 height 45
type input "Gregory"
type input "Curtis"
type input "07515878128"
type input "3 Evelyn close"
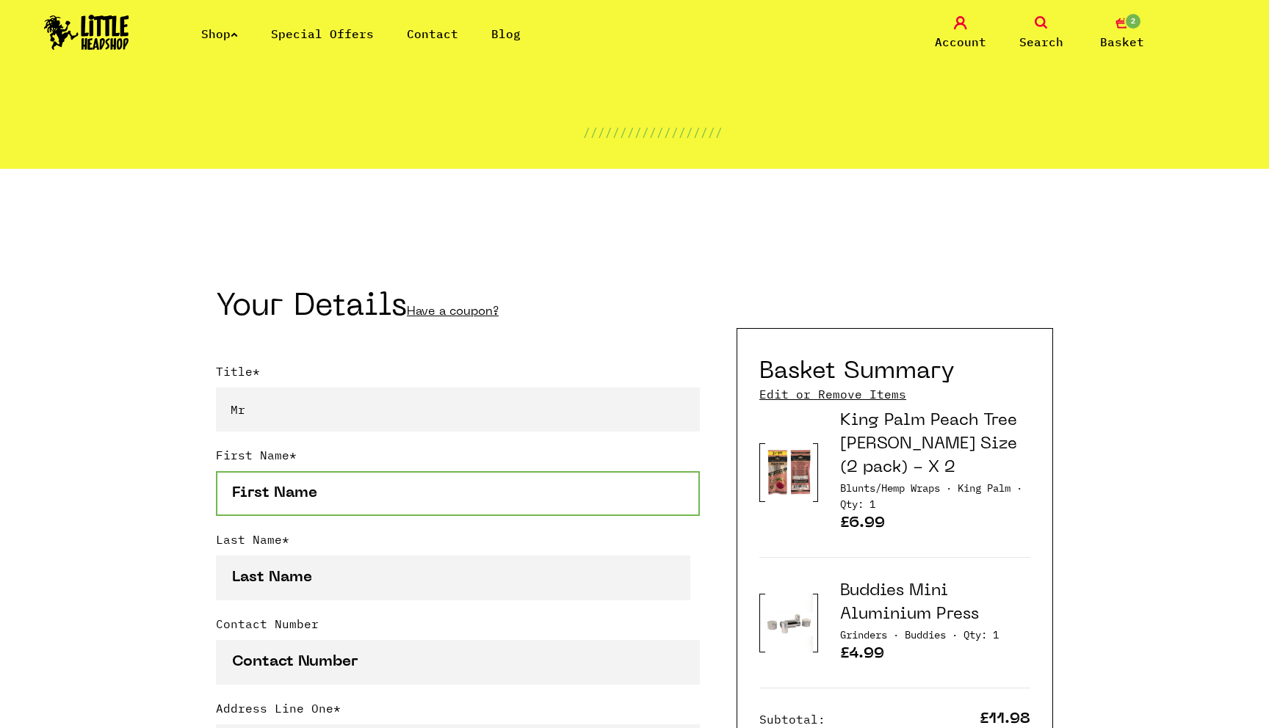
type input "[GEOGRAPHIC_DATA]"
type input "Bathford"
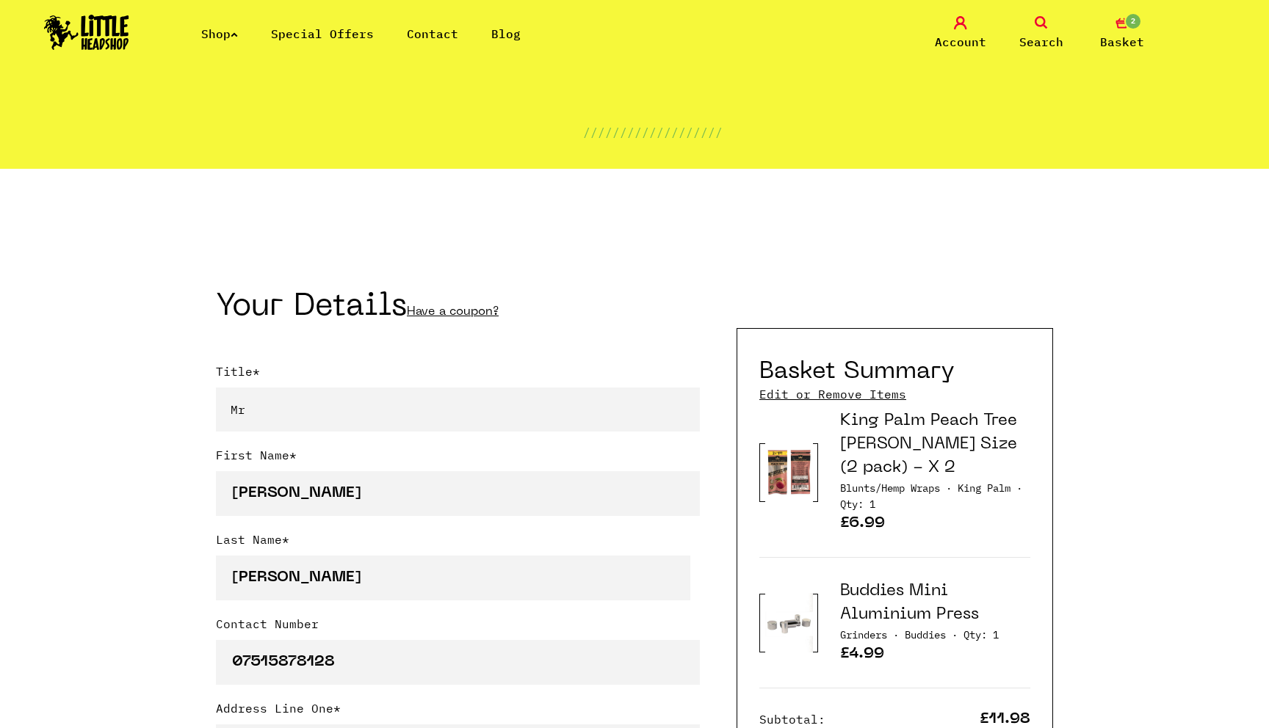
type input "[GEOGRAPHIC_DATA]"
select select "826"
type input "BA1 7BU"
type input "[PERSON_NAME][EMAIL_ADDRESS][PERSON_NAME][DOMAIN_NAME]"
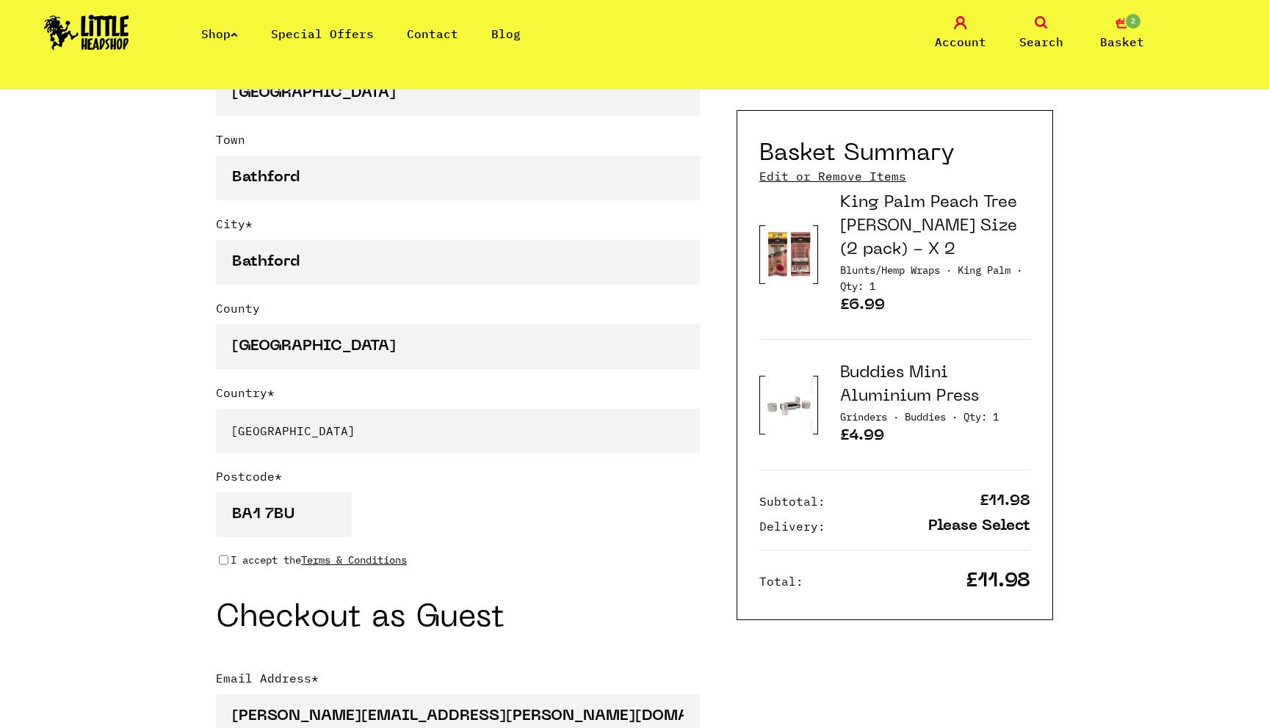
scroll to position [880, 0]
click at [225, 559] on input "I accept the Terms & Conditions" at bounding box center [224, 559] width 10 height 12
checkbox input "true"
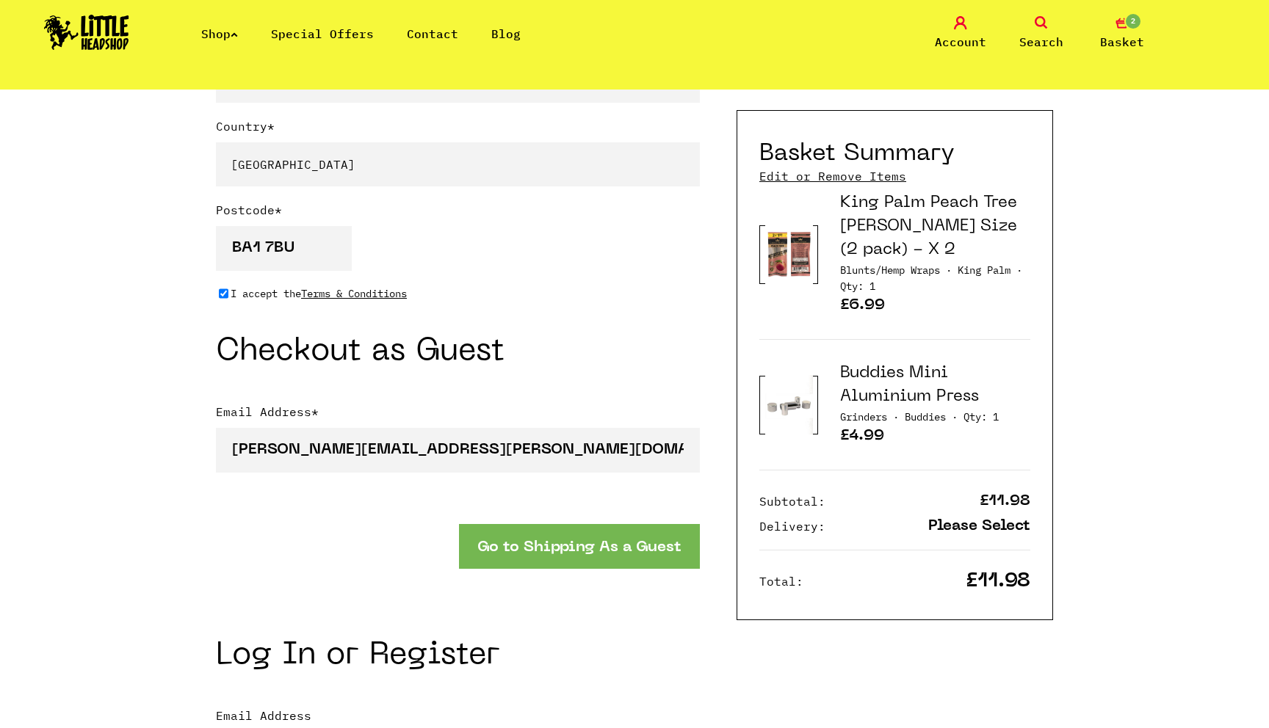
scroll to position [1267, 0]
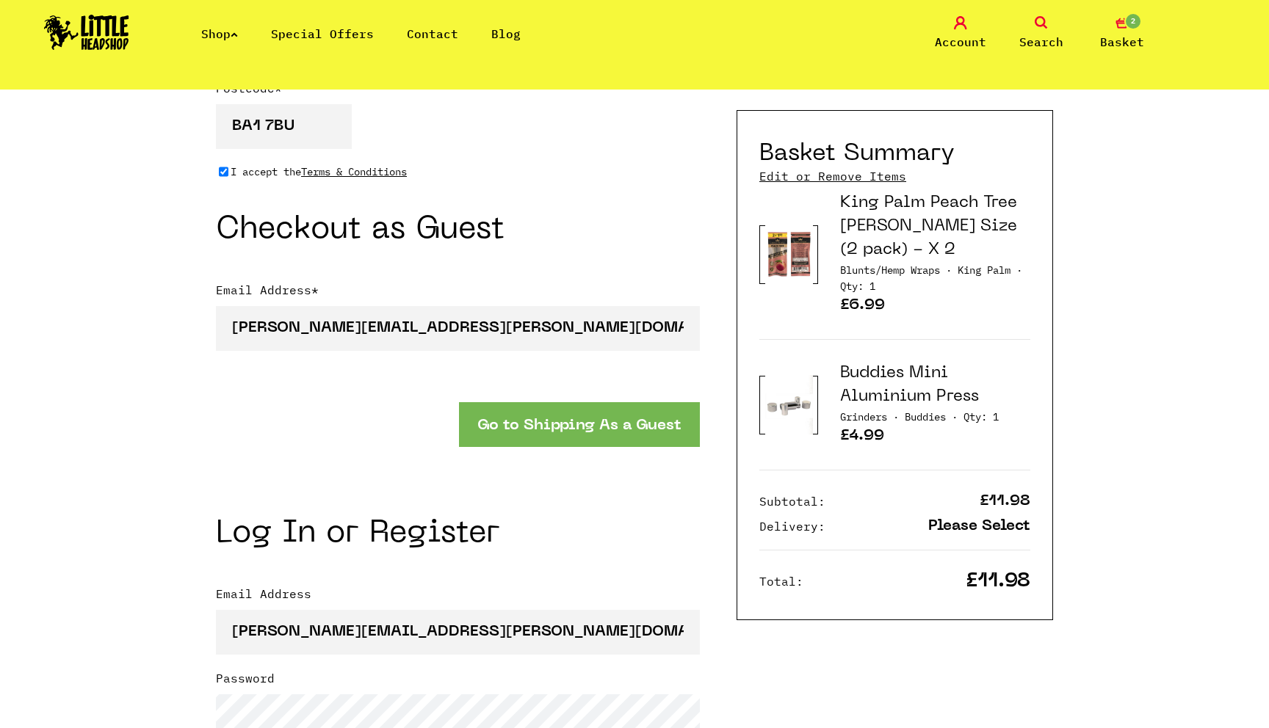
click at [585, 429] on button "Go to Shipping As a Guest" at bounding box center [579, 424] width 241 height 45
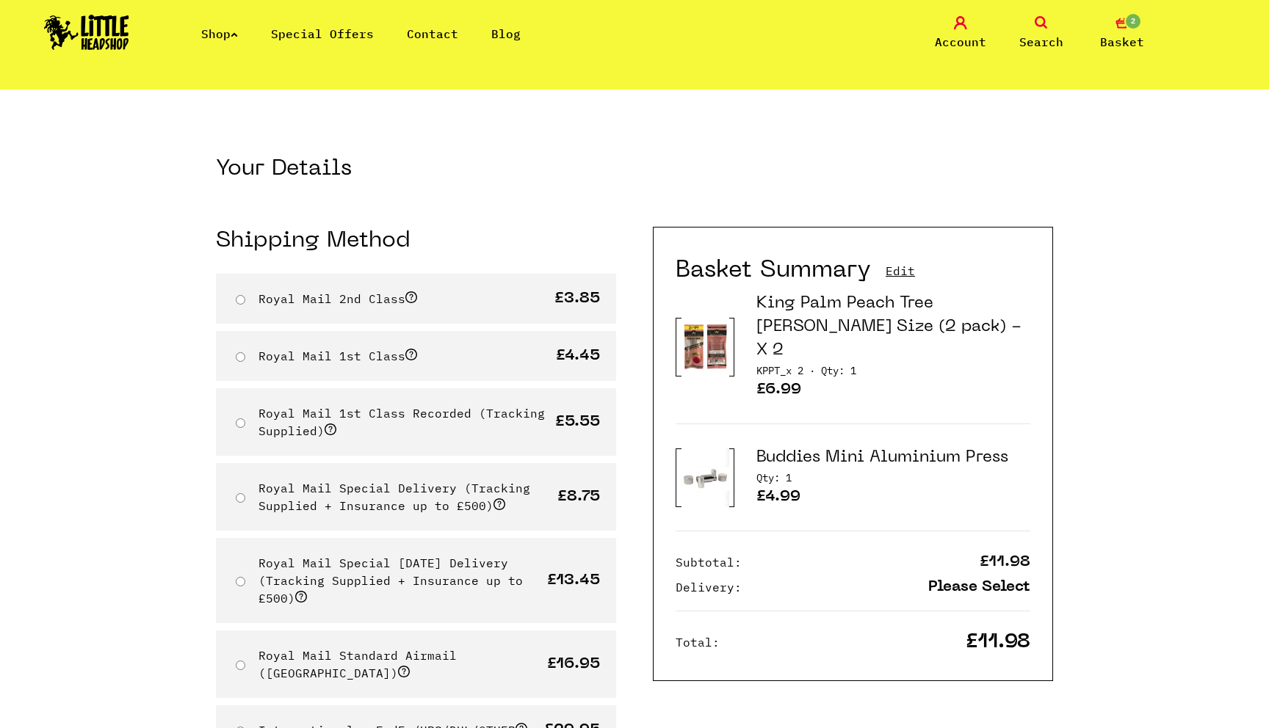
click at [494, 358] on div "Royal Mail 1st Class £4.45" at bounding box center [416, 356] width 400 height 50
click at [242, 358] on input "Royal Mail 1st Class" at bounding box center [241, 357] width 10 height 10
radio input "true"
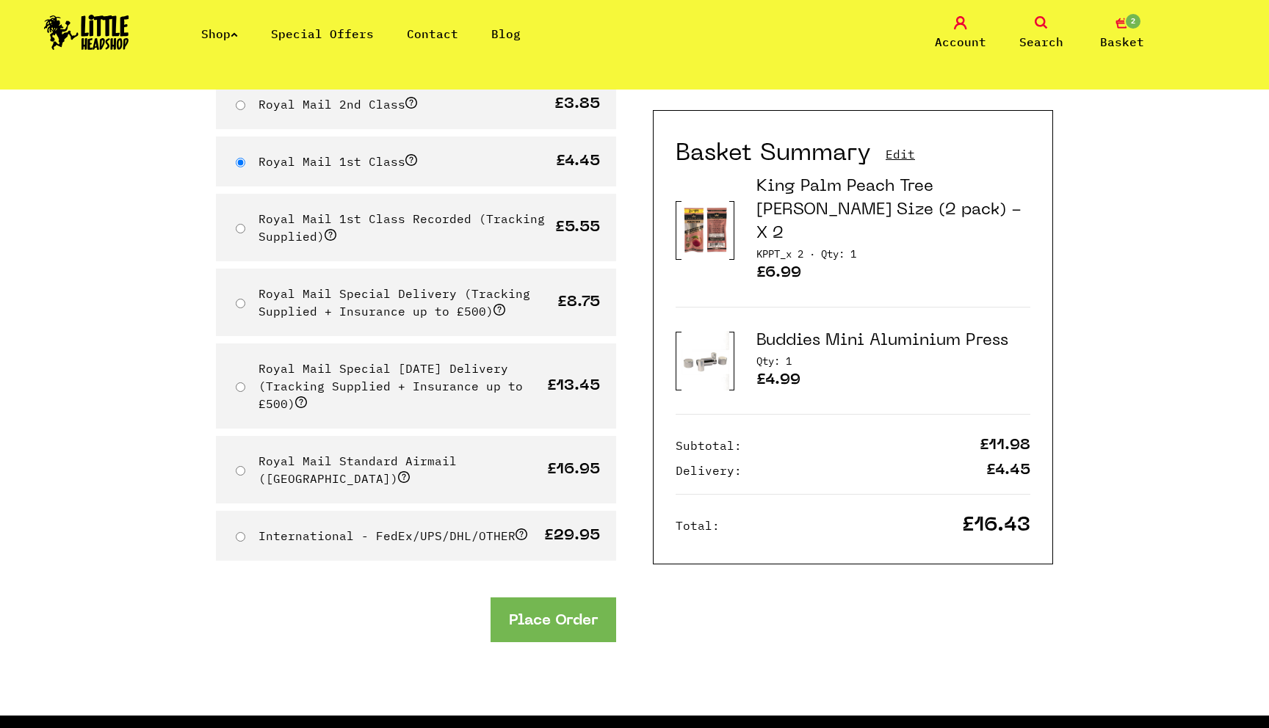
scroll to position [441, 0]
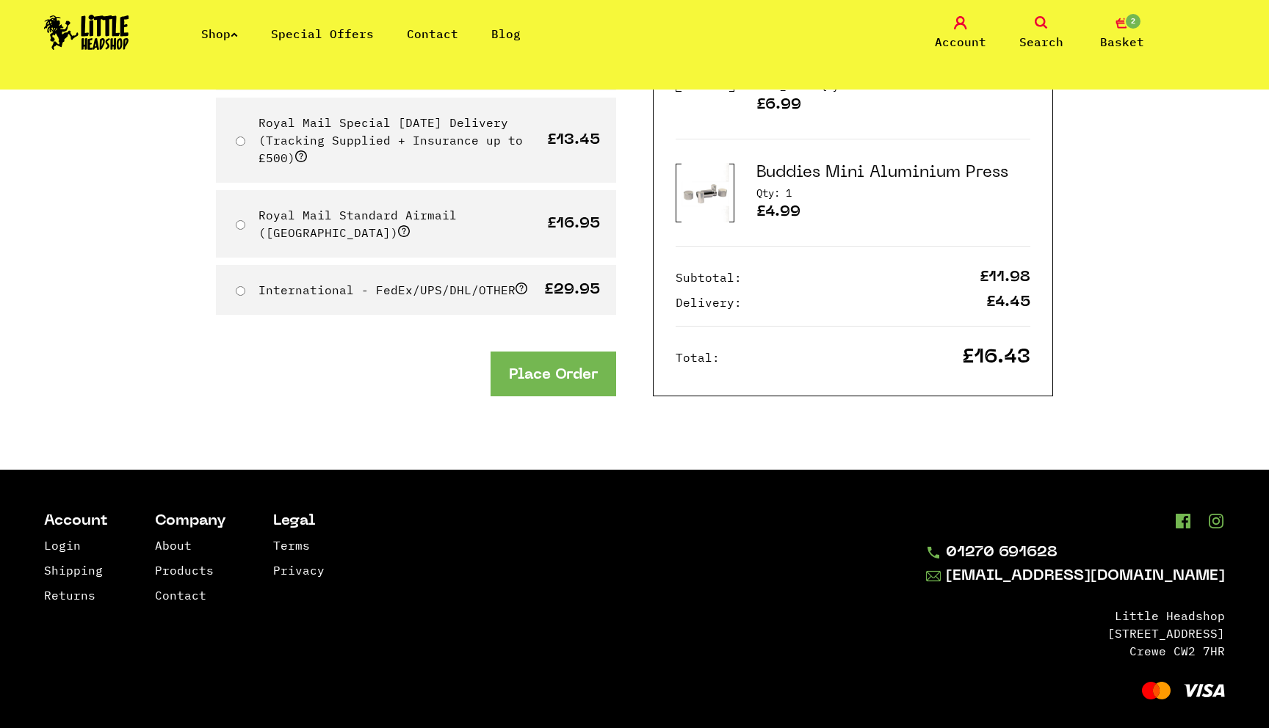
click at [559, 352] on button "Place Order" at bounding box center [553, 374] width 126 height 45
